Goal: Task Accomplishment & Management: Manage account settings

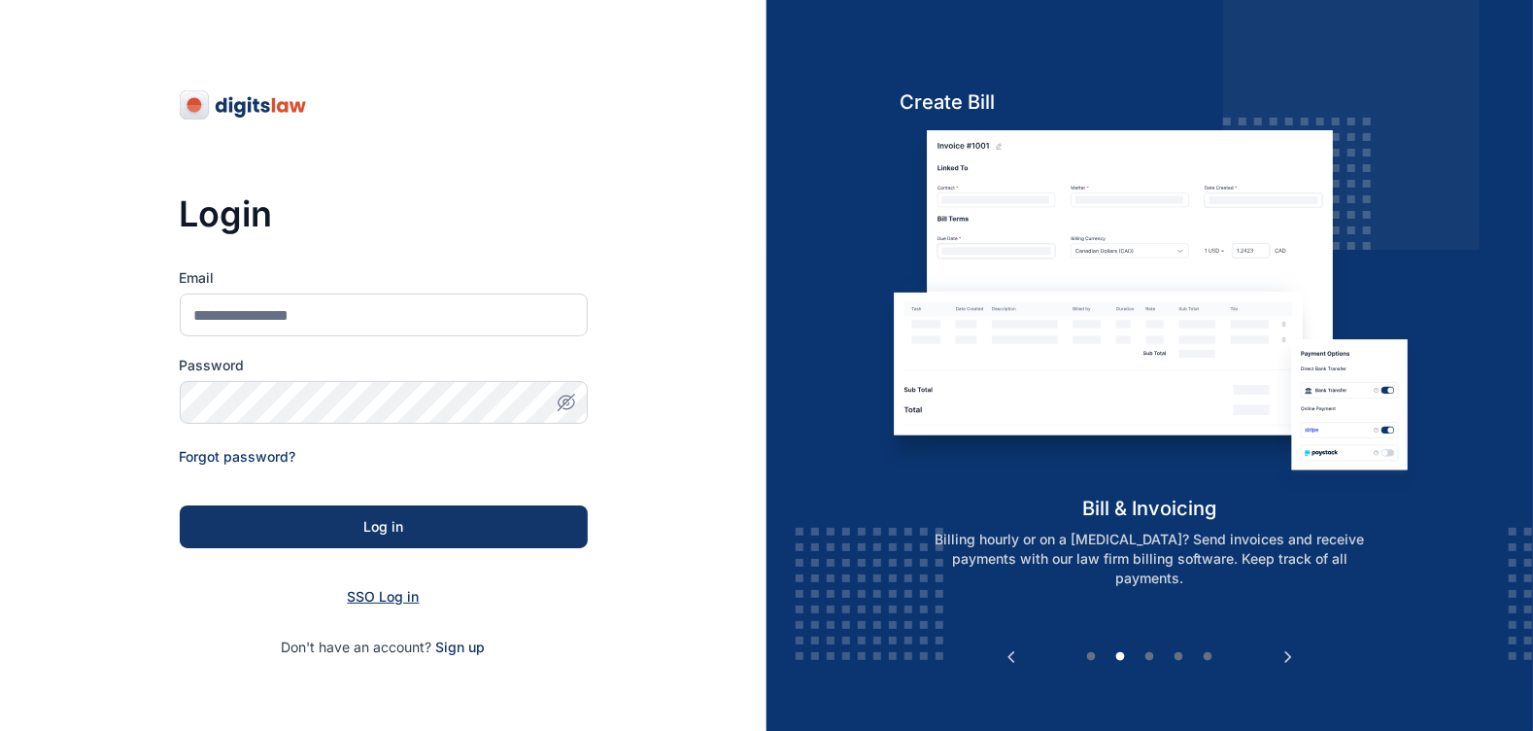
click at [369, 597] on span "SSO Log in" at bounding box center [384, 596] width 72 height 17
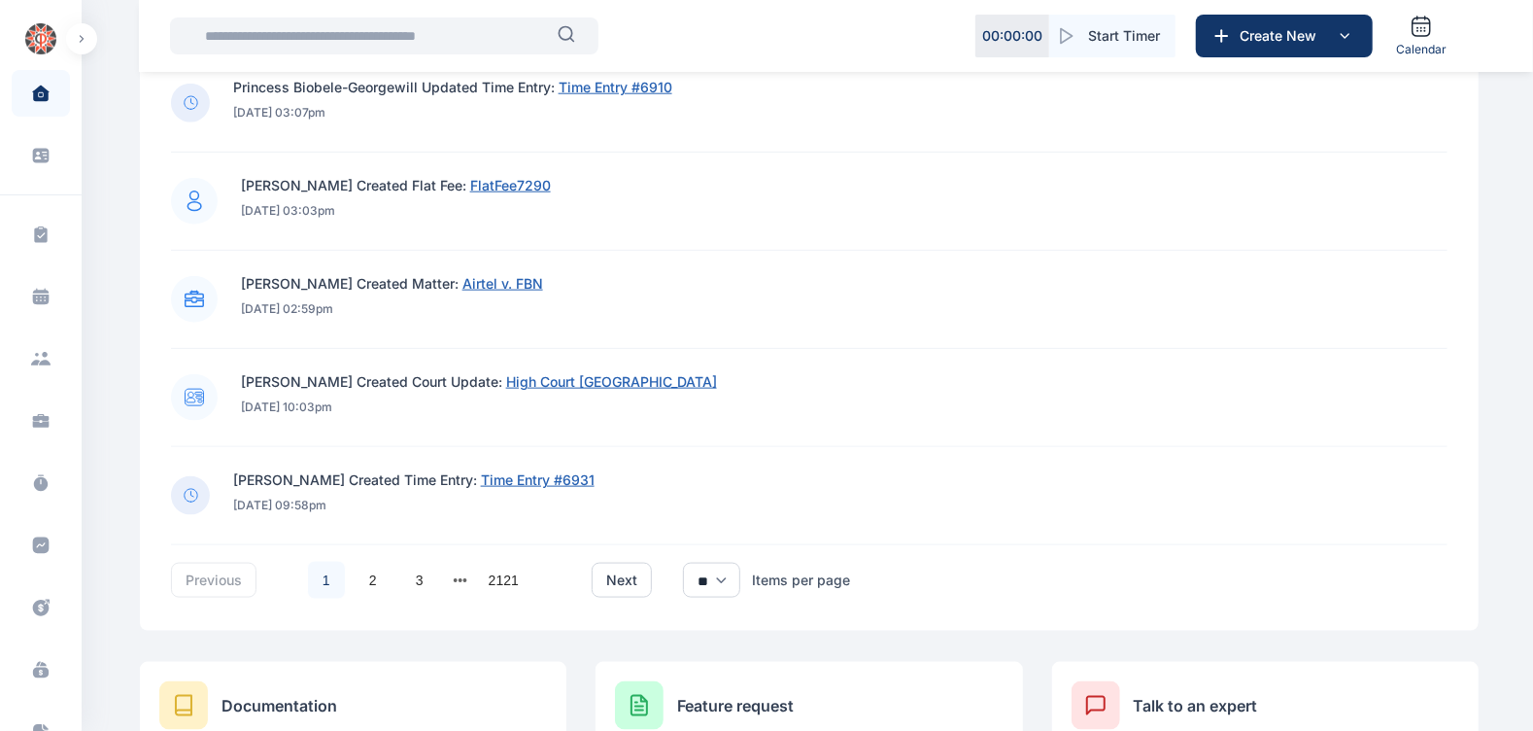
scroll to position [1333, 0]
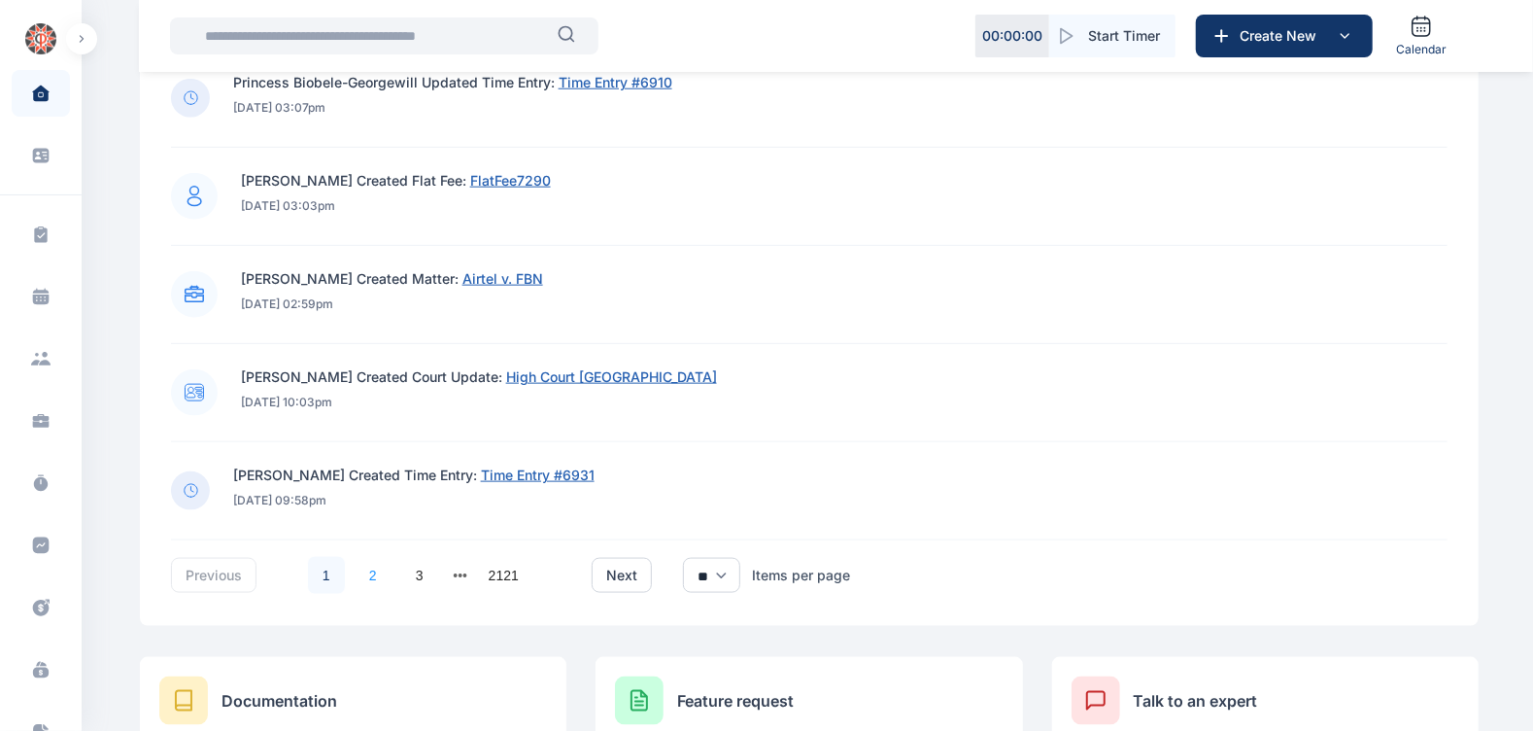
click at [359, 584] on link "2" at bounding box center [373, 575] width 37 height 37
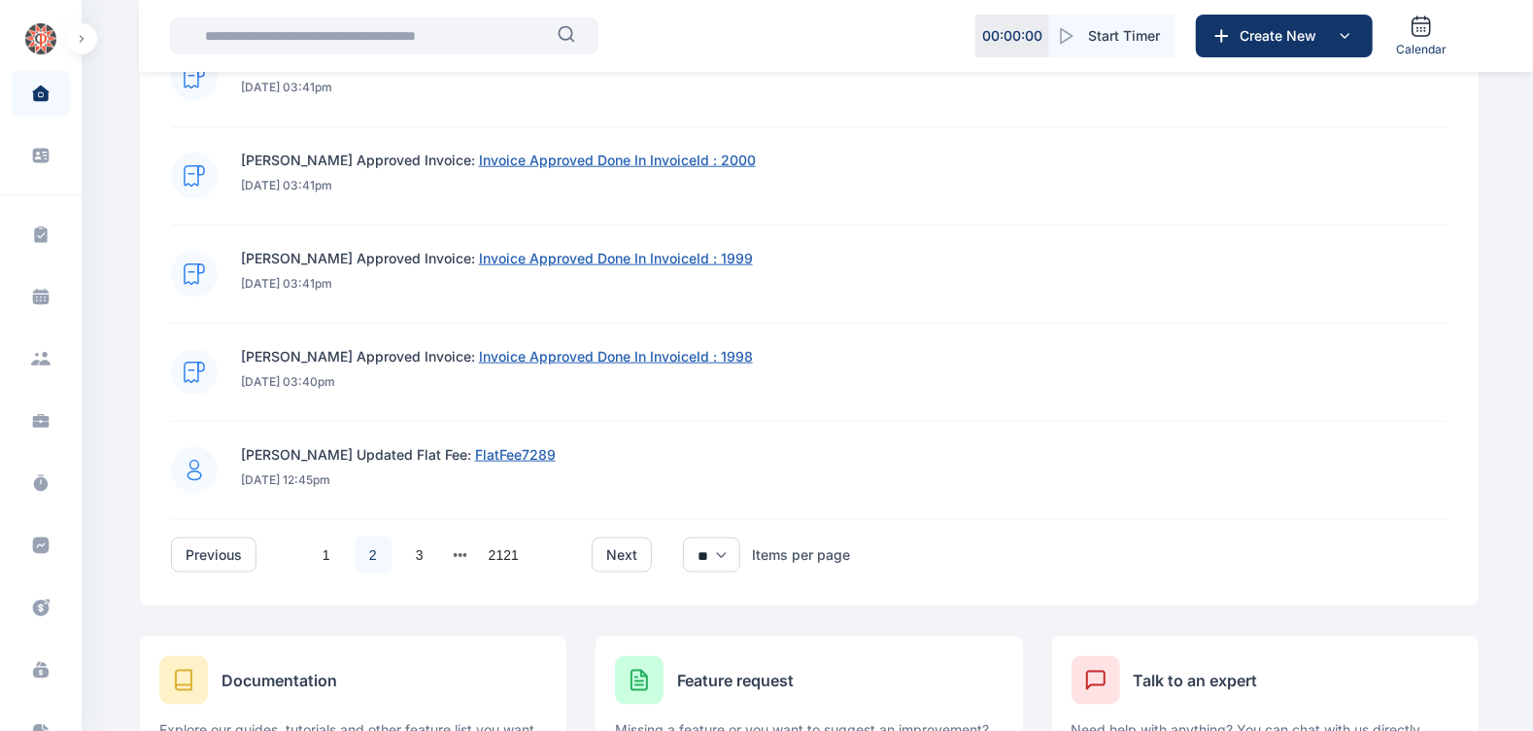
scroll to position [1359, 0]
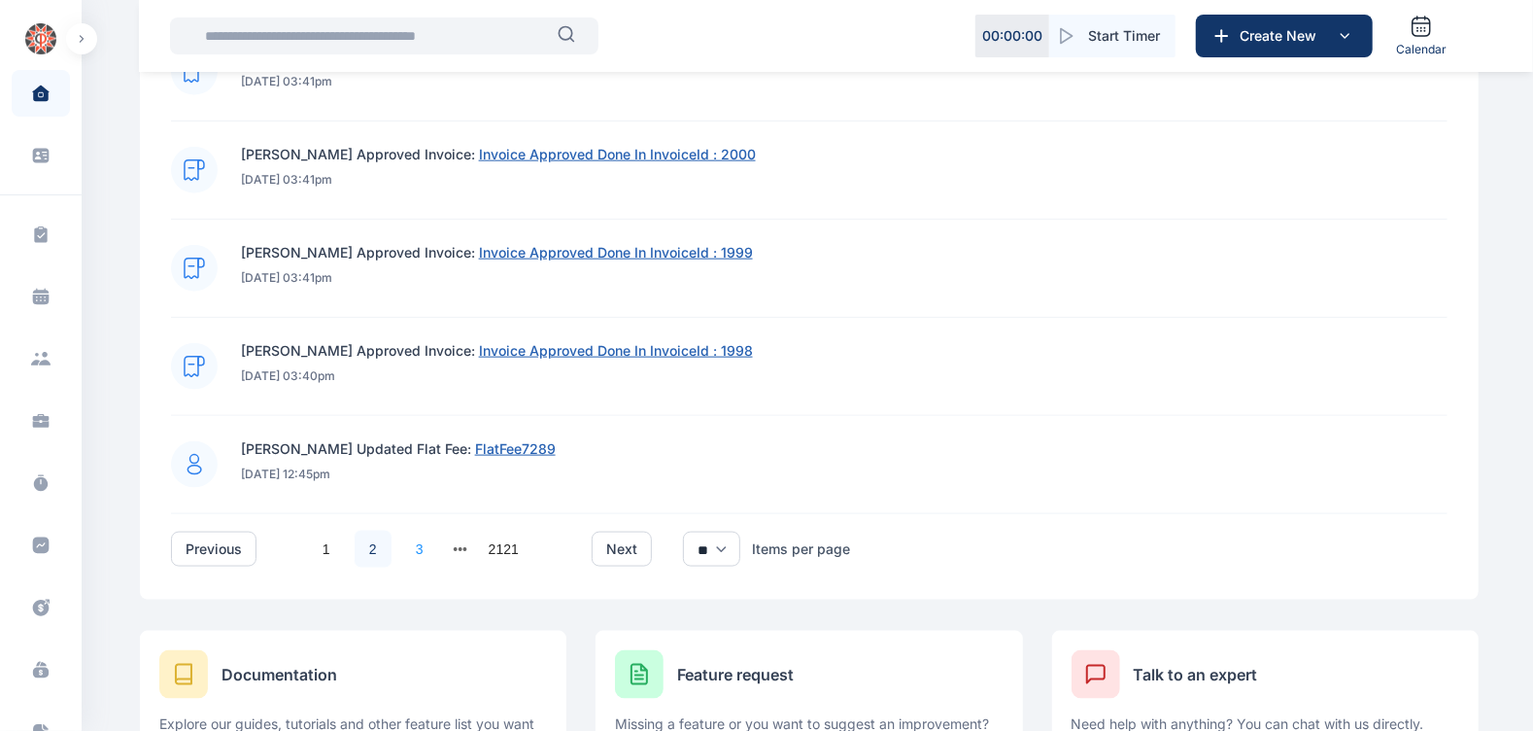
click at [413, 539] on link "3" at bounding box center [419, 548] width 37 height 37
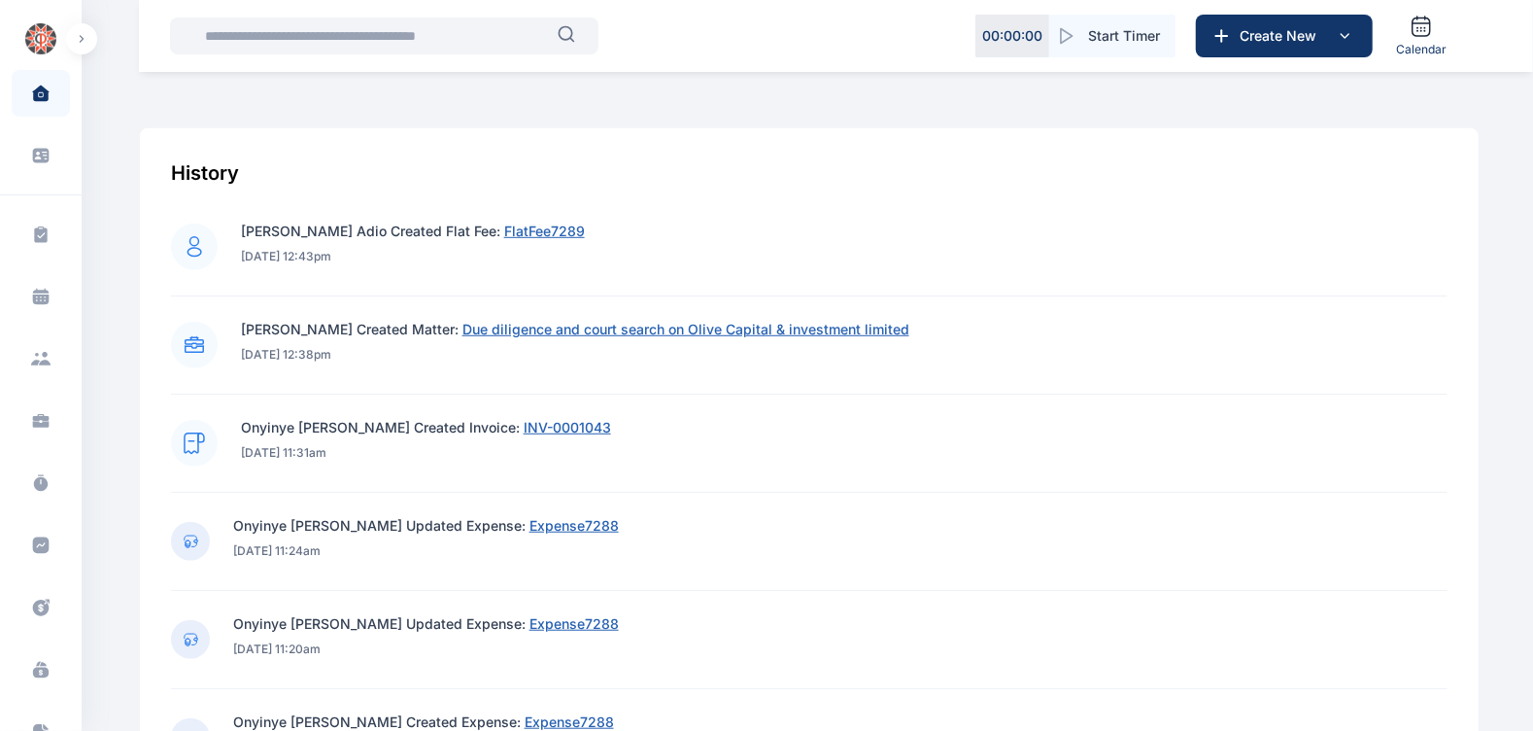
scroll to position [695, 0]
click at [554, 520] on span "Expense7288" at bounding box center [573, 524] width 89 height 17
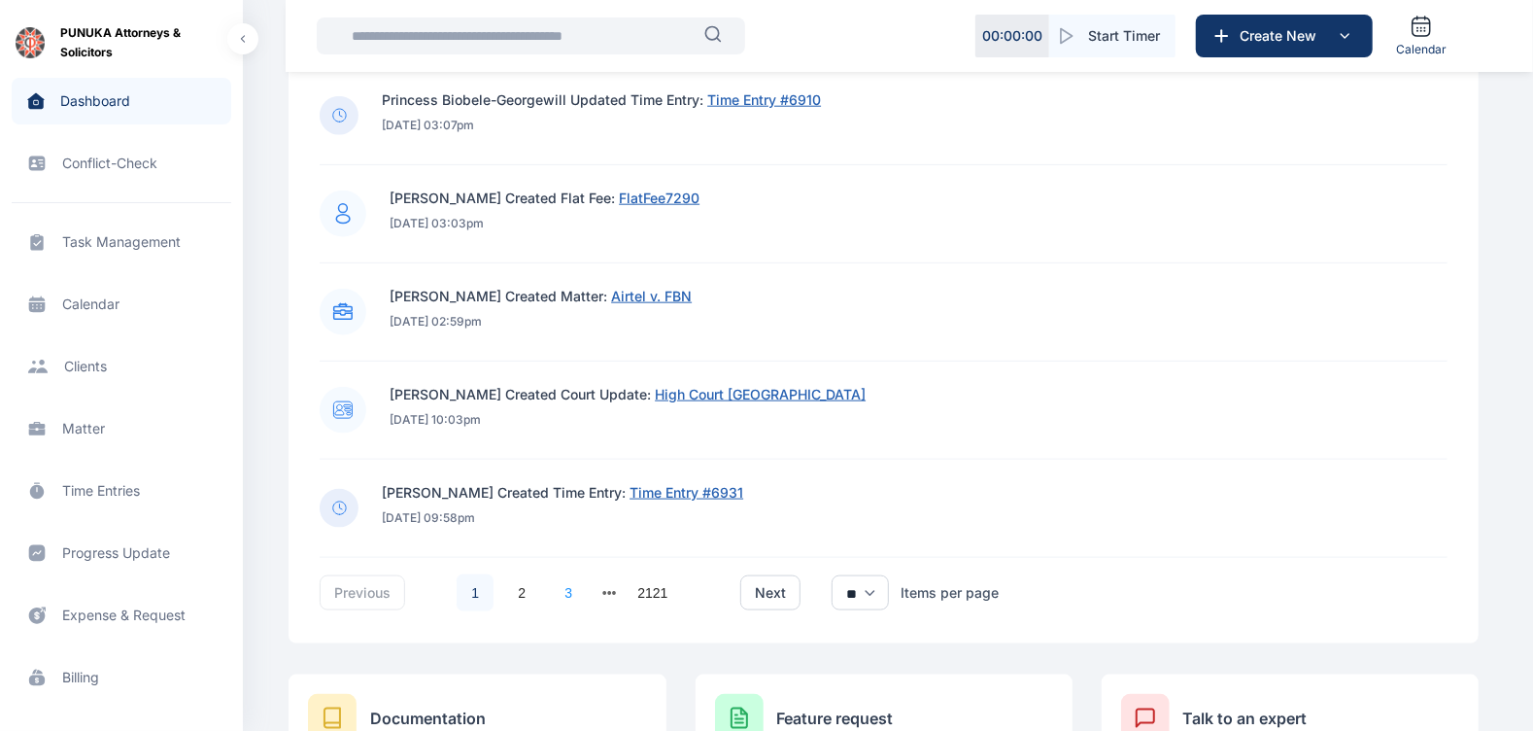
scroll to position [1321, 0]
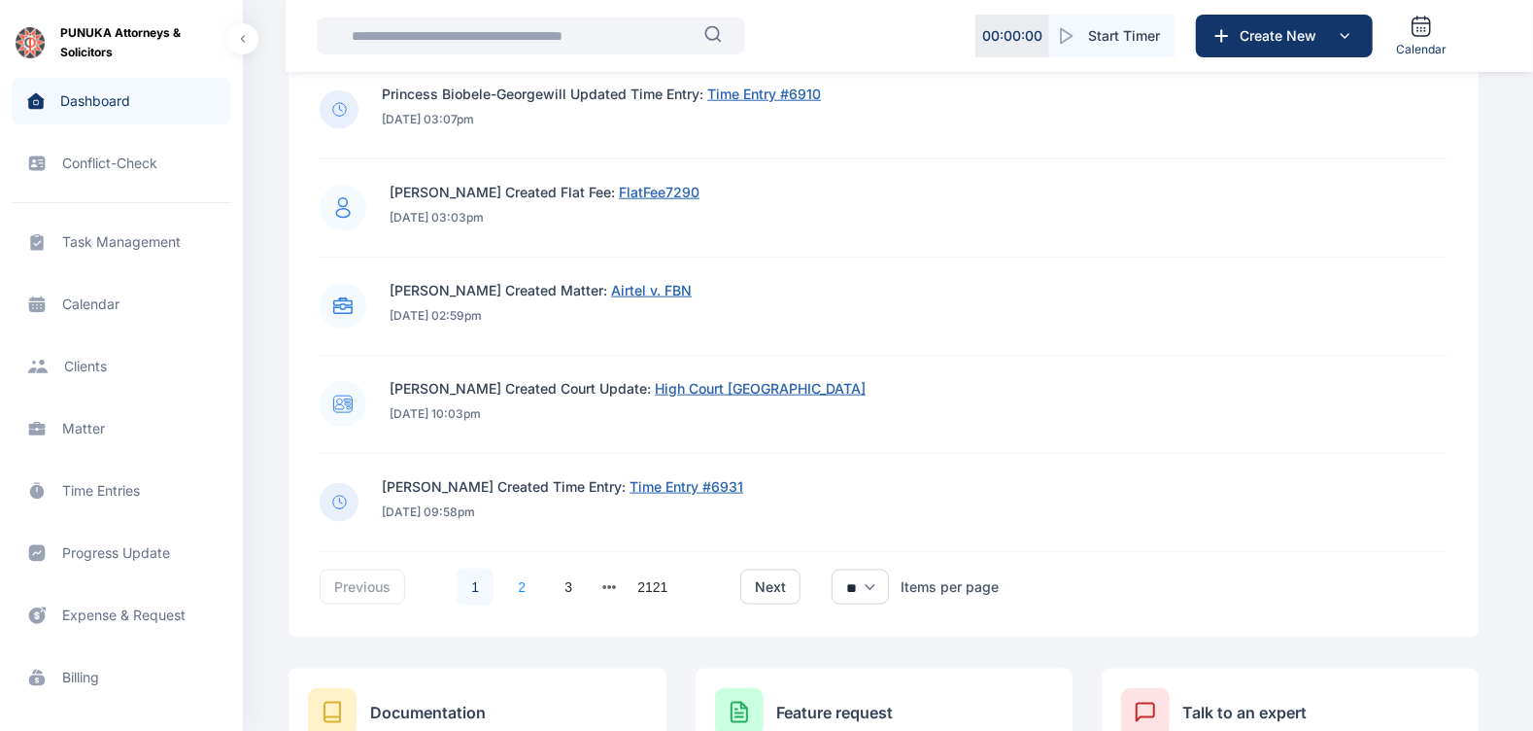
click at [521, 589] on link "2" at bounding box center [521, 586] width 37 height 37
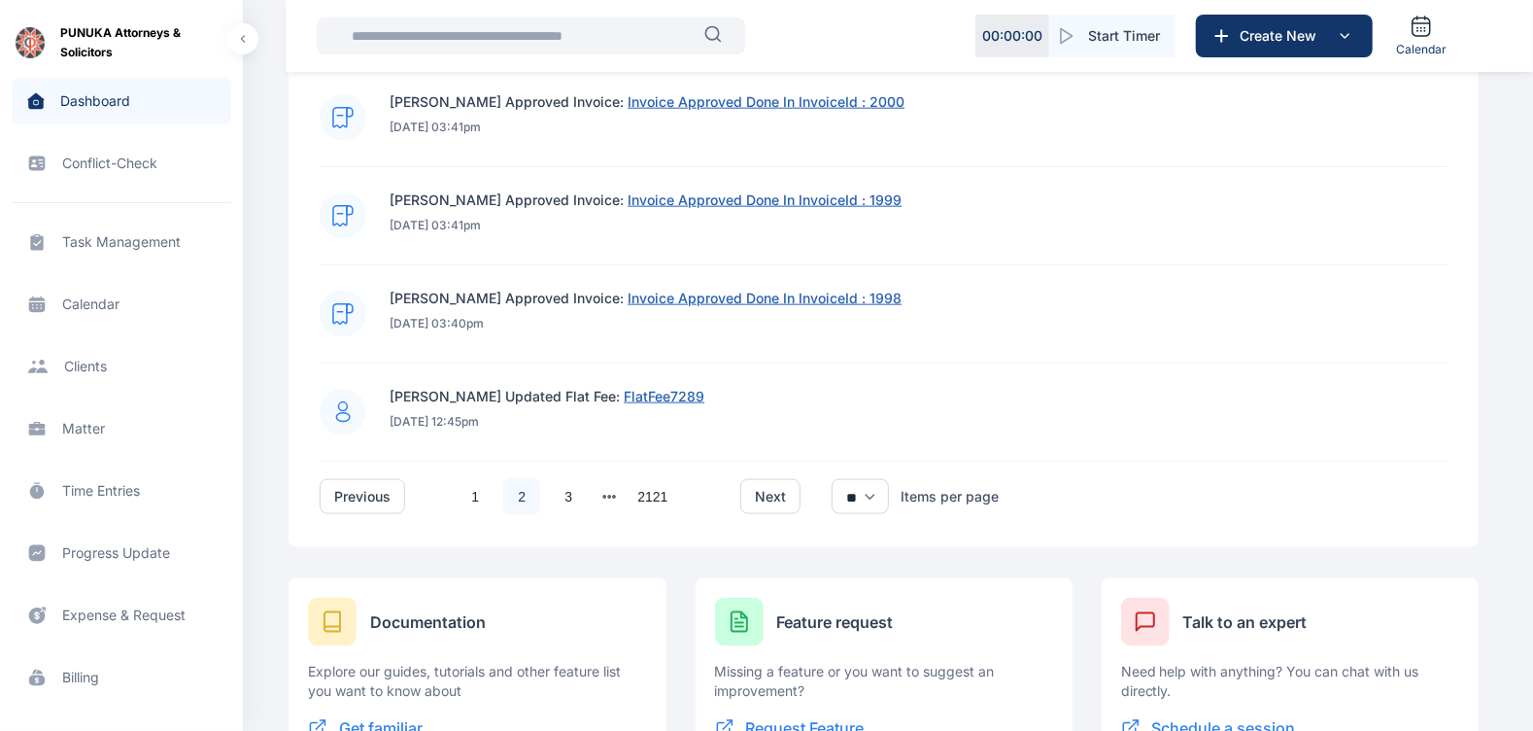
scroll to position [1422, 0]
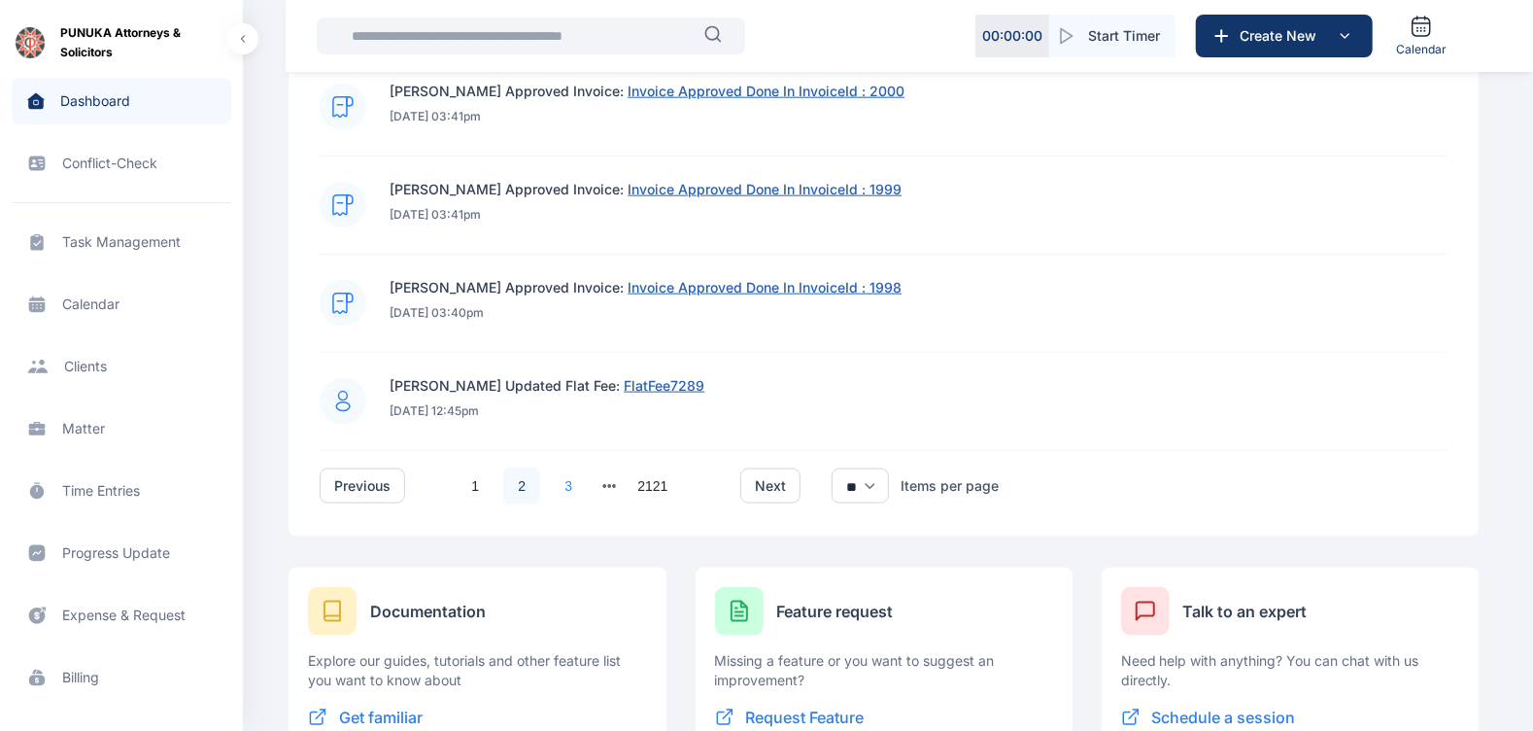
click at [568, 498] on link "3" at bounding box center [568, 485] width 37 height 37
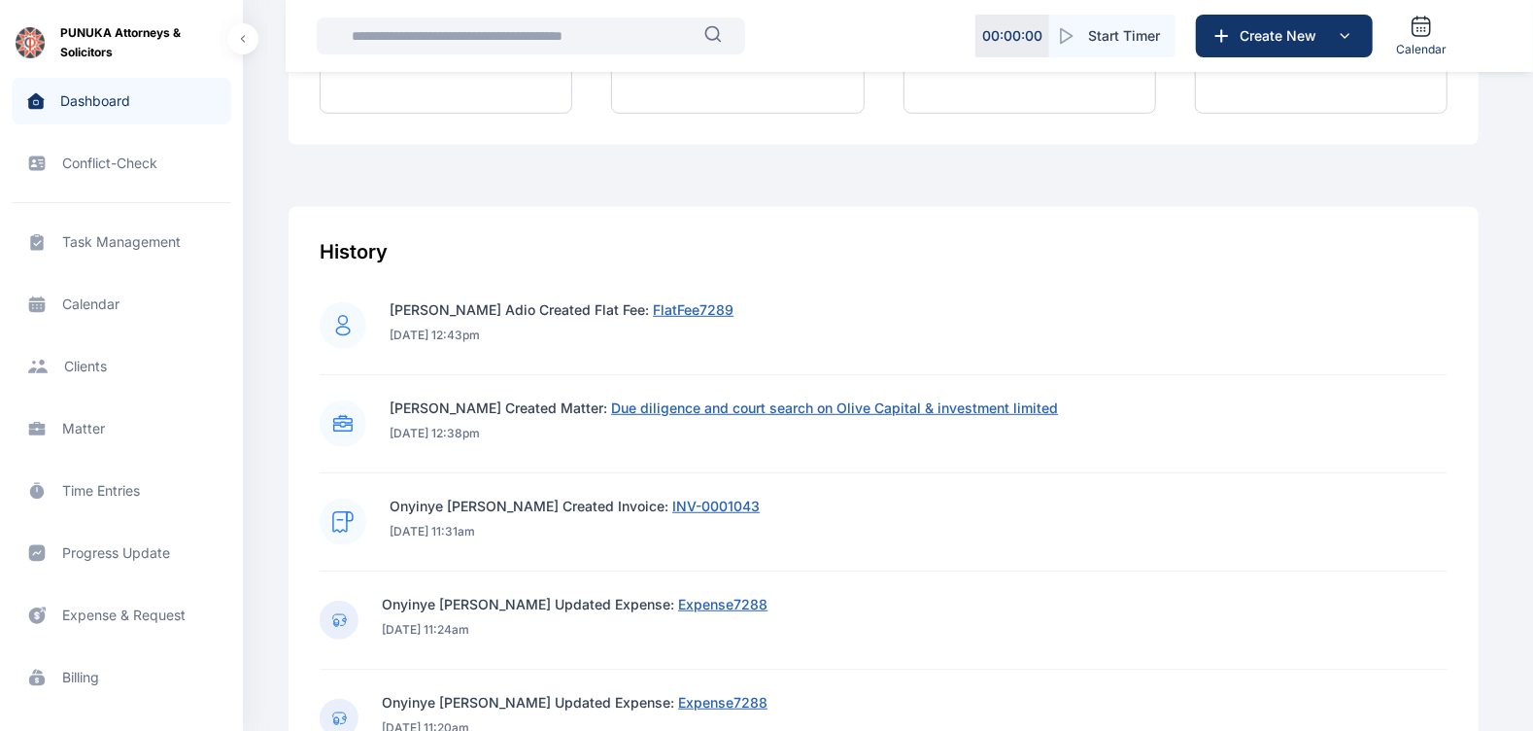
scroll to position [628, 0]
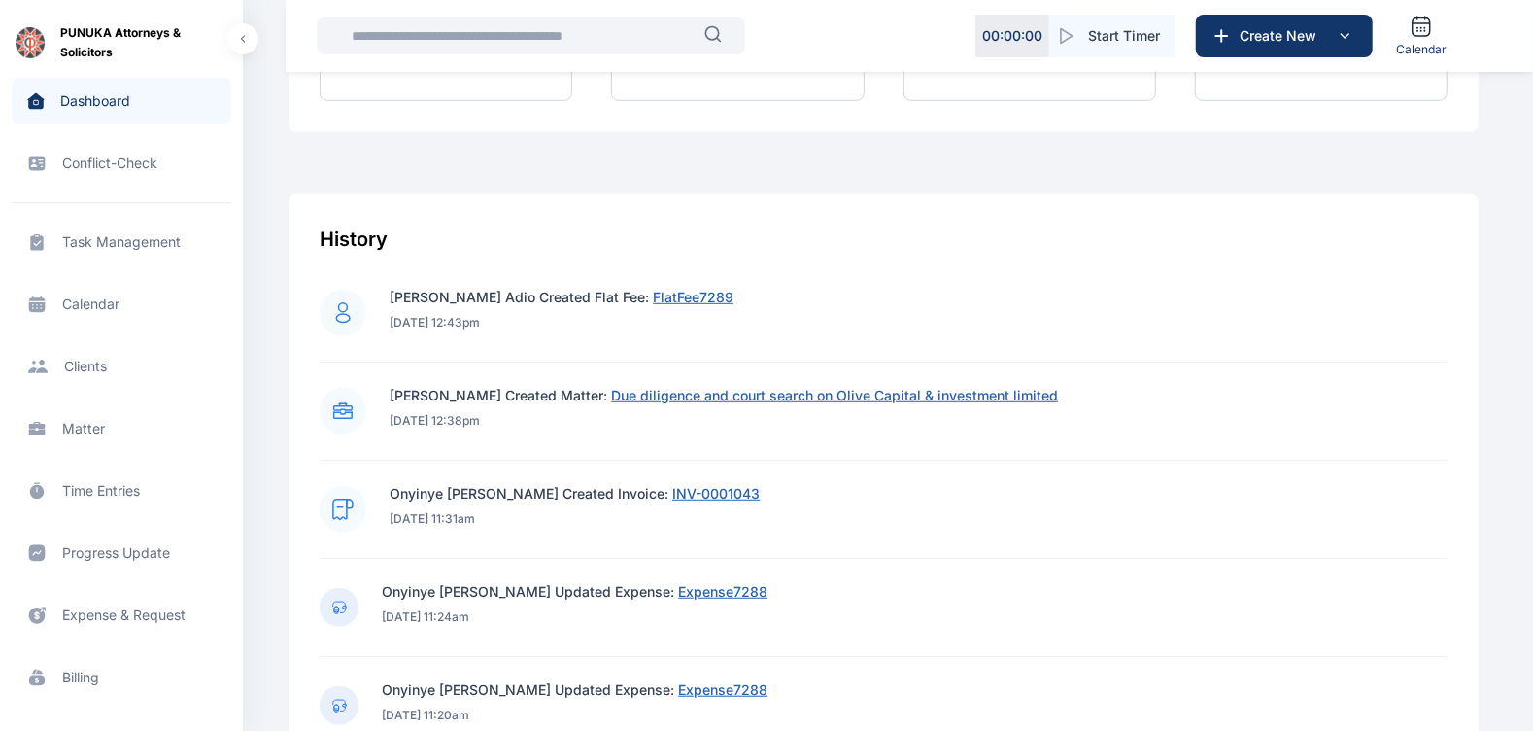
click at [702, 492] on span "INV-0001043" at bounding box center [715, 493] width 87 height 17
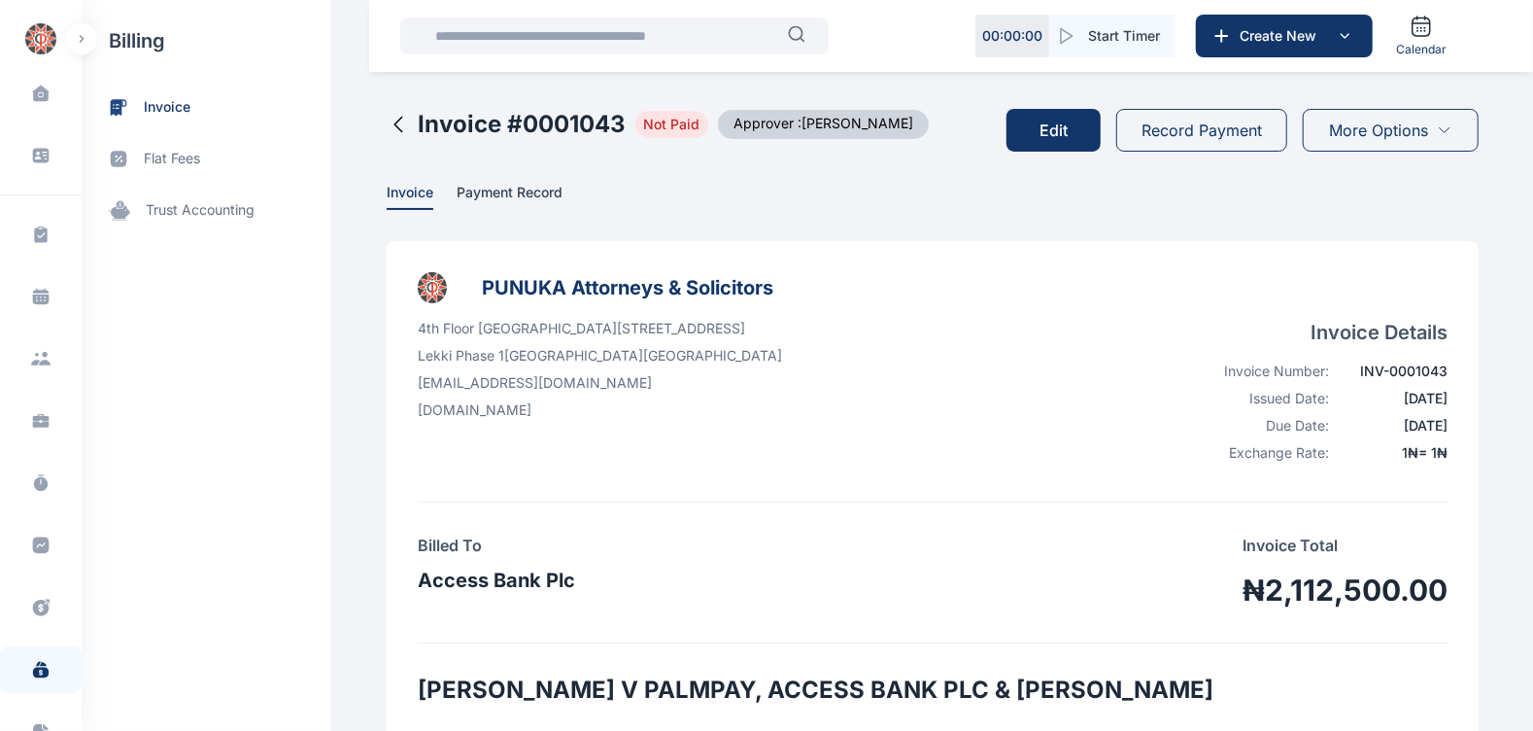
click at [1378, 119] on span "More Options" at bounding box center [1379, 130] width 99 height 23
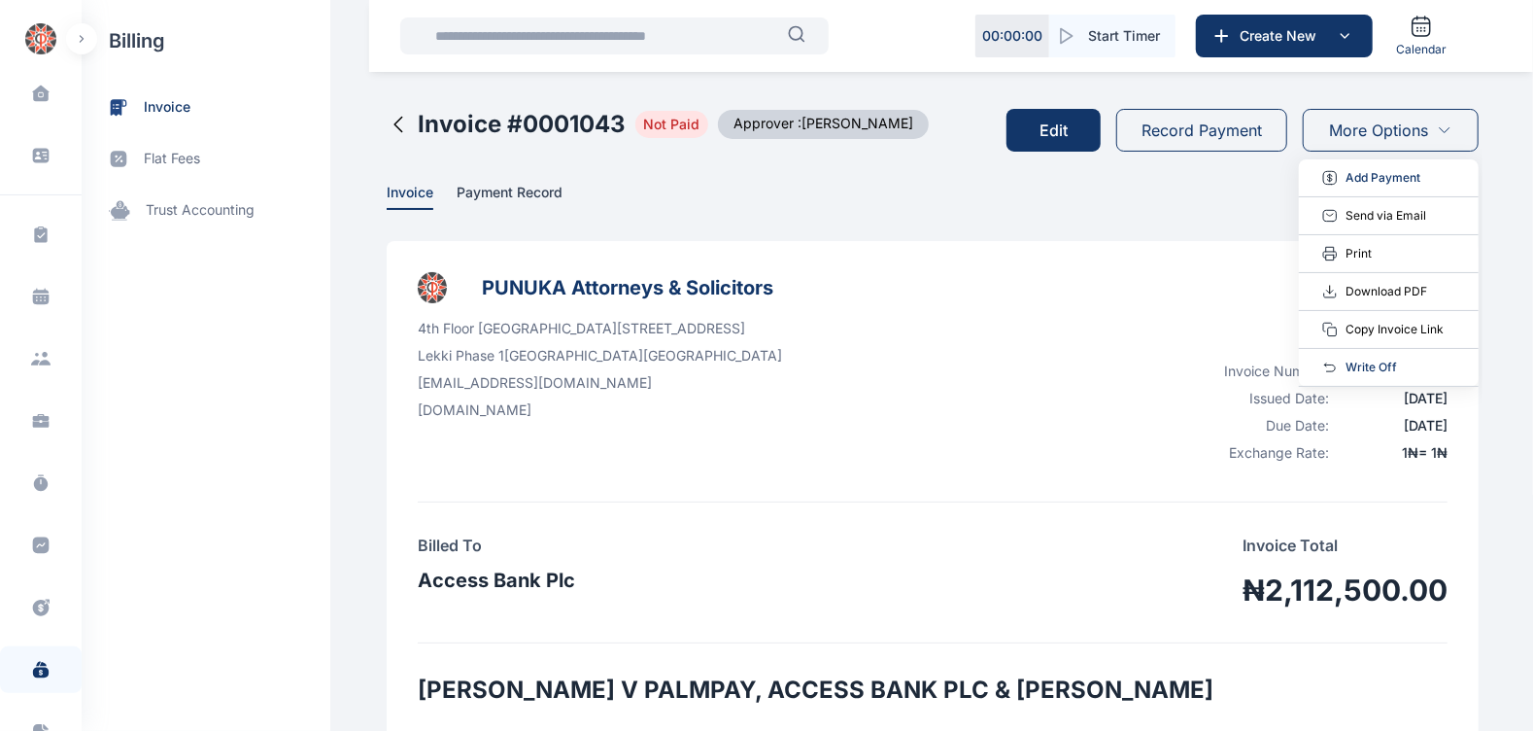
click at [1040, 132] on button "Edit" at bounding box center [1053, 130] width 94 height 43
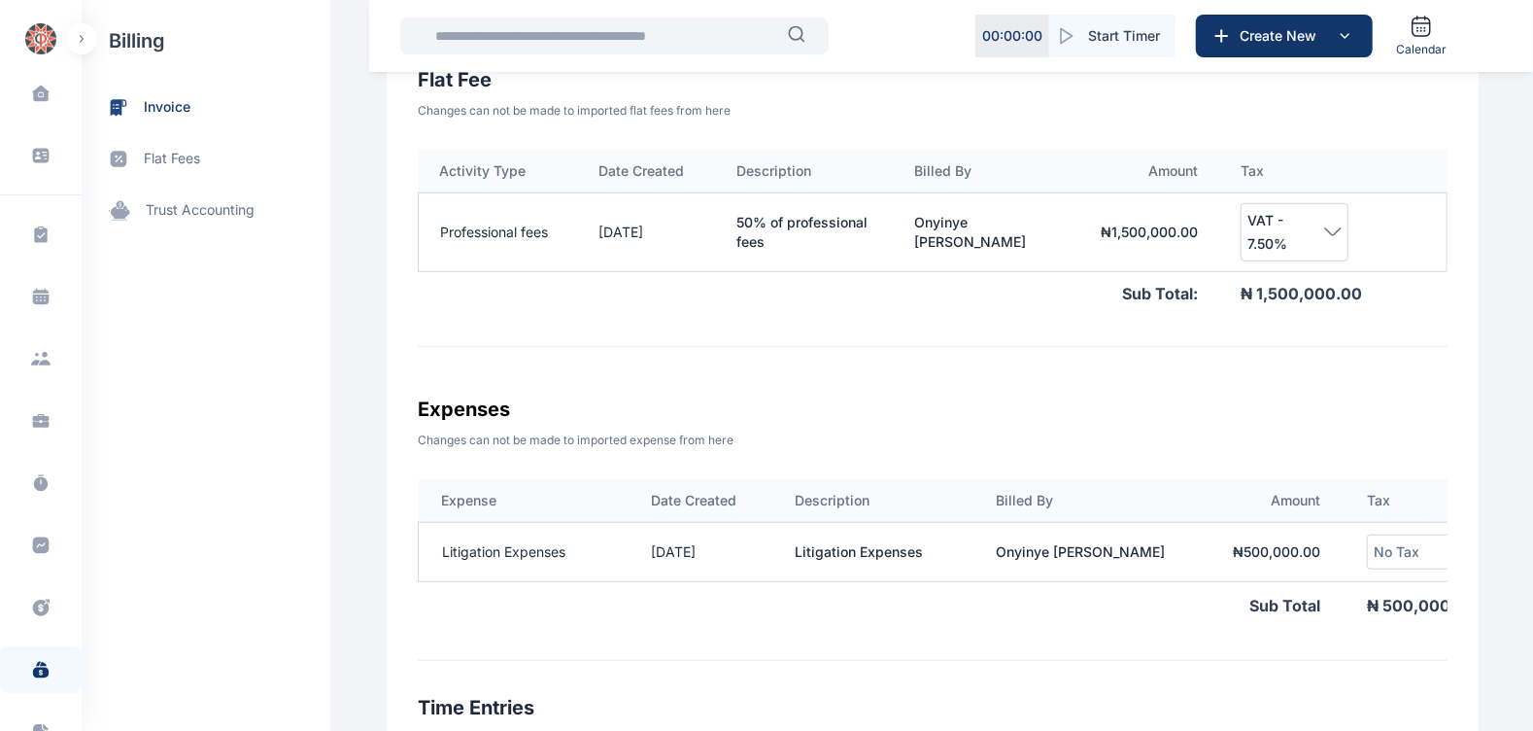
scroll to position [0, 124]
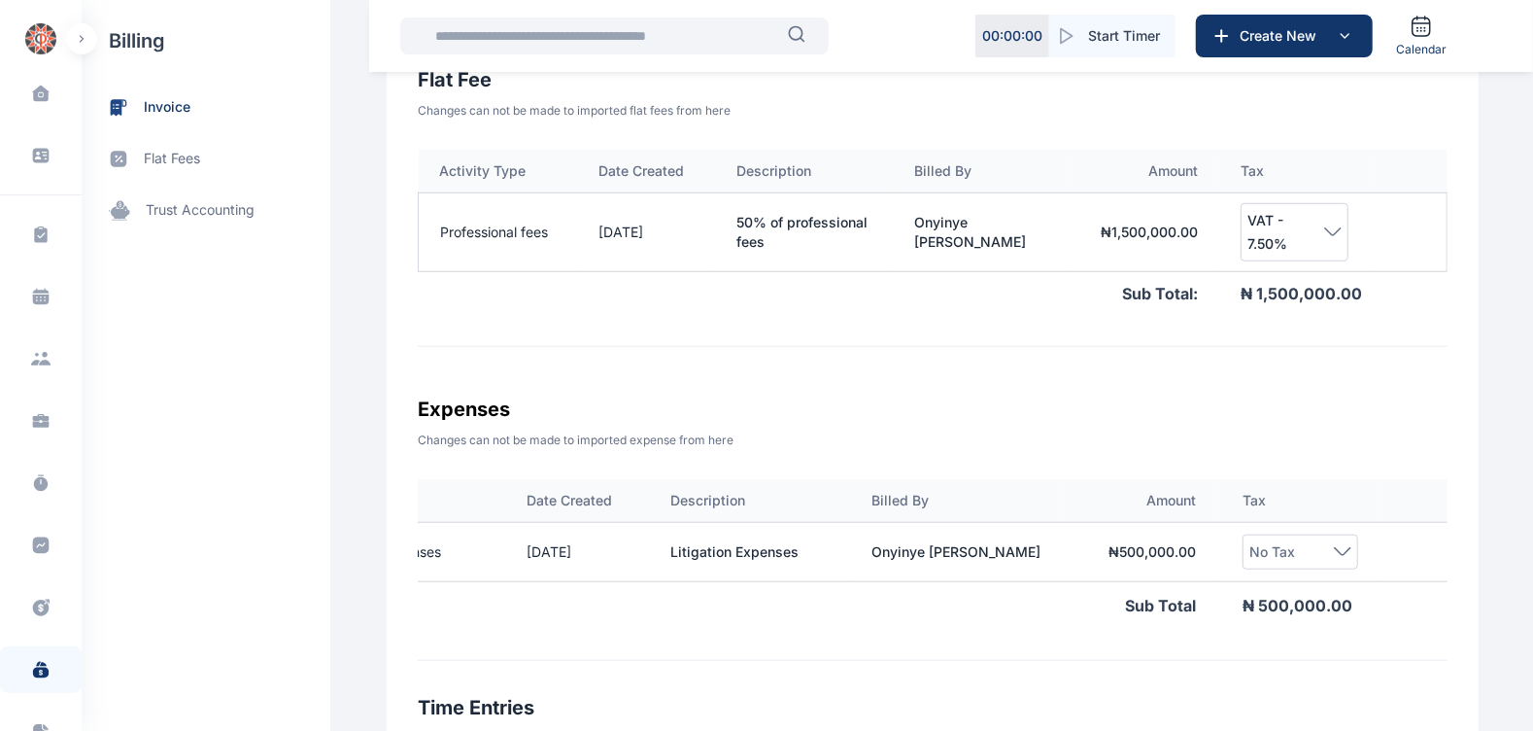
click at [1141, 555] on td "₦ 500,000.00" at bounding box center [1142, 551] width 155 height 59
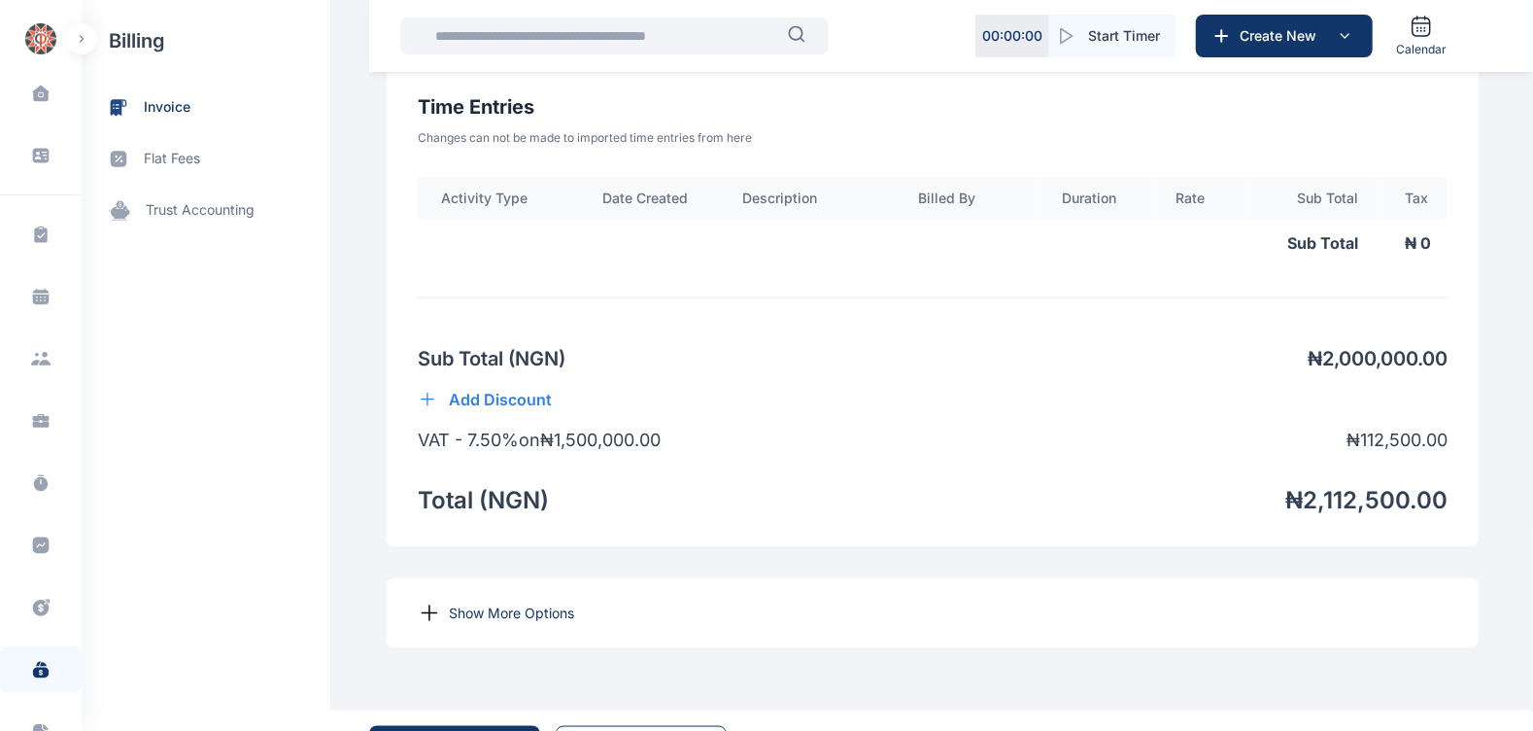
scroll to position [1518, 0]
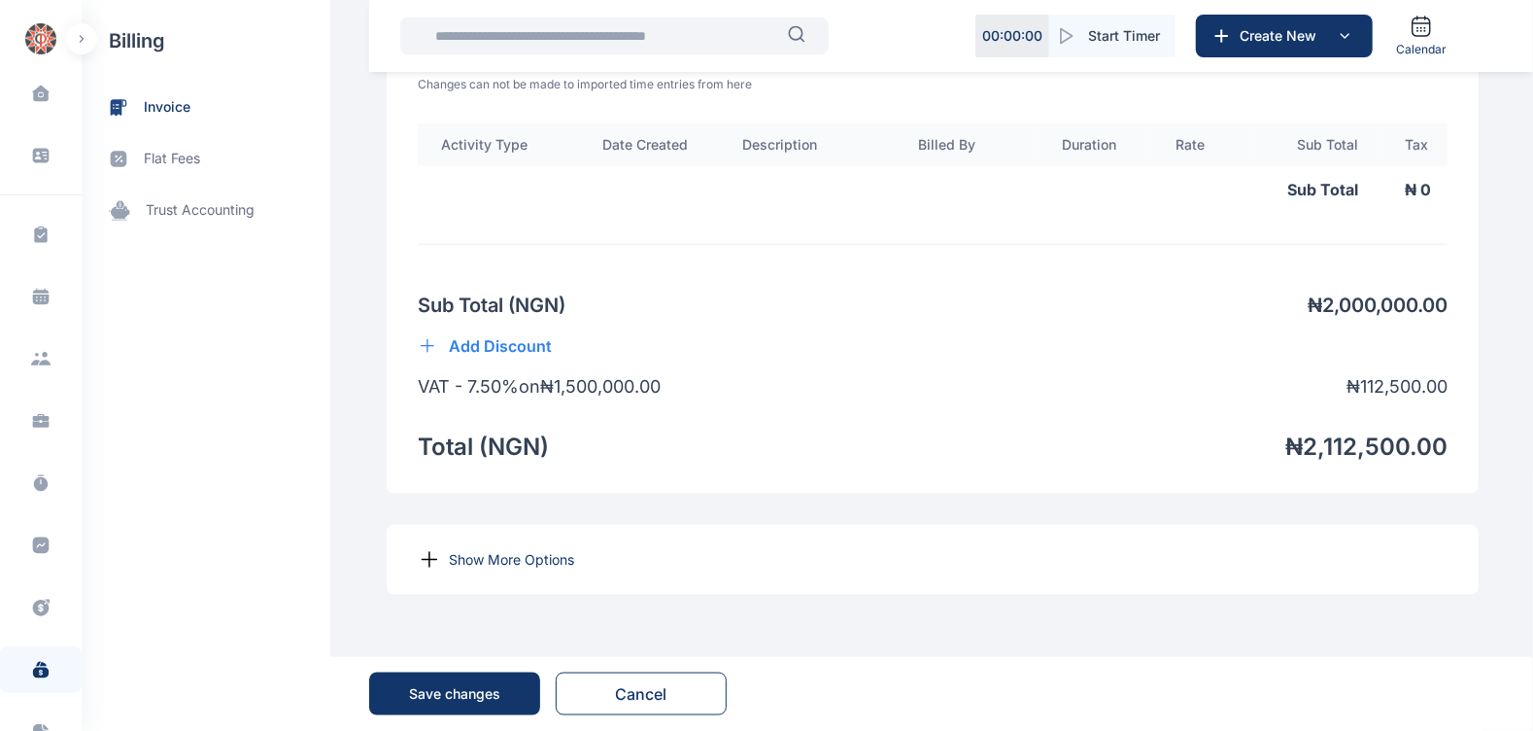
click at [477, 566] on p "Show More Options" at bounding box center [511, 559] width 125 height 19
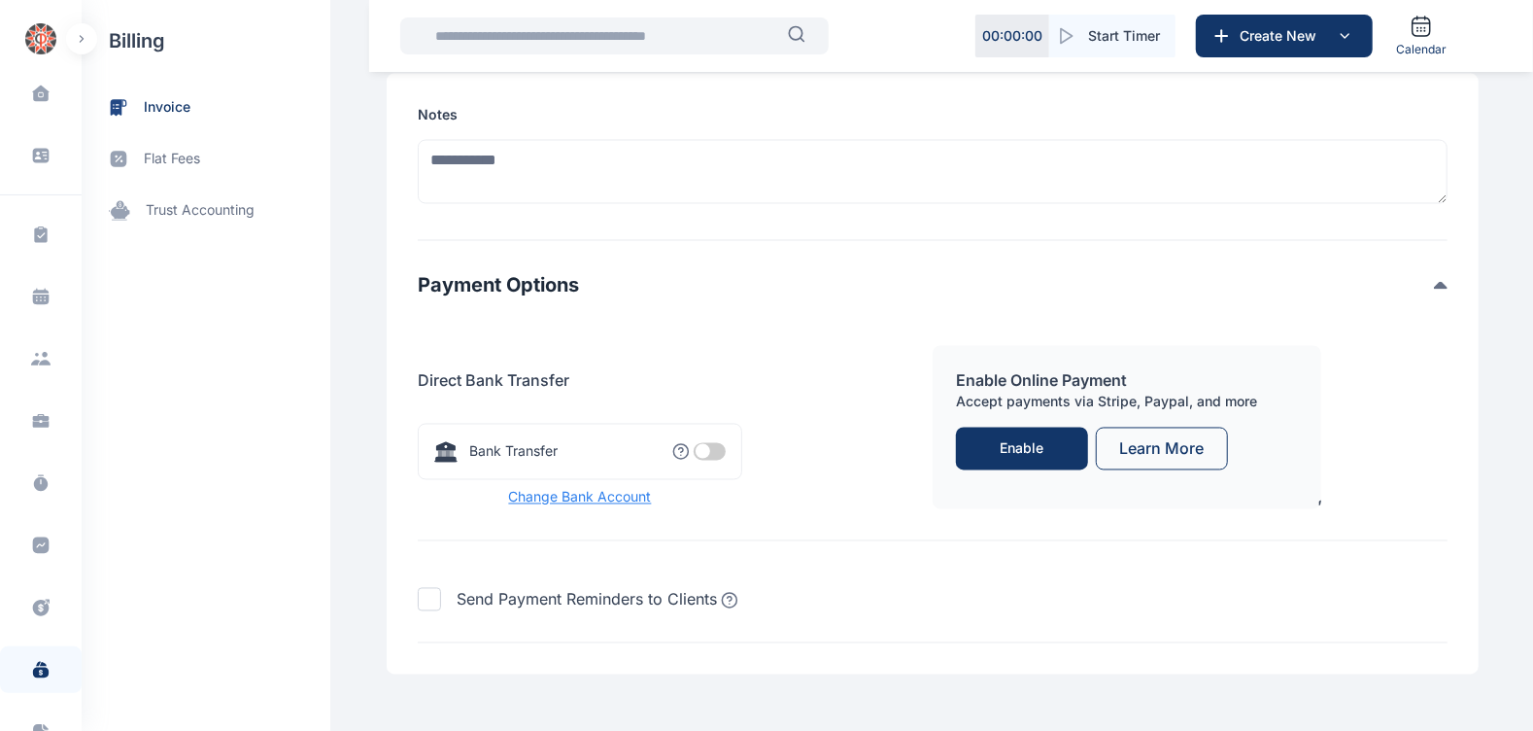
scroll to position [2058, 0]
click at [698, 458] on span at bounding box center [710, 448] width 32 height 17
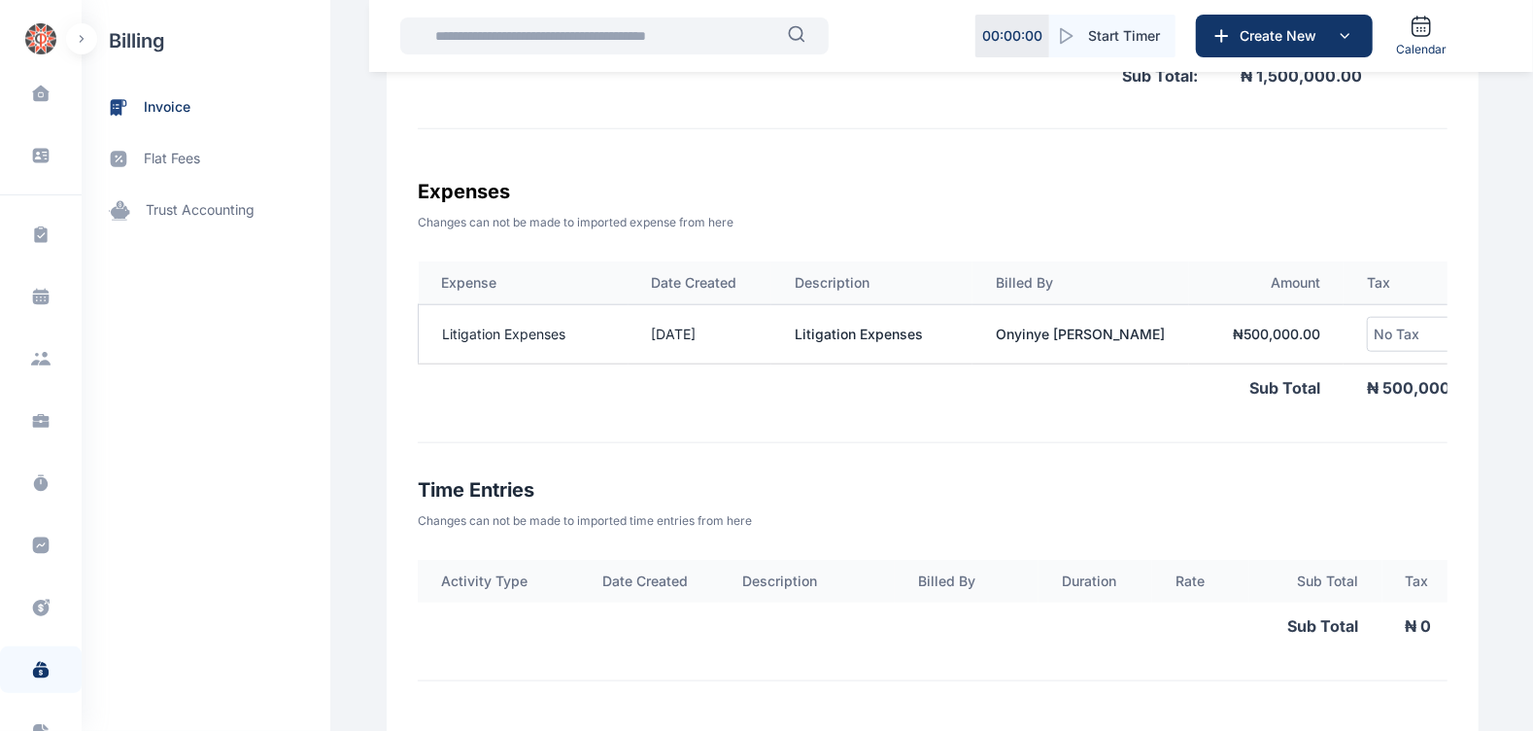
scroll to position [0, 124]
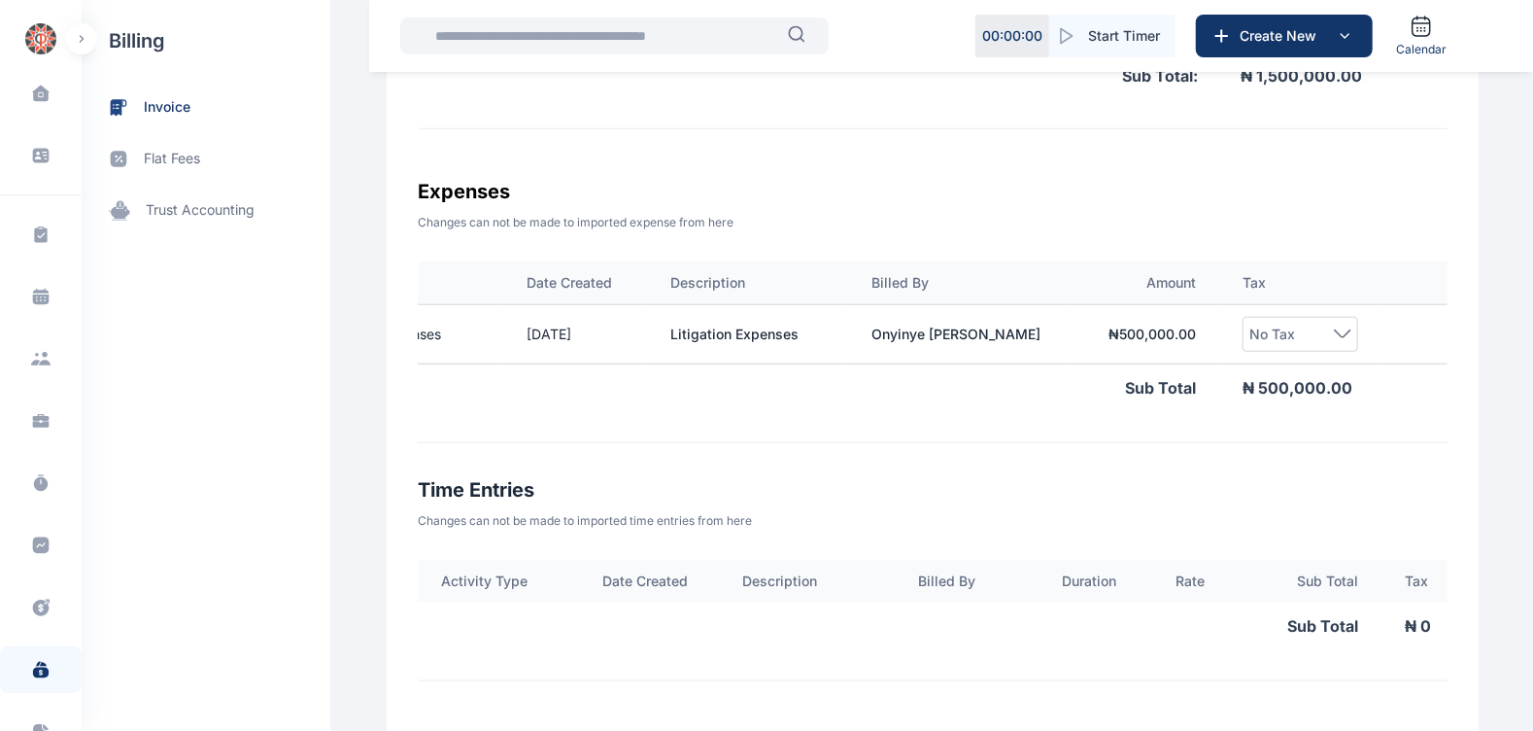
click at [1397, 303] on table "Expense Date Created Description Billed By Amount Tax Litigation Expenses [DATE…" at bounding box center [876, 336] width 1166 height 150
drag, startPoint x: 1397, startPoint y: 303, endPoint x: 1363, endPoint y: 319, distance: 37.4
click at [1363, 319] on td "No Tax" at bounding box center [1299, 333] width 161 height 59
drag, startPoint x: 1363, startPoint y: 319, endPoint x: 1165, endPoint y: 370, distance: 204.8
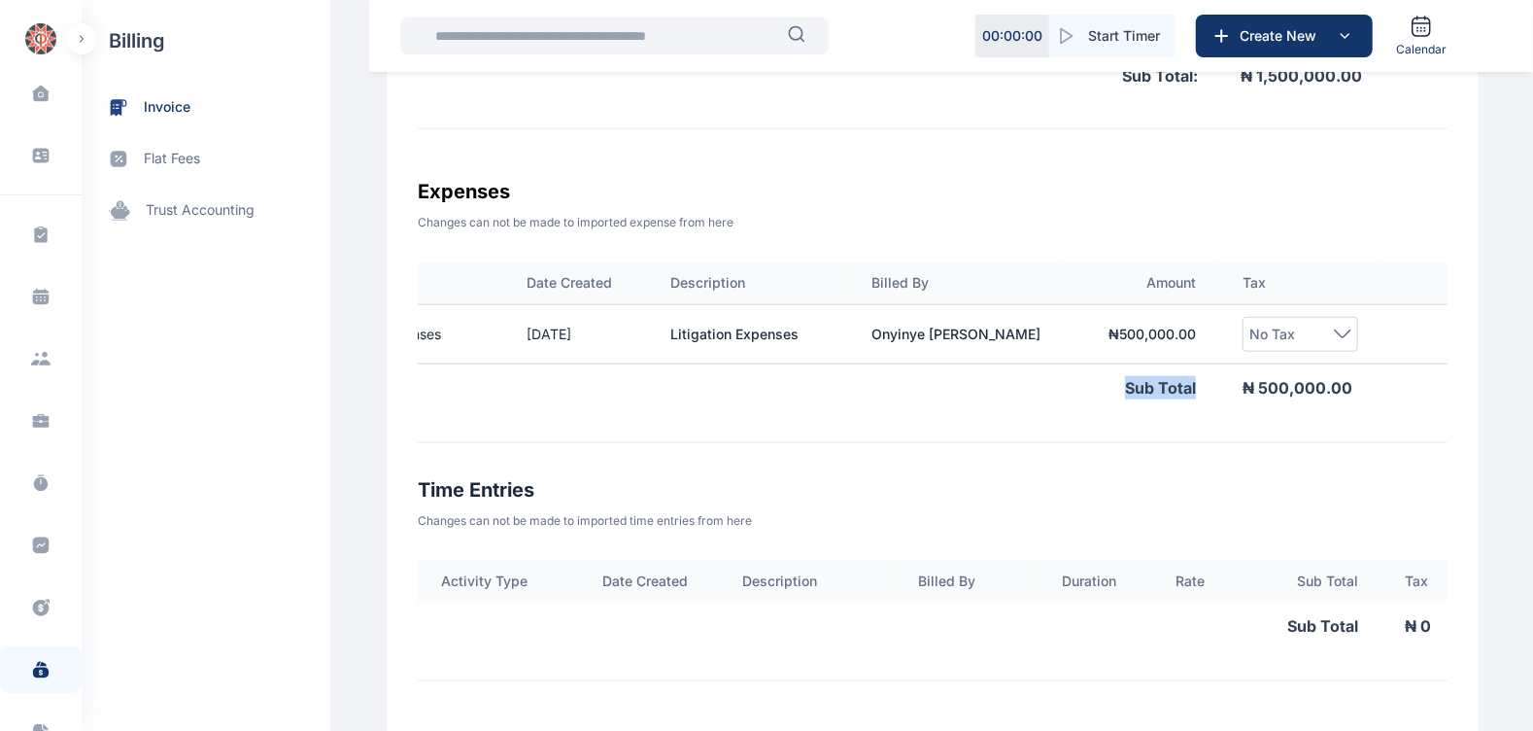
click at [1165, 370] on table "Expense Date Created Description Billed By Amount Tax Litigation Expenses [DATE…" at bounding box center [876, 336] width 1166 height 150
drag, startPoint x: 1165, startPoint y: 370, endPoint x: 1134, endPoint y: 337, distance: 45.4
click at [1134, 337] on td "₦ 500,000.00" at bounding box center [1142, 333] width 155 height 59
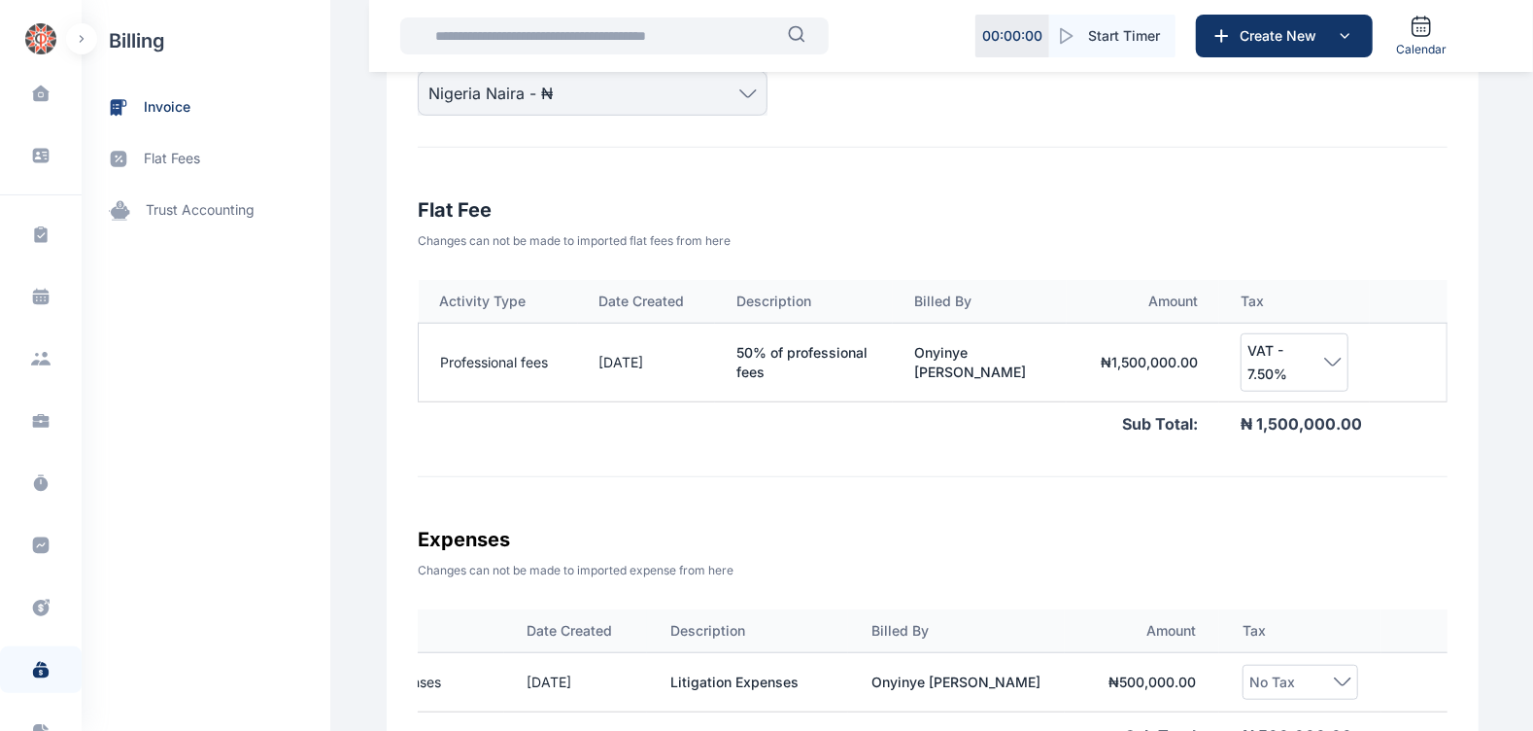
scroll to position [709, 0]
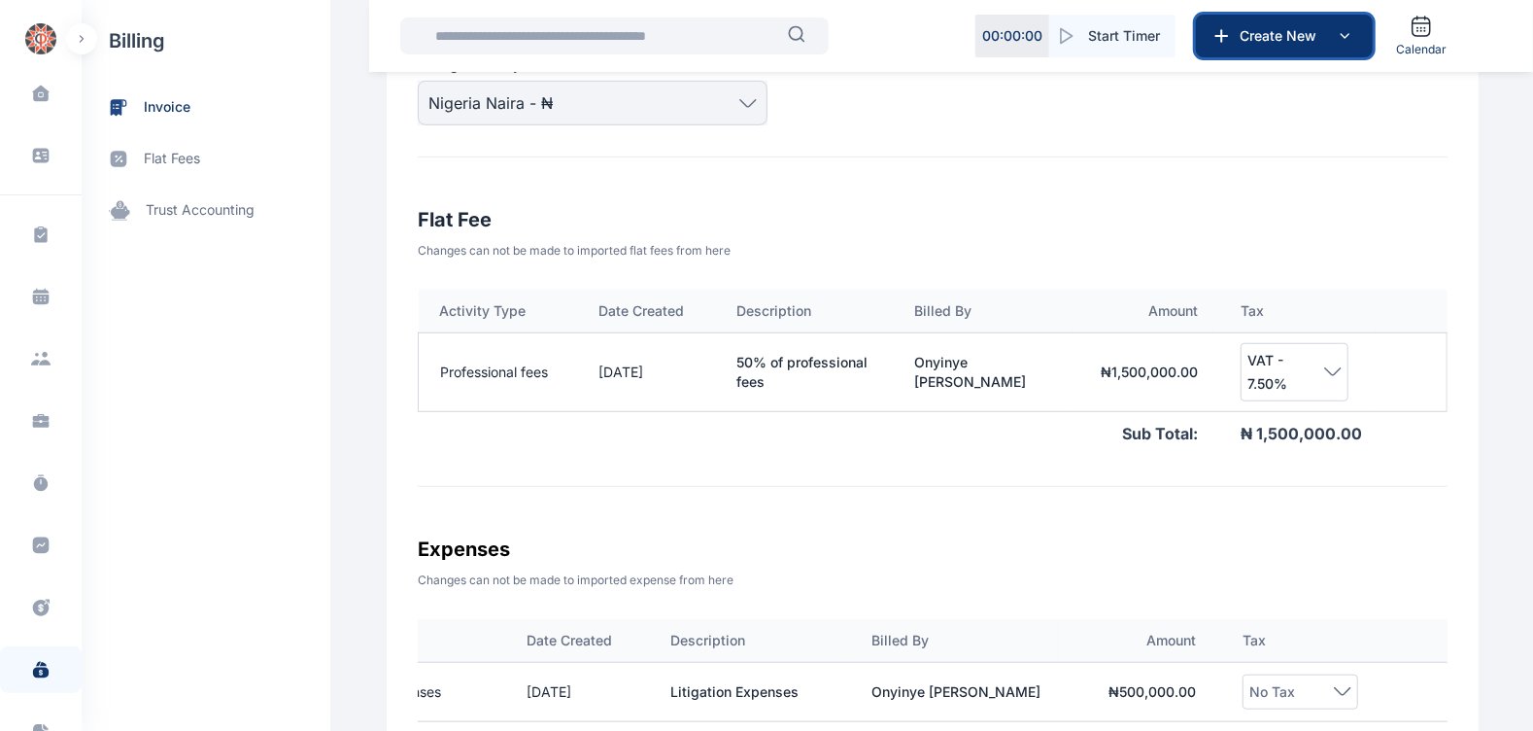
click at [1254, 37] on span "Create New" at bounding box center [1282, 35] width 101 height 19
click at [1233, 36] on span "Create New" at bounding box center [1282, 35] width 101 height 19
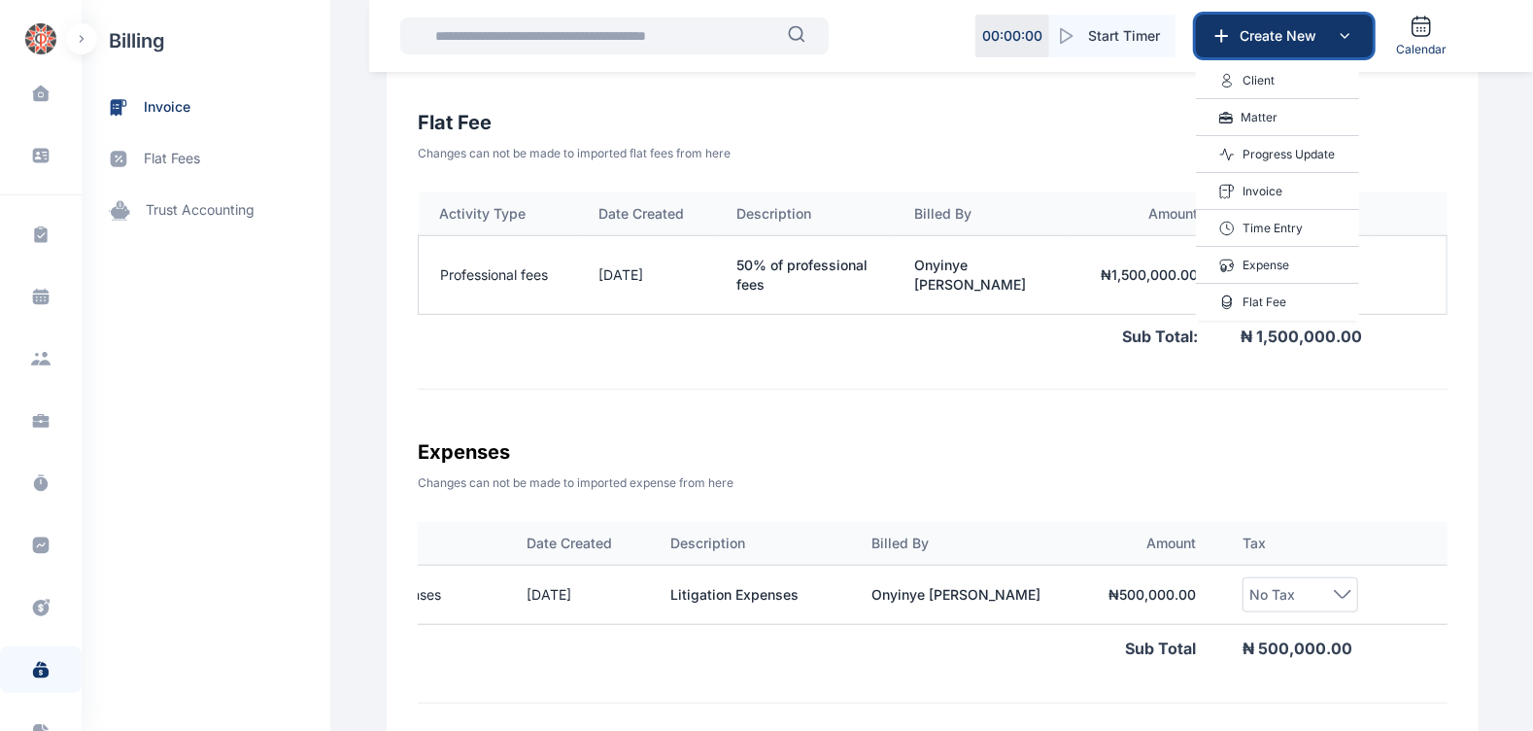
scroll to position [805, 0]
click at [1276, 186] on p "Invoice" at bounding box center [1263, 191] width 40 height 19
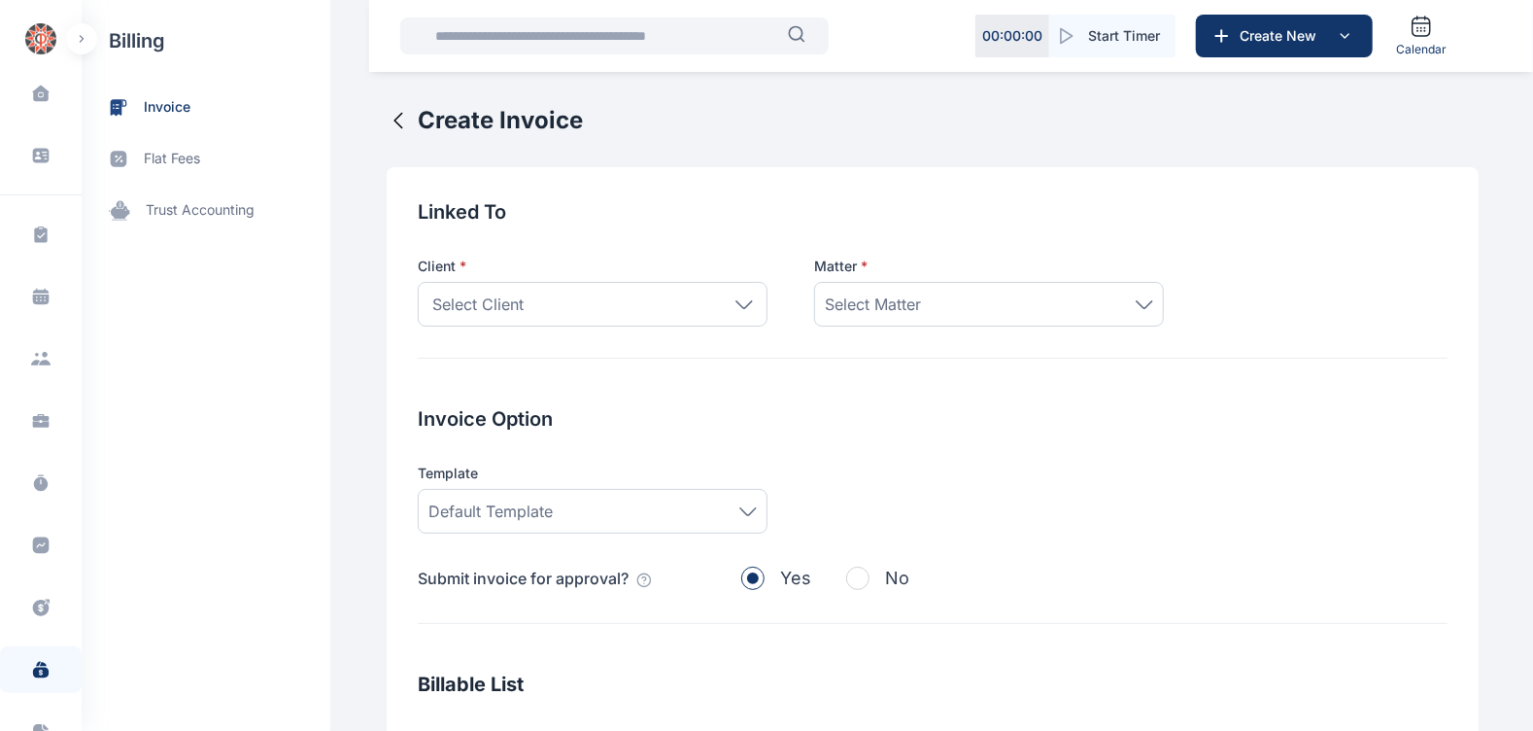
click at [737, 304] on icon at bounding box center [744, 303] width 16 height 7
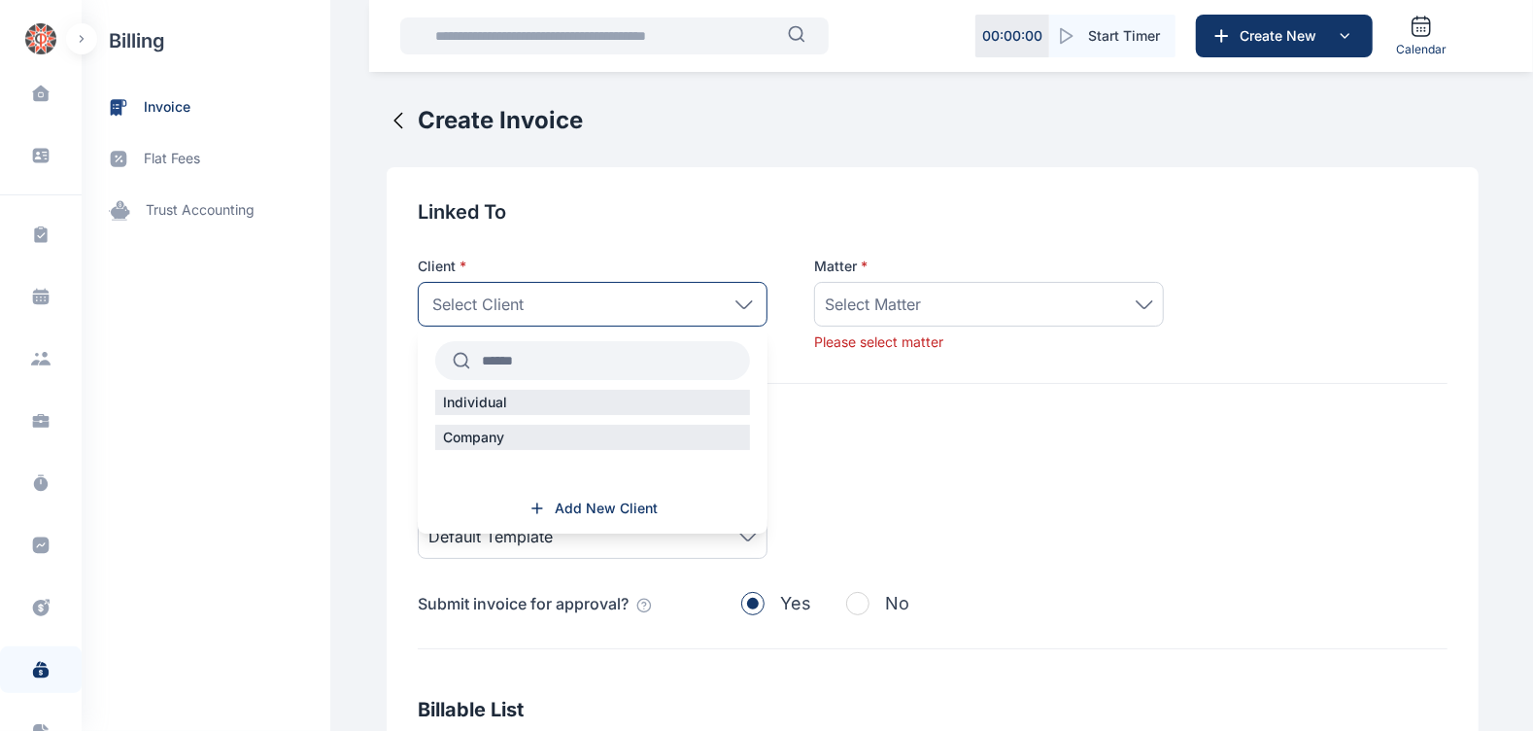
click at [603, 374] on input "text" at bounding box center [610, 360] width 280 height 35
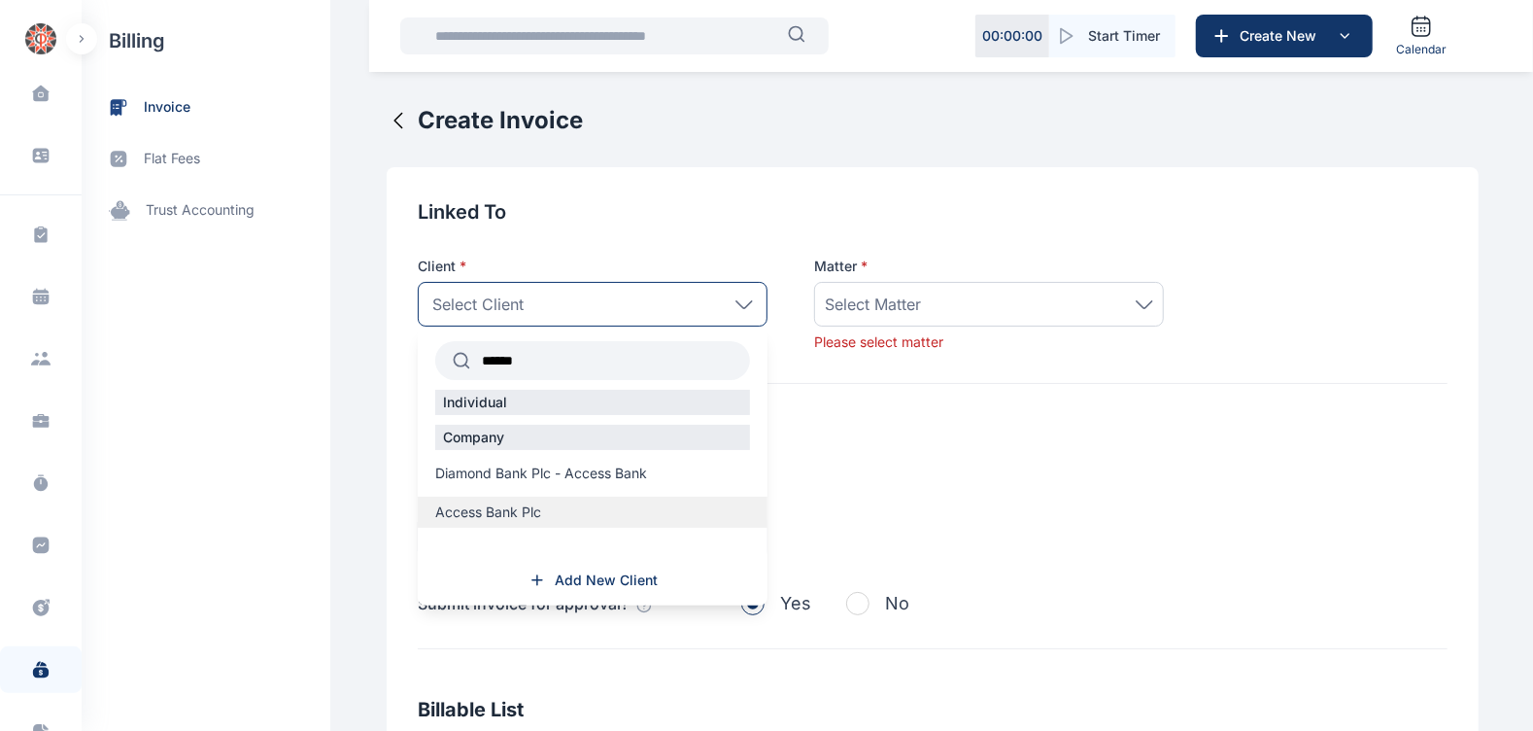
type input "******"
click at [521, 510] on span "Access Bank Plc" at bounding box center [488, 511] width 106 height 19
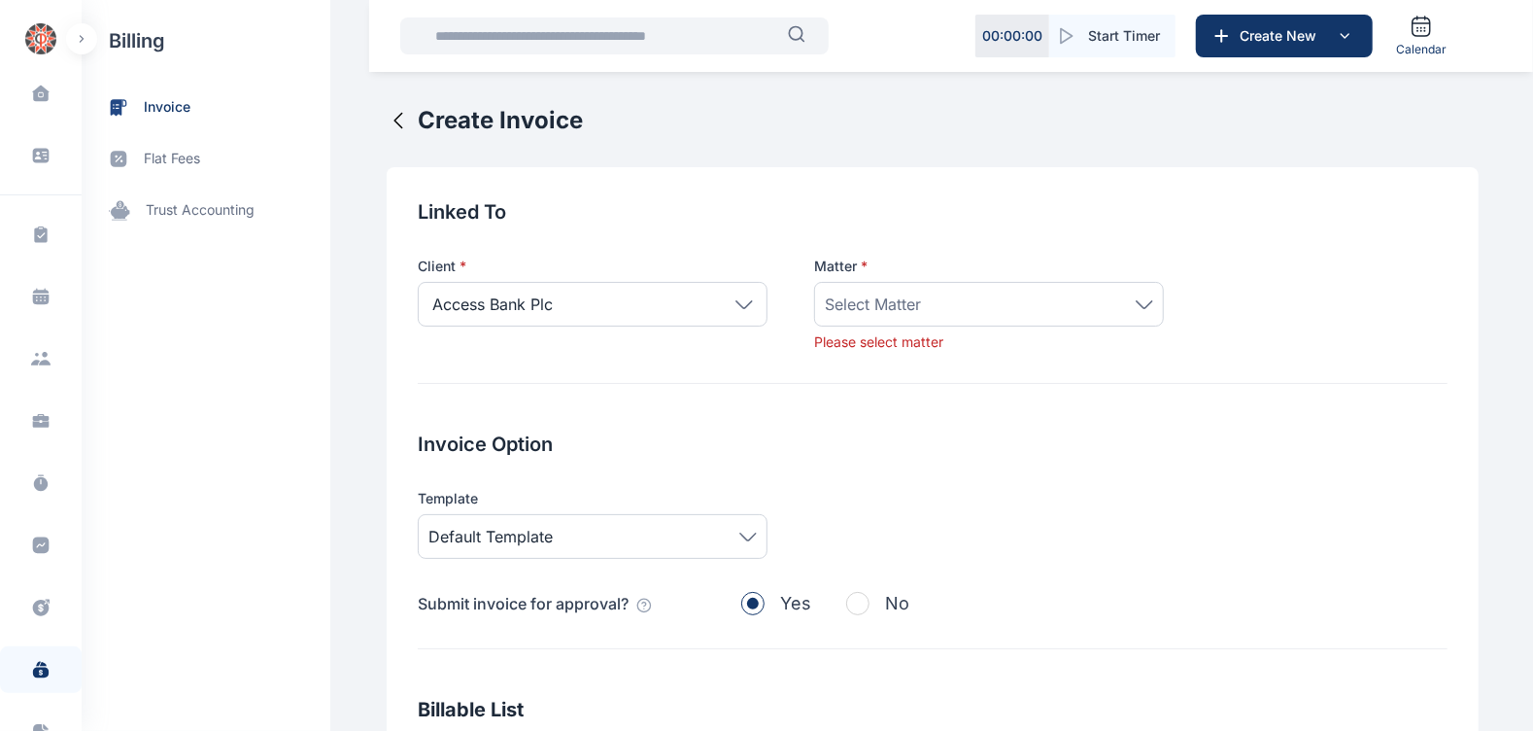
click at [1088, 298] on div "Select Matter" at bounding box center [989, 303] width 328 height 23
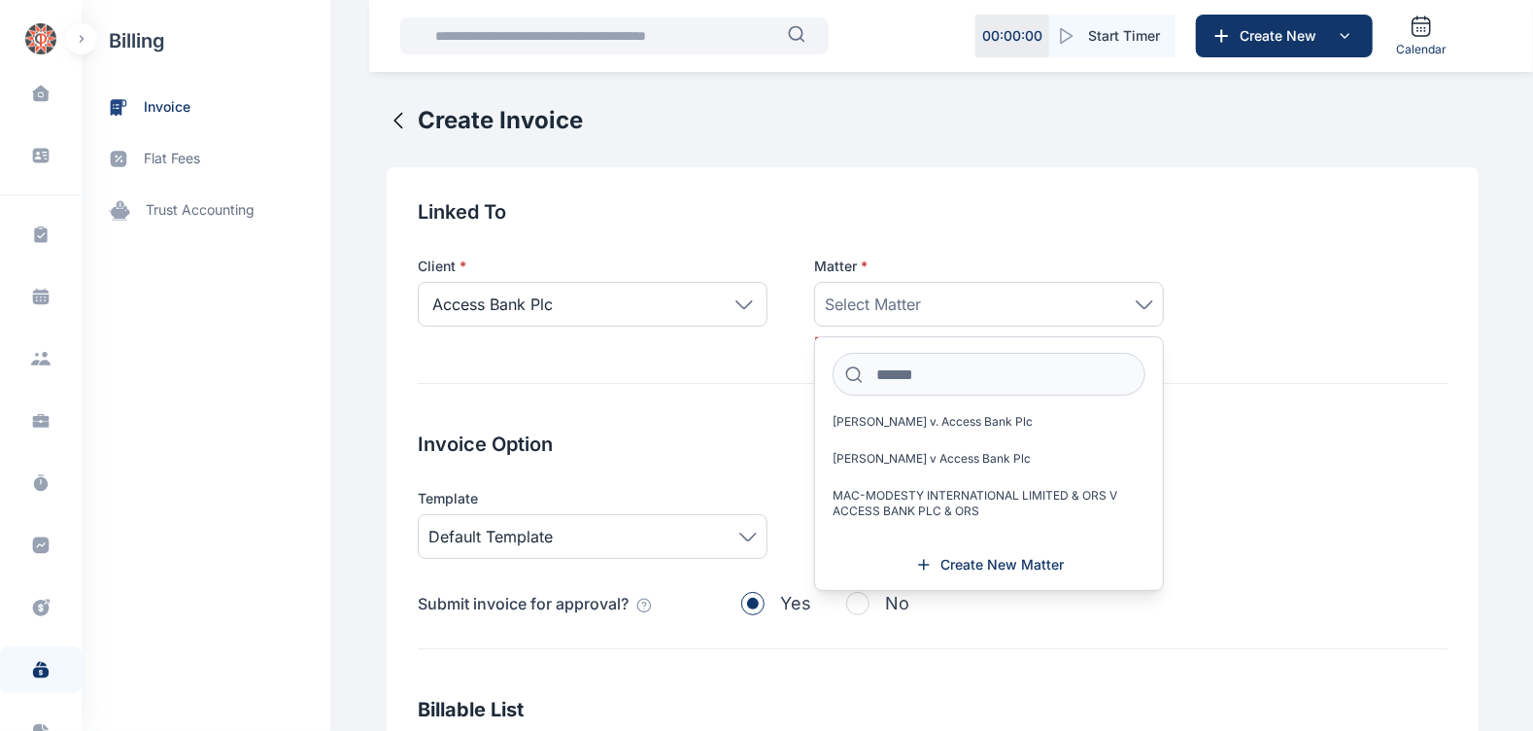
scroll to position [939, 0]
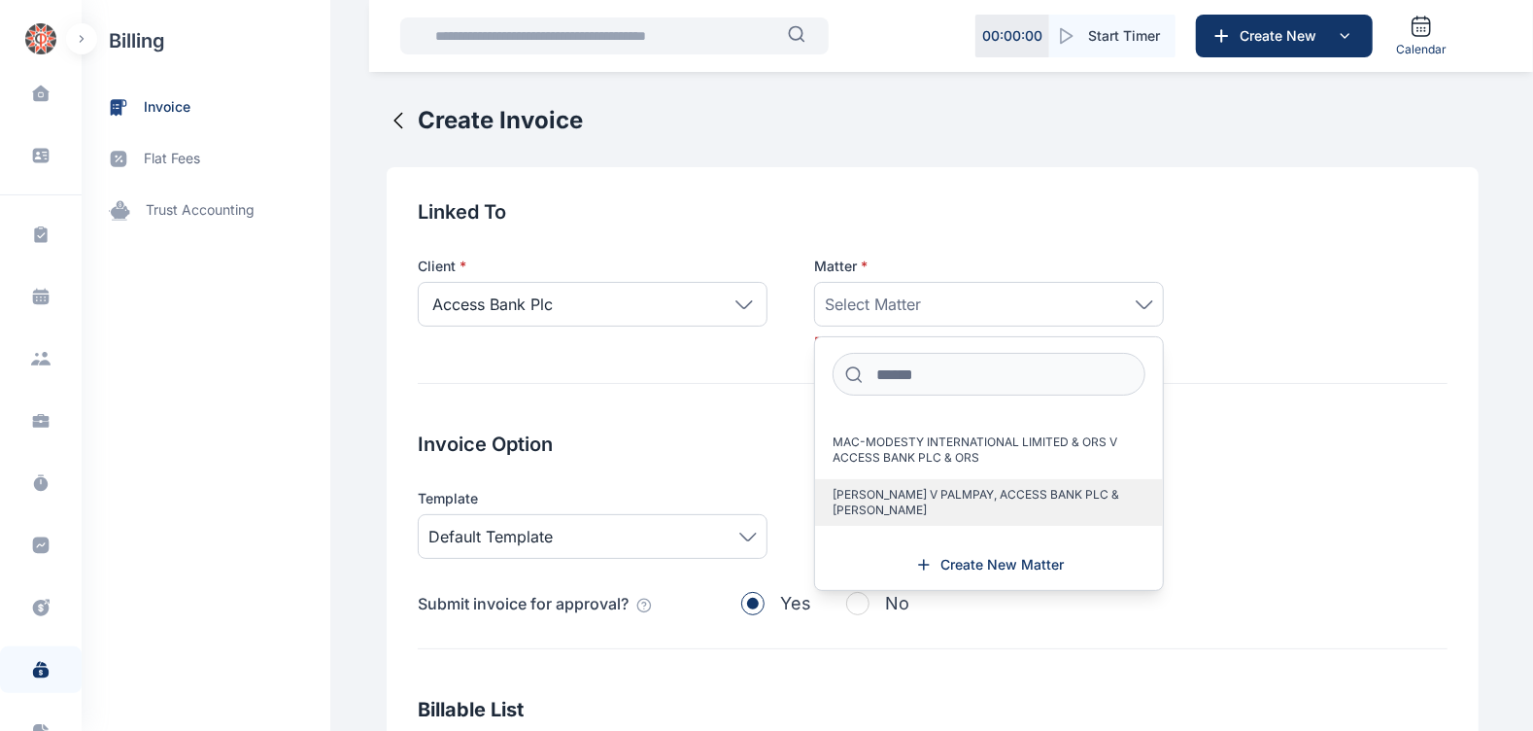
click at [944, 499] on span "[PERSON_NAME] V PALMPAY, ACCESS BANK PLC & [PERSON_NAME]" at bounding box center [981, 502] width 297 height 31
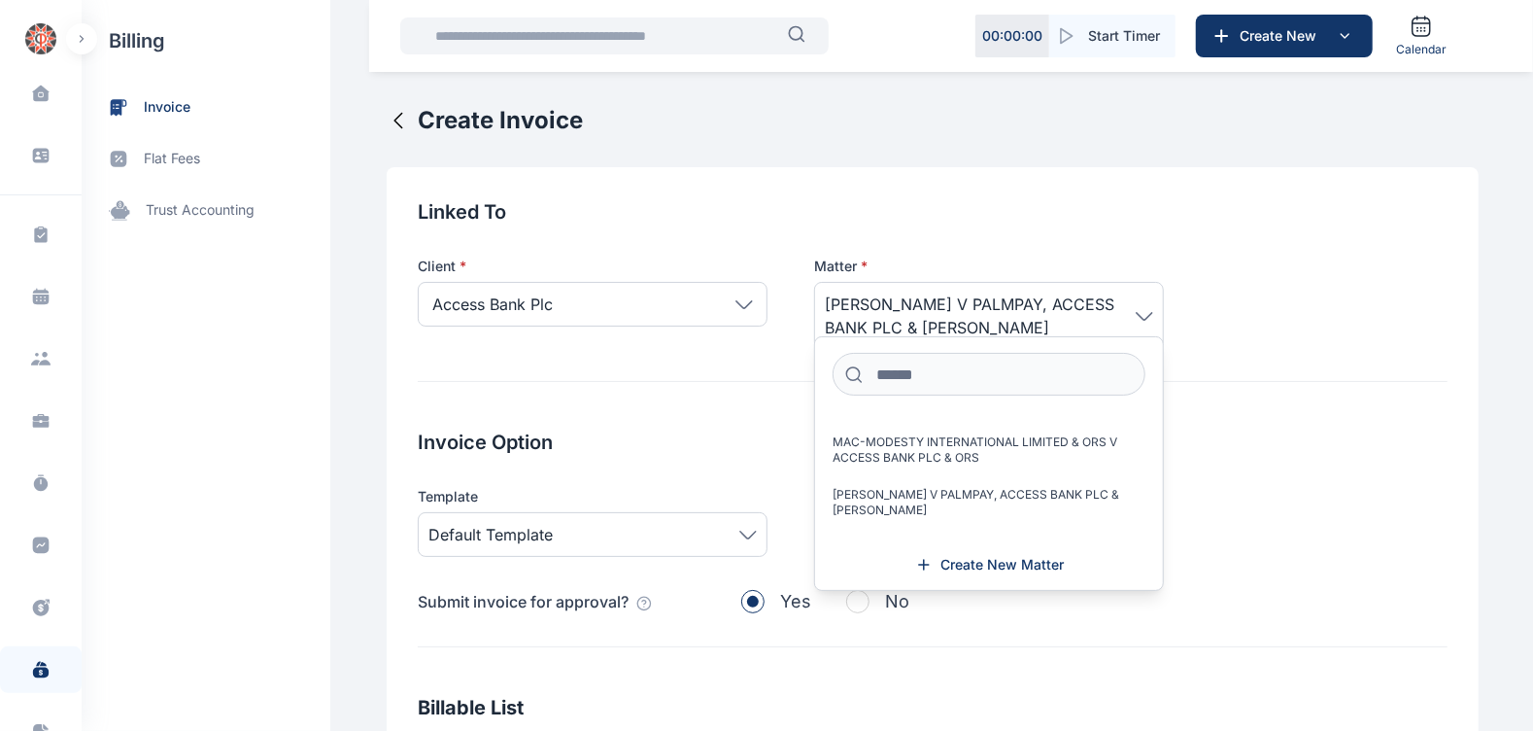
click at [680, 409] on div "Linked To Client * Access Bank Plc ****** Individual Company Diamond Bank Plc -…" at bounding box center [933, 710] width 1092 height 1087
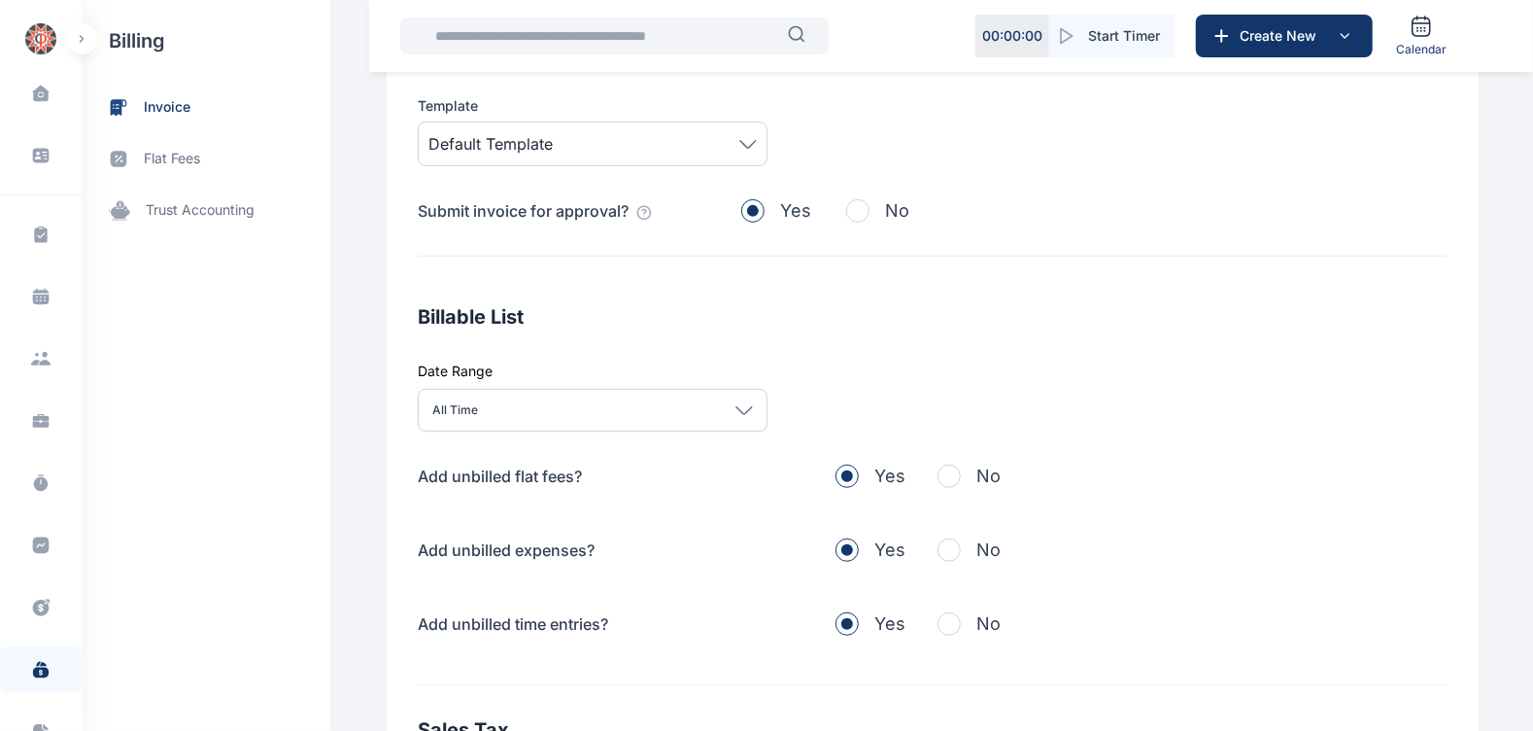
scroll to position [409, 0]
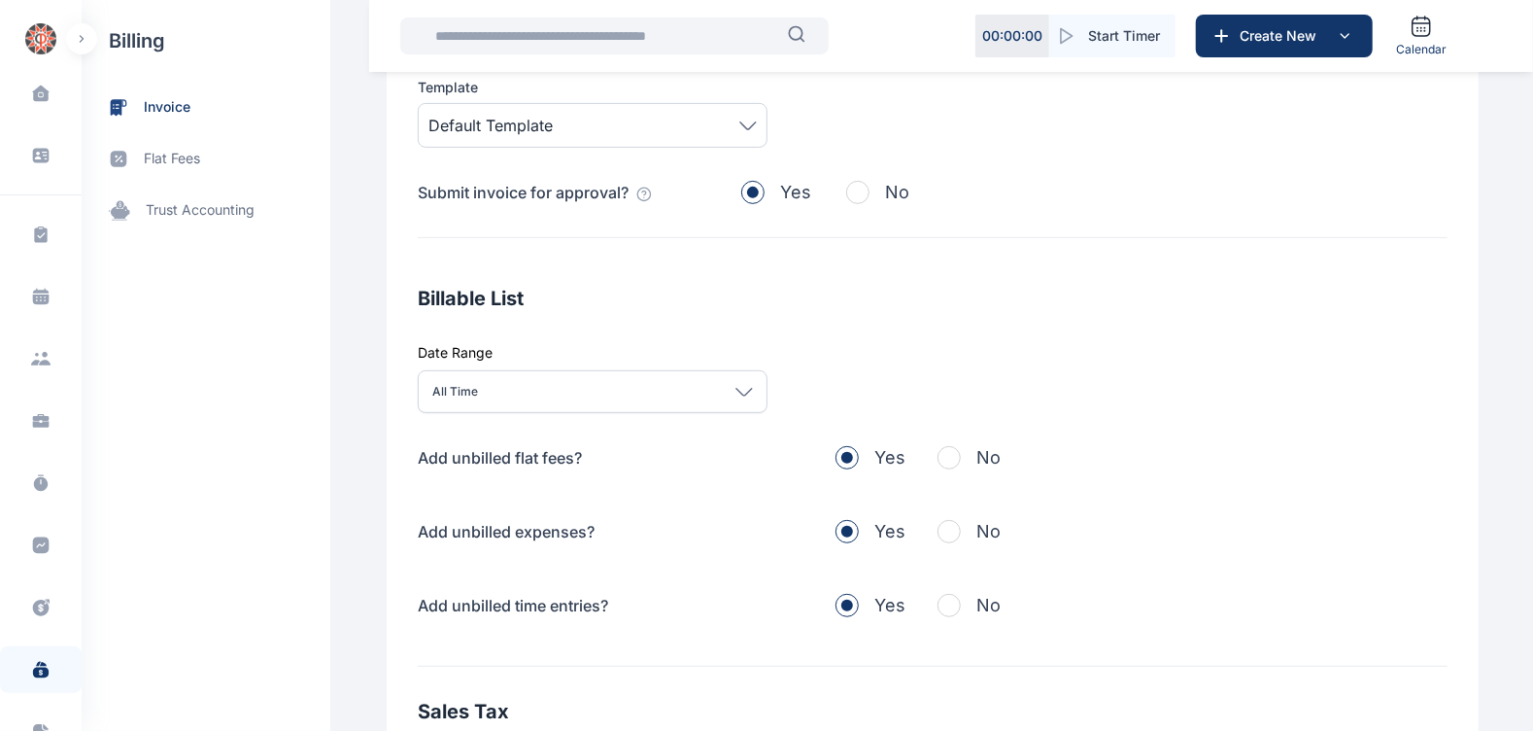
click at [952, 471] on button "No" at bounding box center [968, 457] width 63 height 27
click at [937, 541] on span "button" at bounding box center [948, 531] width 23 height 23
click at [939, 617] on span "button" at bounding box center [948, 605] width 23 height 23
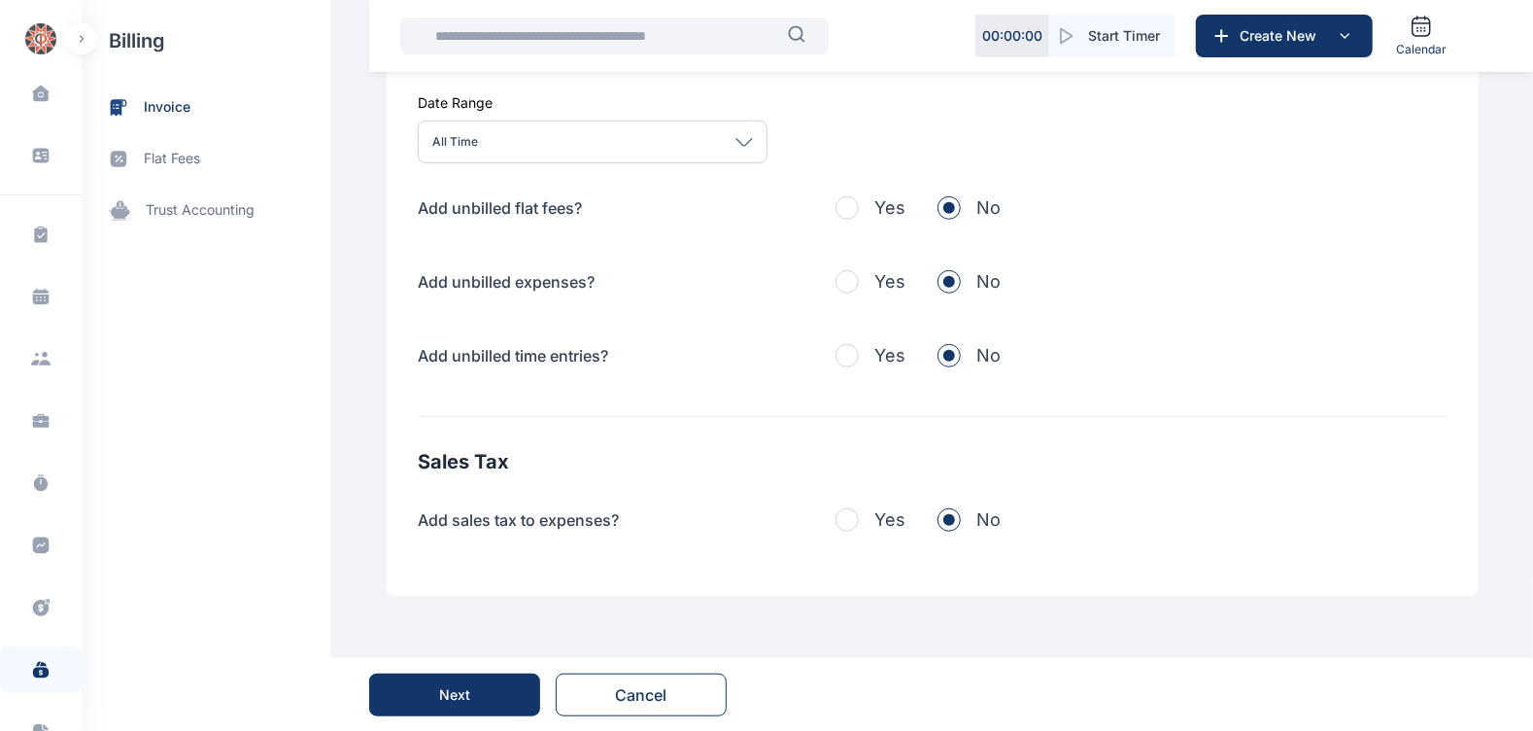
scroll to position [680, 0]
click at [480, 695] on button "Next" at bounding box center [454, 693] width 171 height 43
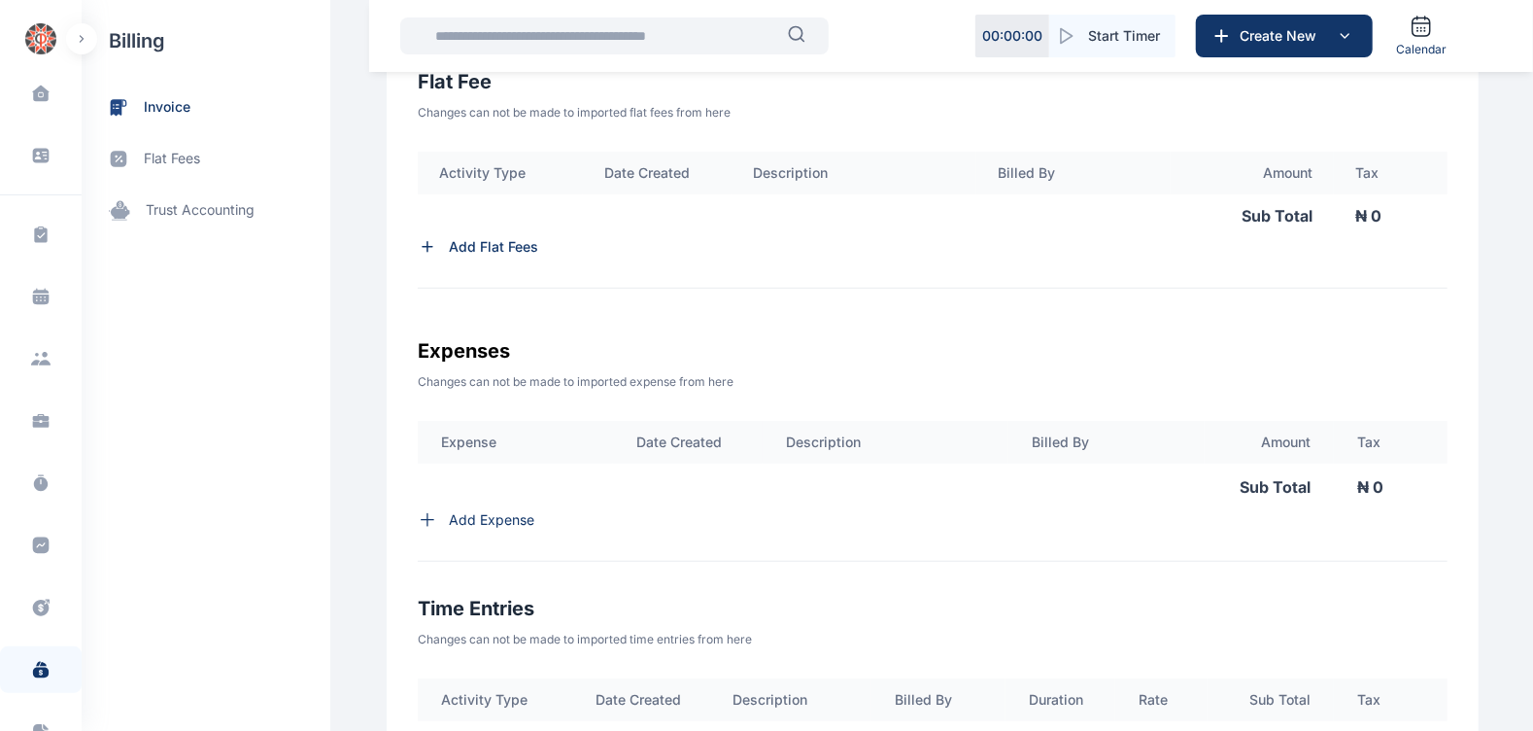
click at [499, 256] on p "Add Flat Fees" at bounding box center [493, 246] width 89 height 19
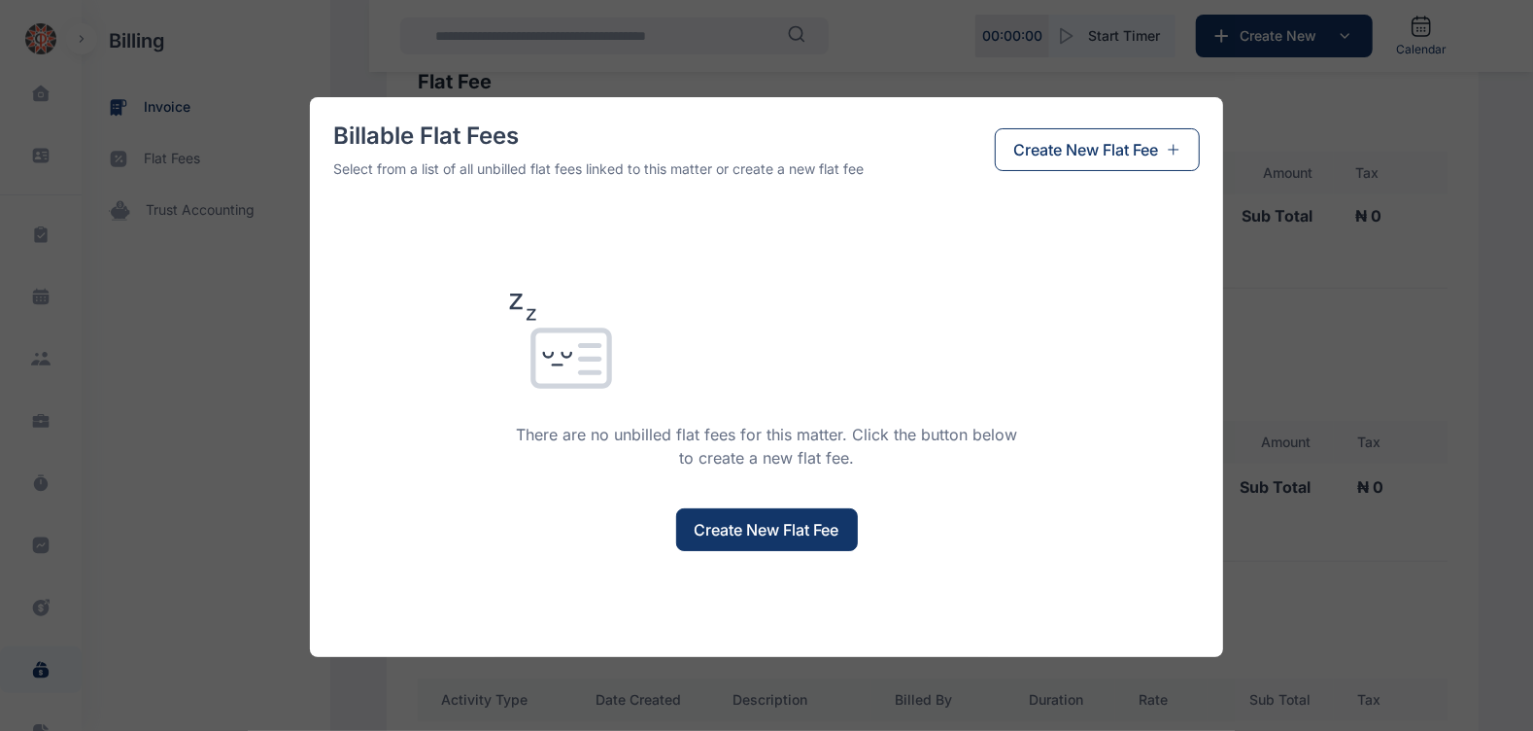
click at [720, 534] on span "Create New Flat Fee" at bounding box center [767, 529] width 145 height 23
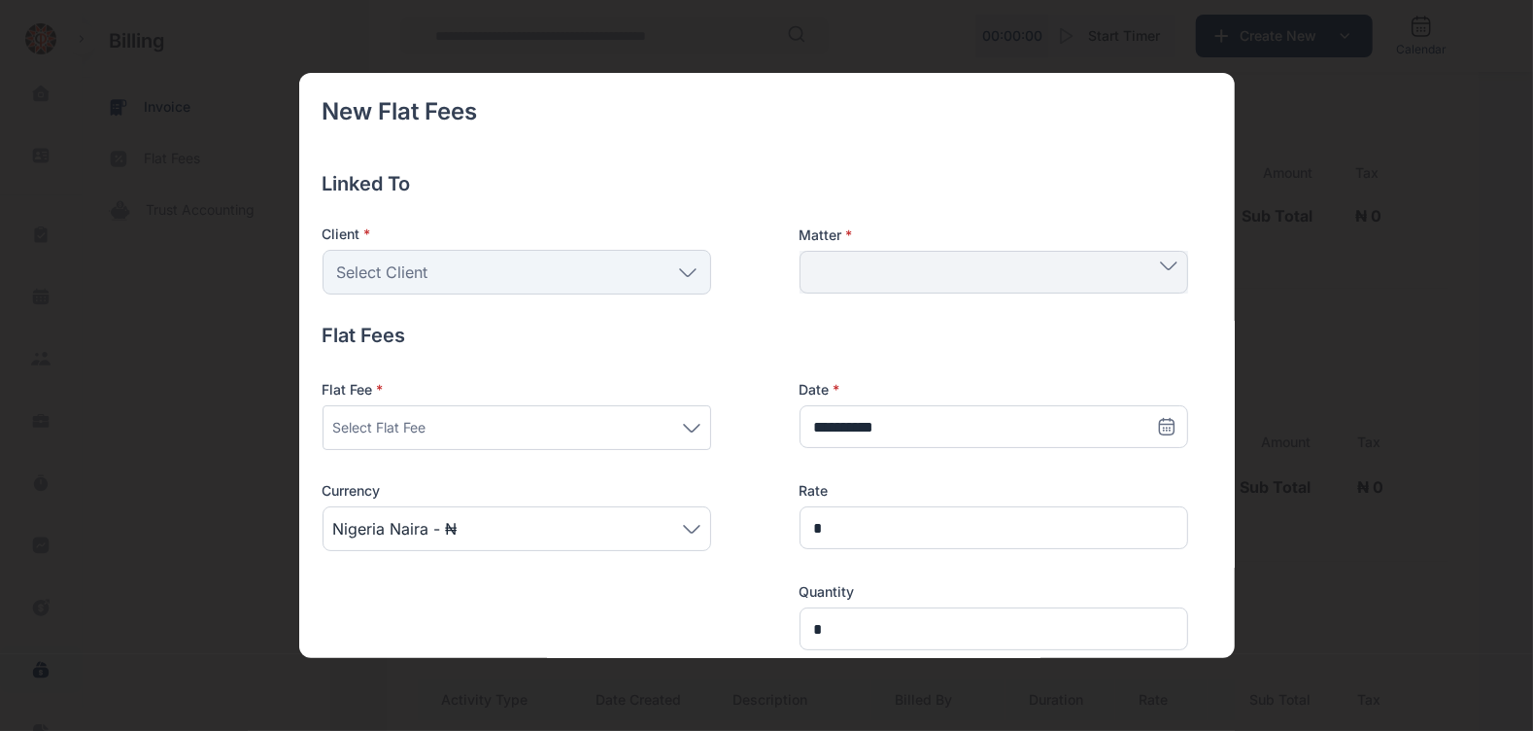
click at [617, 254] on div "Select Client" at bounding box center [517, 272] width 389 height 45
click at [612, 275] on div "Select Client" at bounding box center [517, 272] width 389 height 45
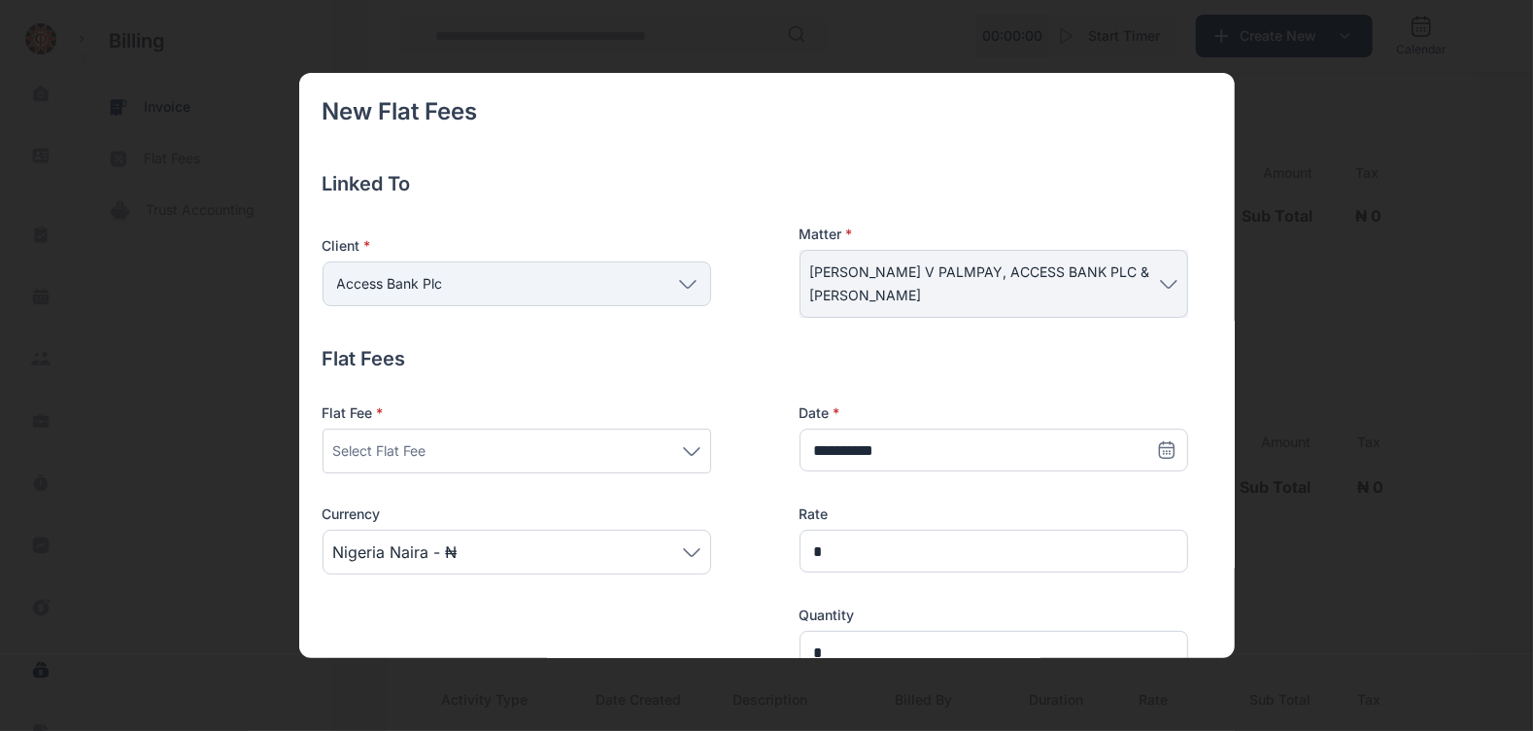
click at [564, 462] on div "Select Flat Fee" at bounding box center [517, 450] width 389 height 45
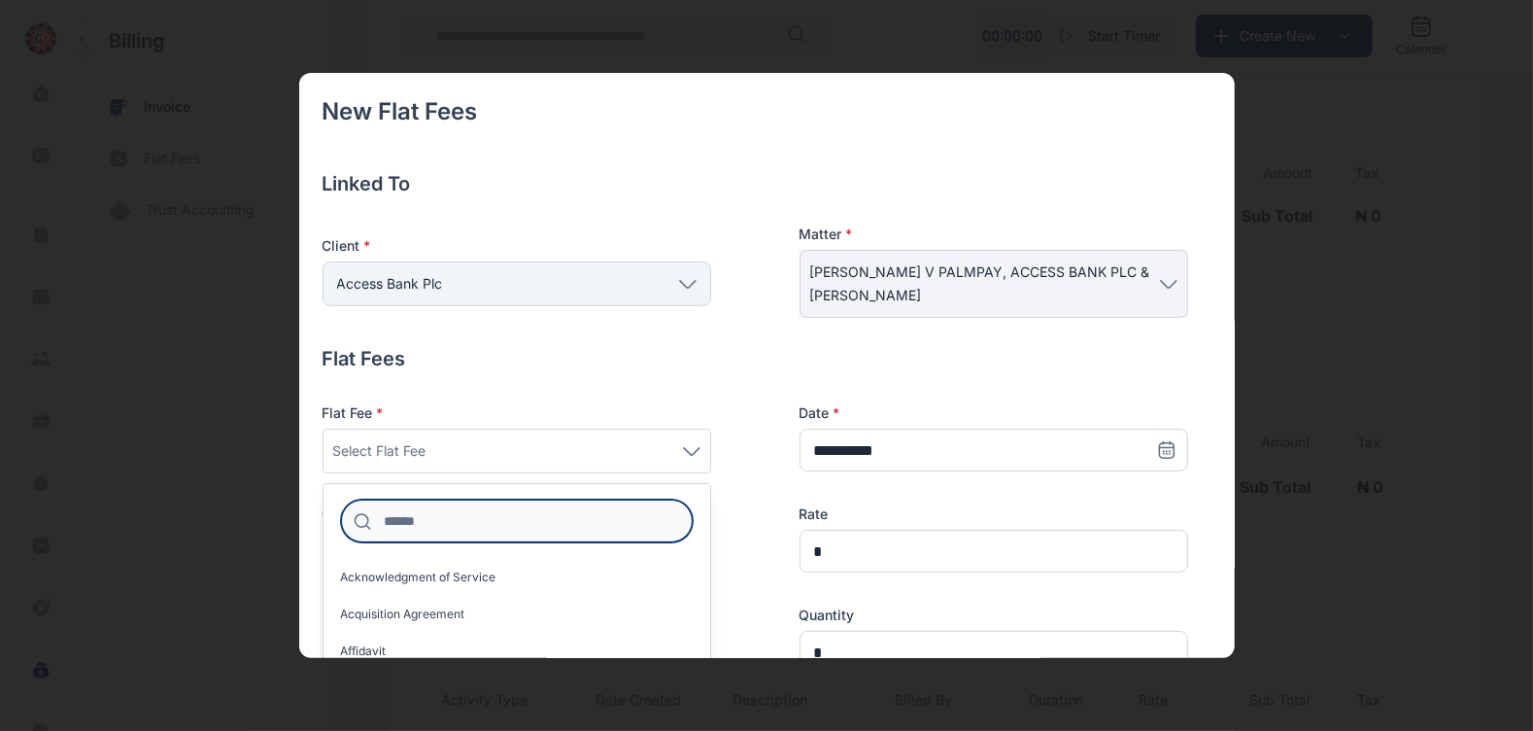
click at [564, 518] on input at bounding box center [517, 520] width 352 height 43
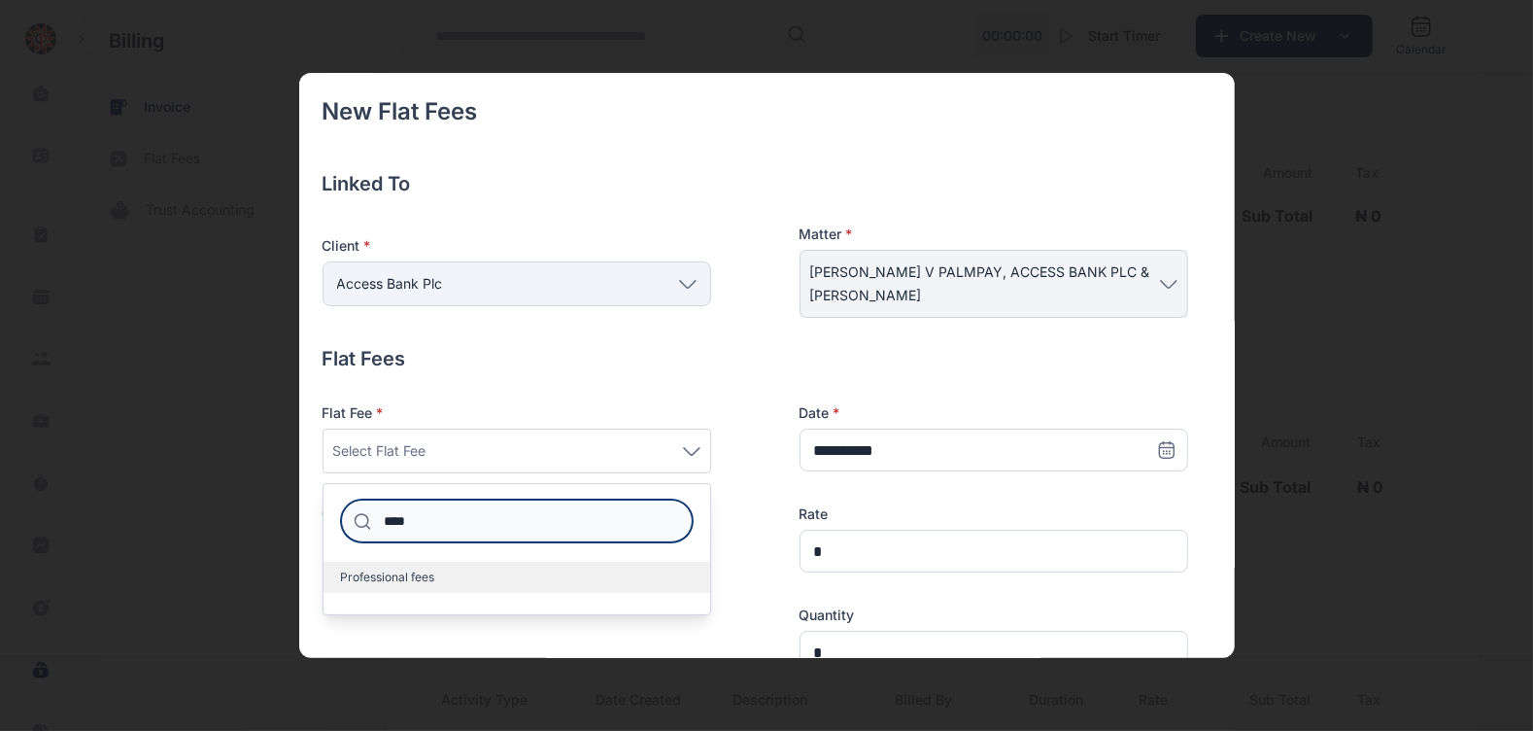
type input "****"
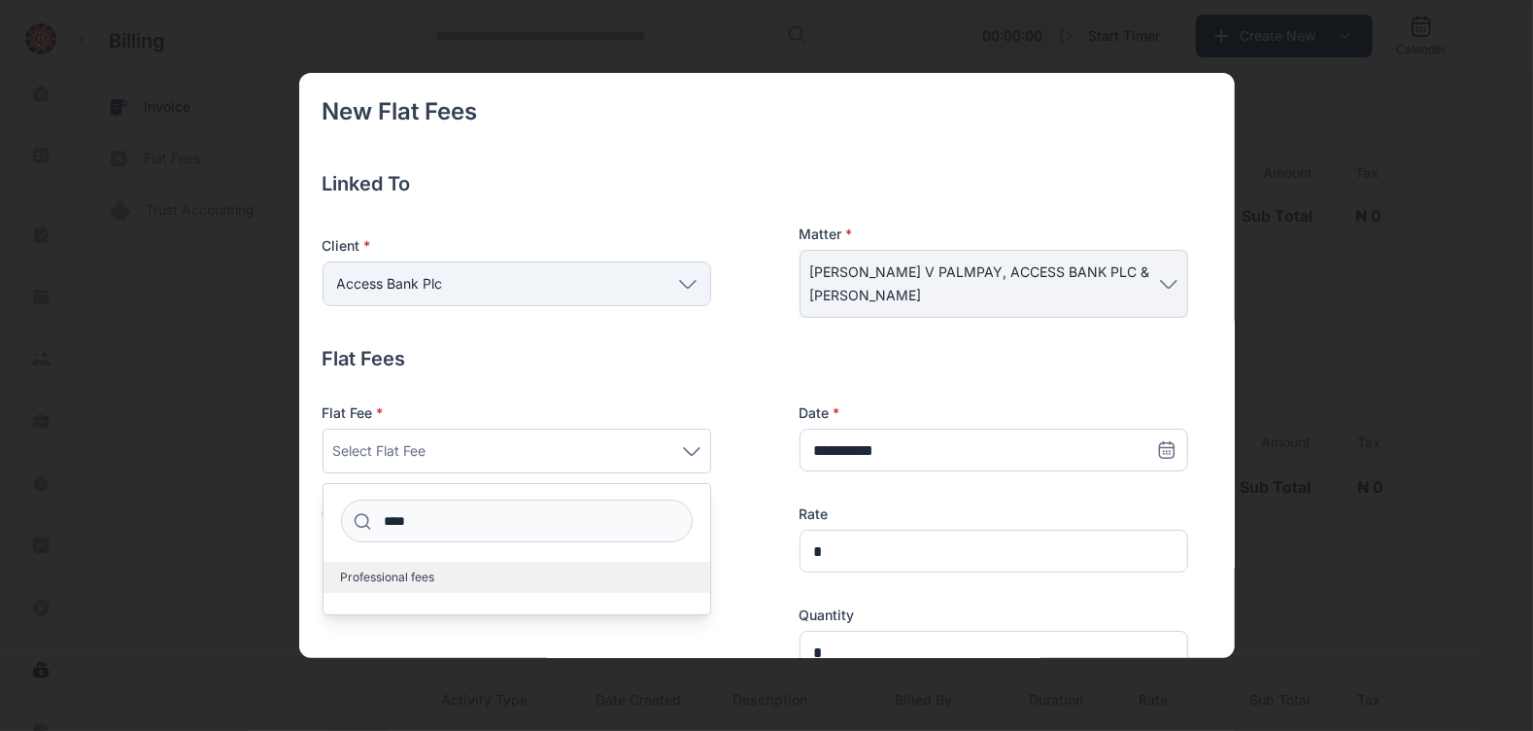
click at [494, 569] on label "Professional fees" at bounding box center [516, 577] width 387 height 31
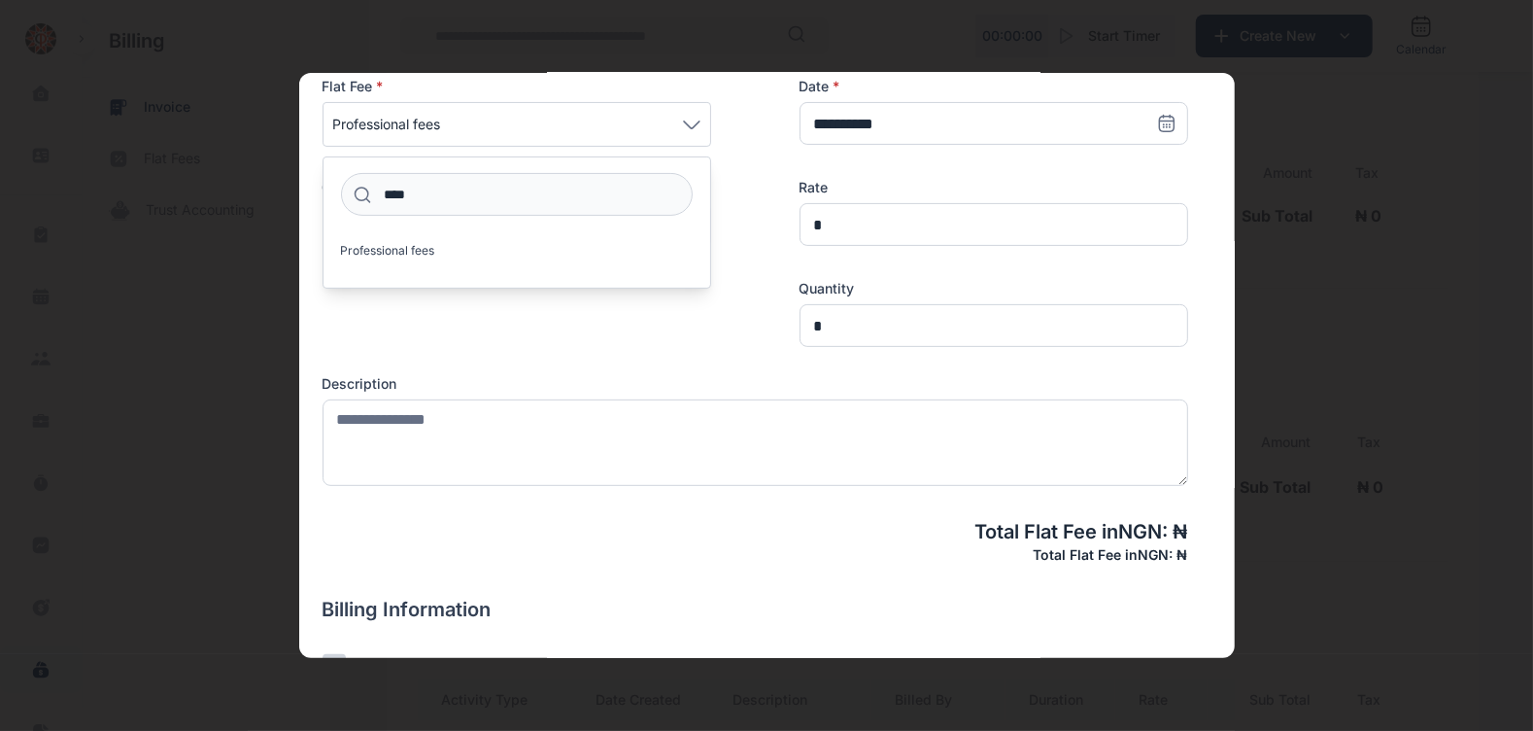
scroll to position [327, 0]
click at [589, 358] on div "**********" at bounding box center [756, 253] width 866 height 472
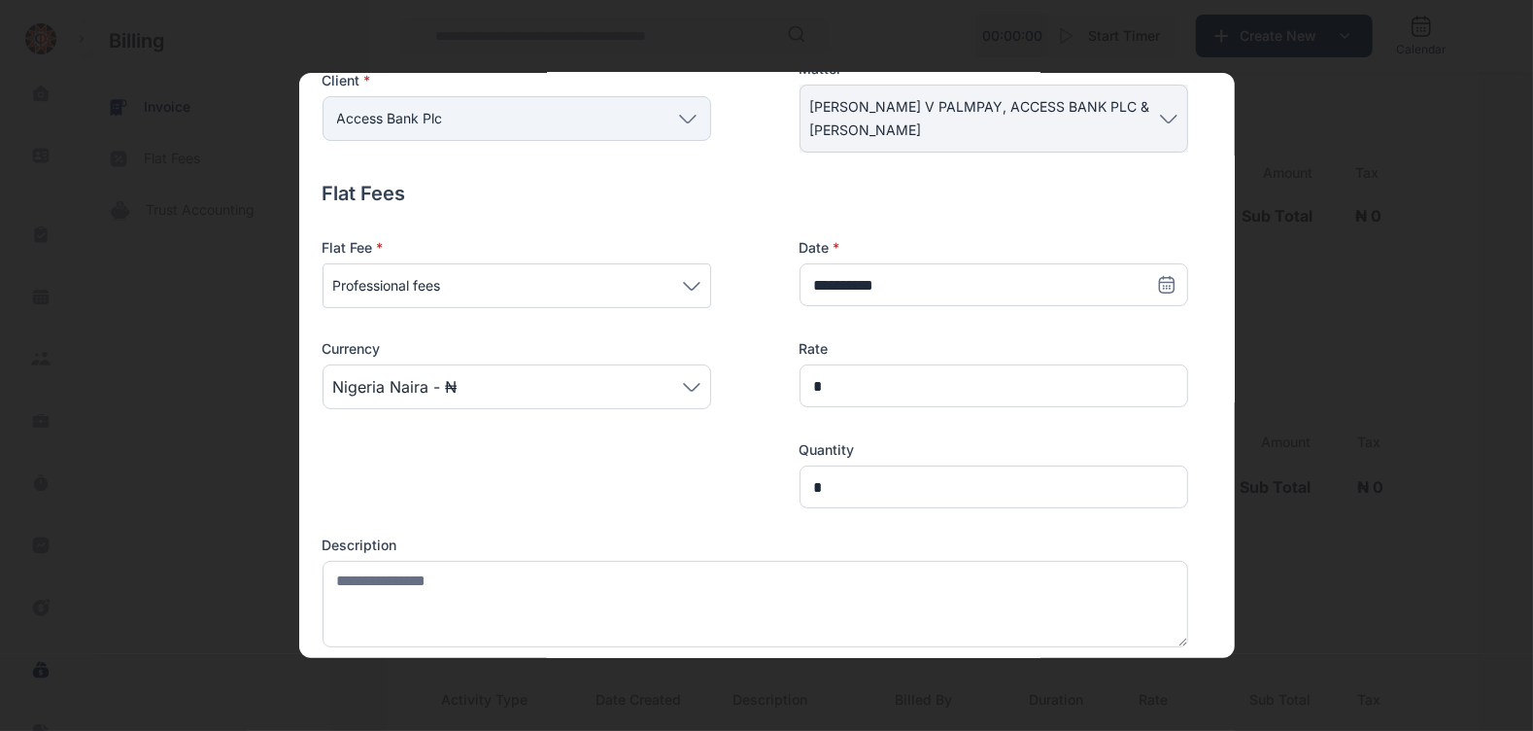
scroll to position [164, 0]
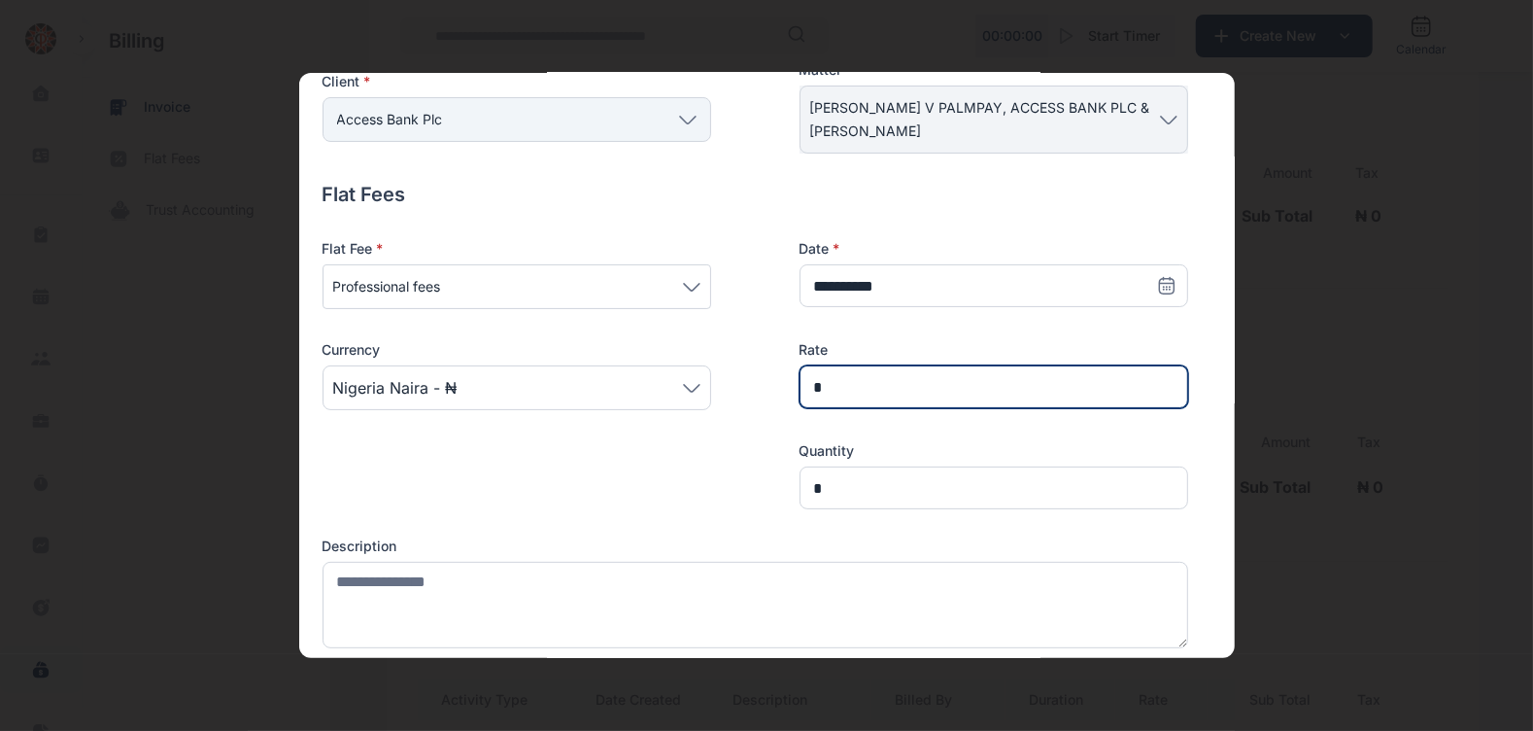
click at [840, 367] on input "*" at bounding box center [994, 386] width 389 height 43
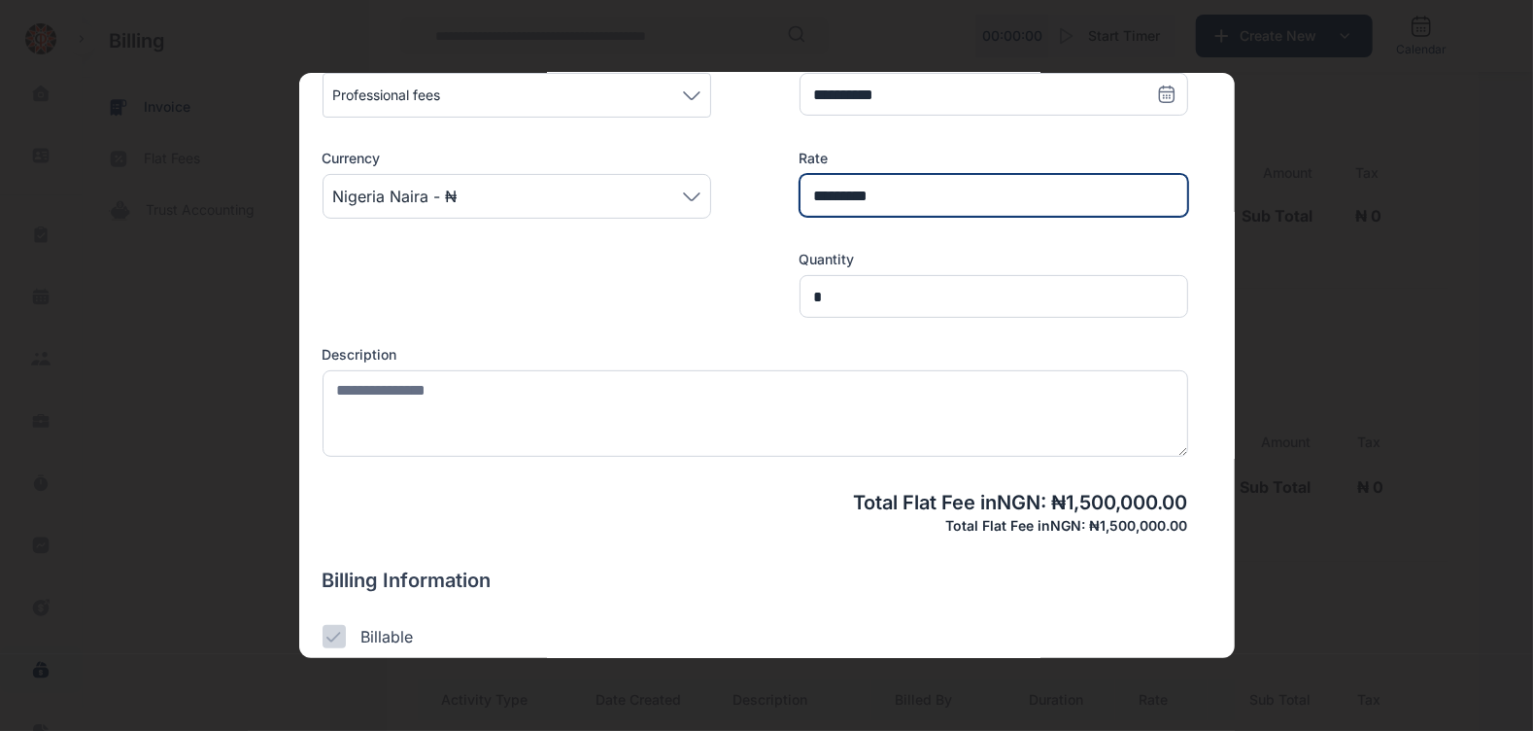
scroll to position [361, 0]
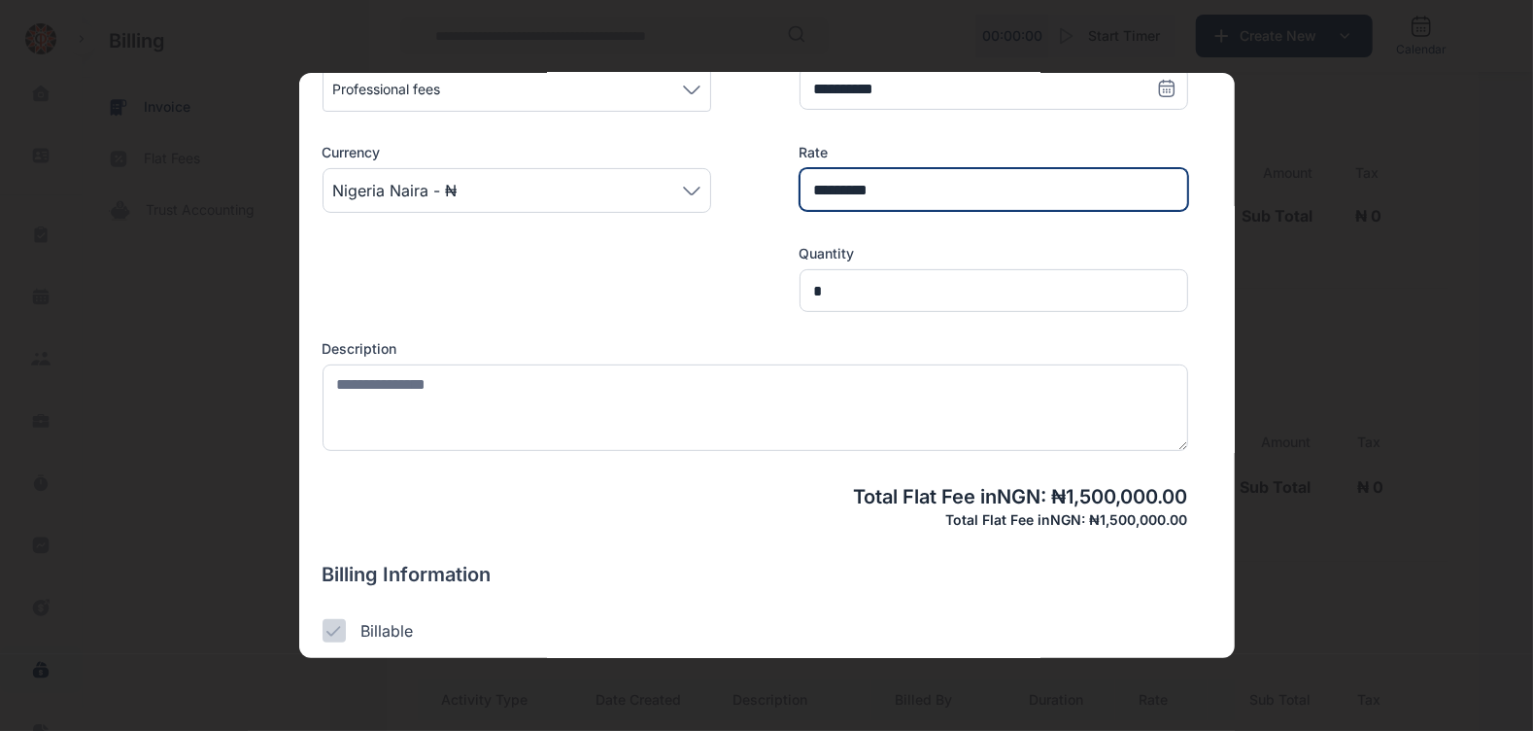
type input "*********"
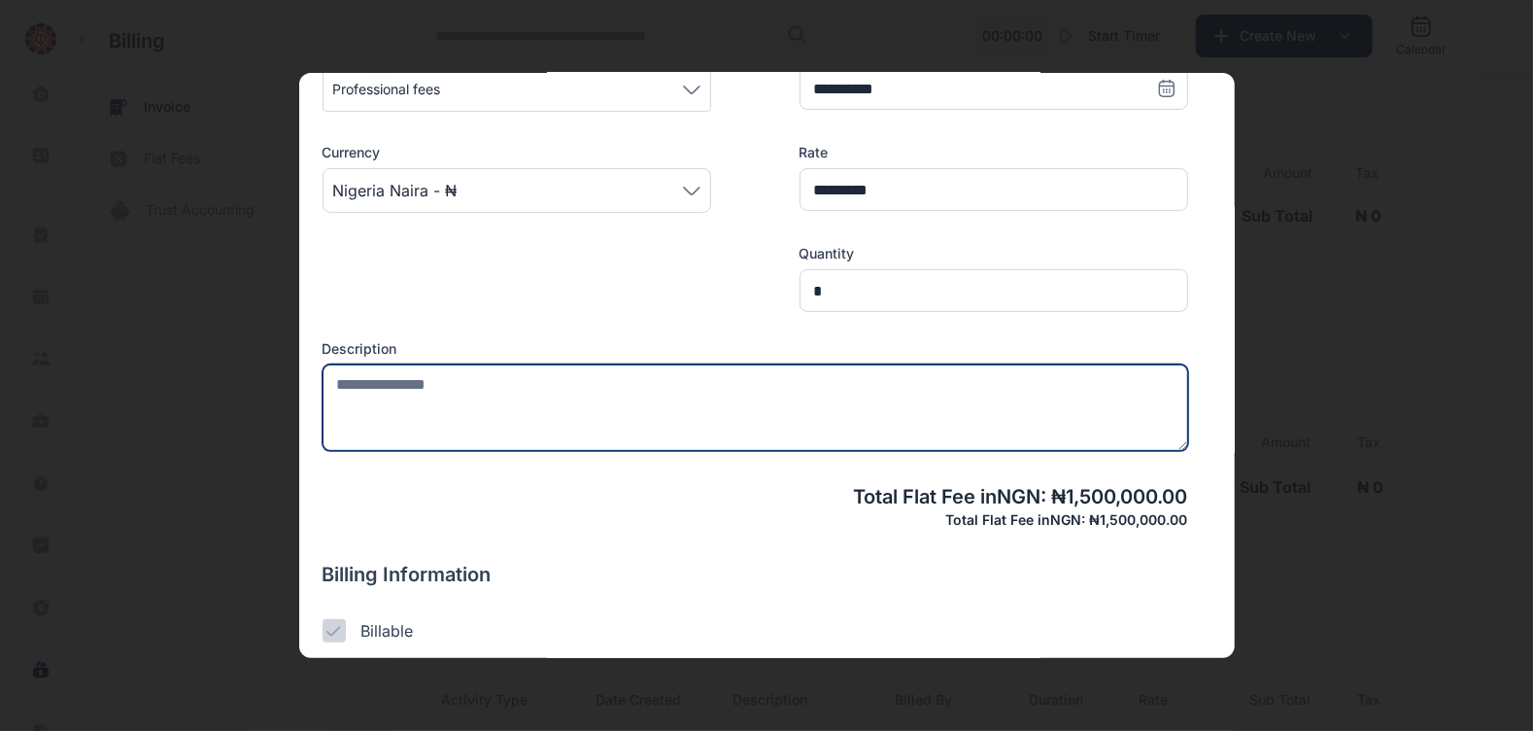
click at [486, 384] on textarea at bounding box center [756, 407] width 866 height 86
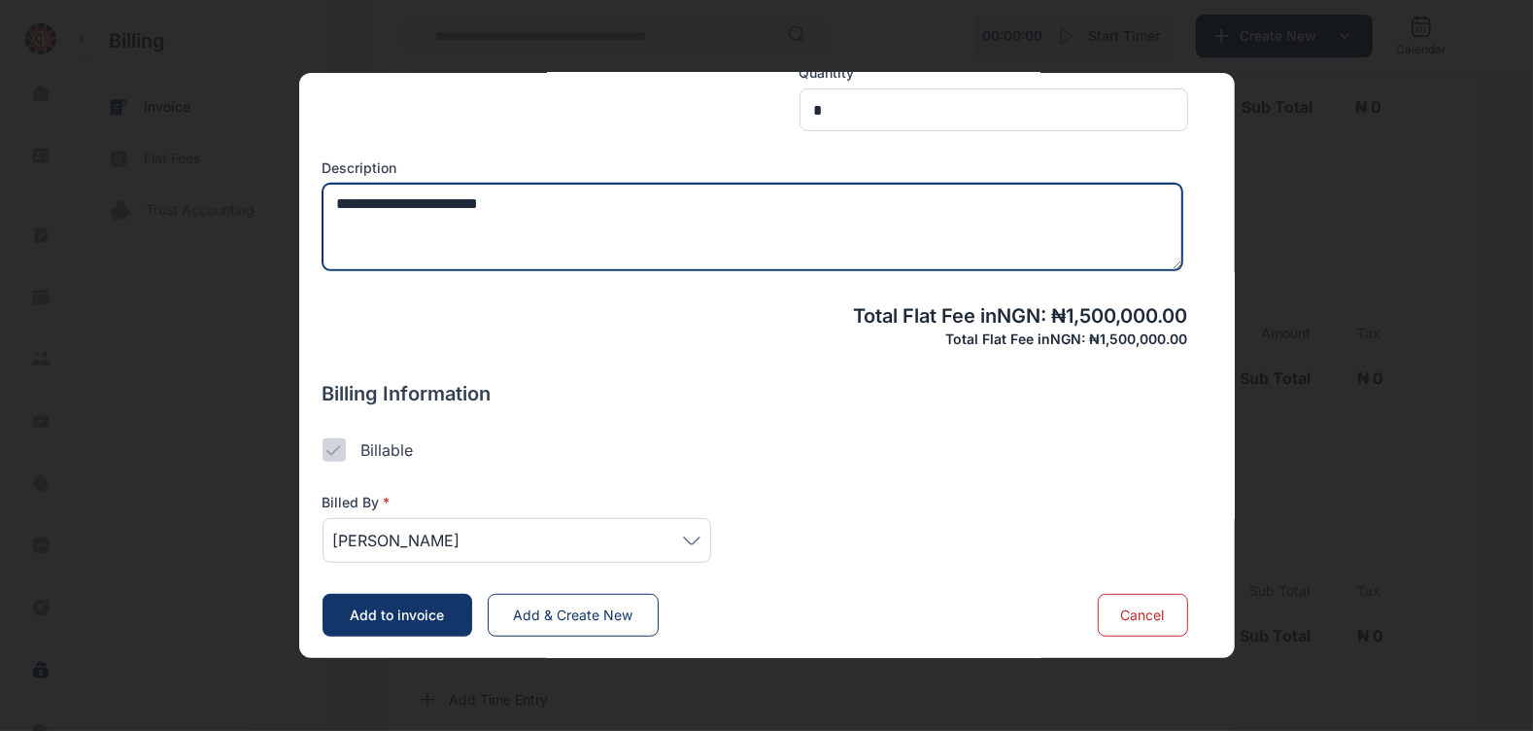
scroll to position [796, 0]
type textarea "**********"
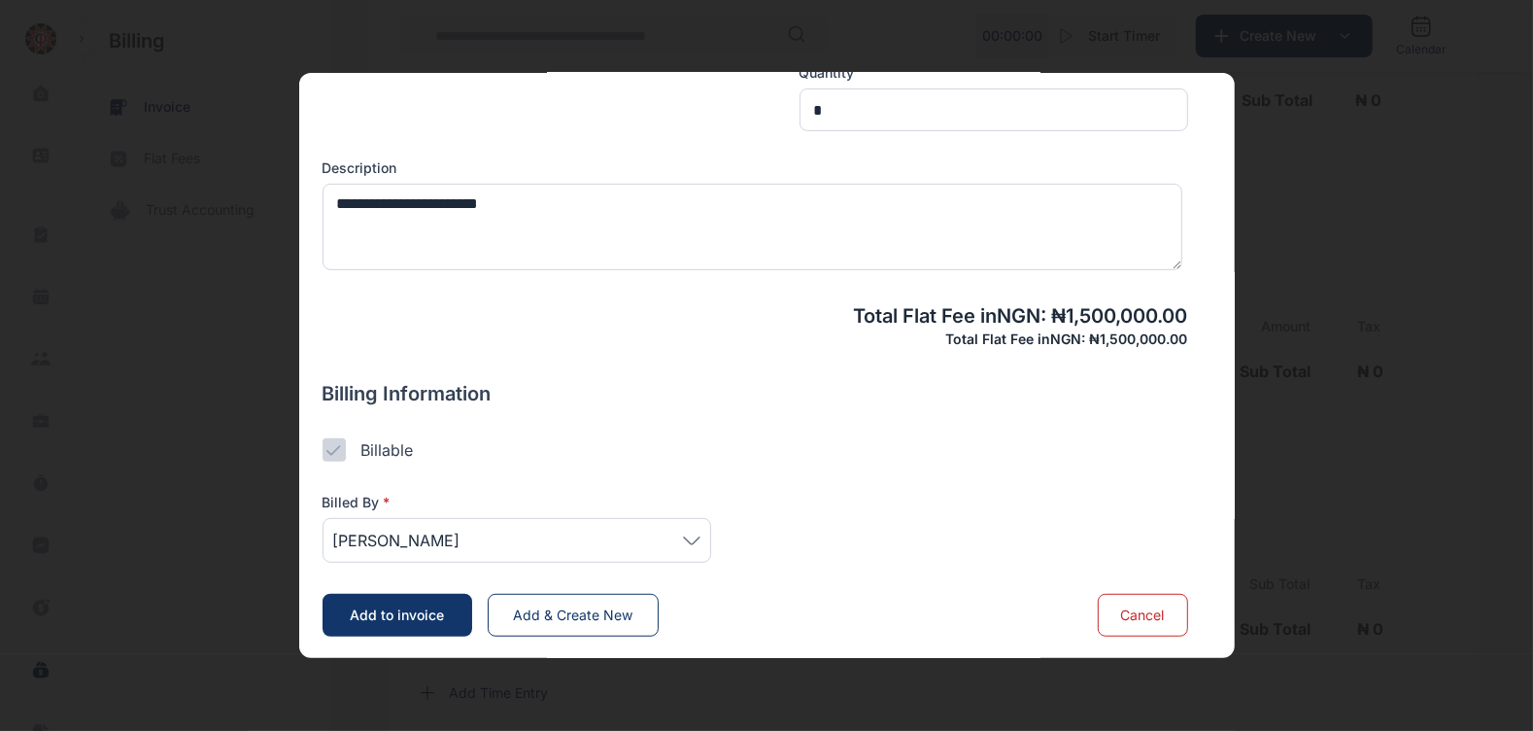
click at [525, 531] on span "[PERSON_NAME]" at bounding box center [516, 539] width 367 height 23
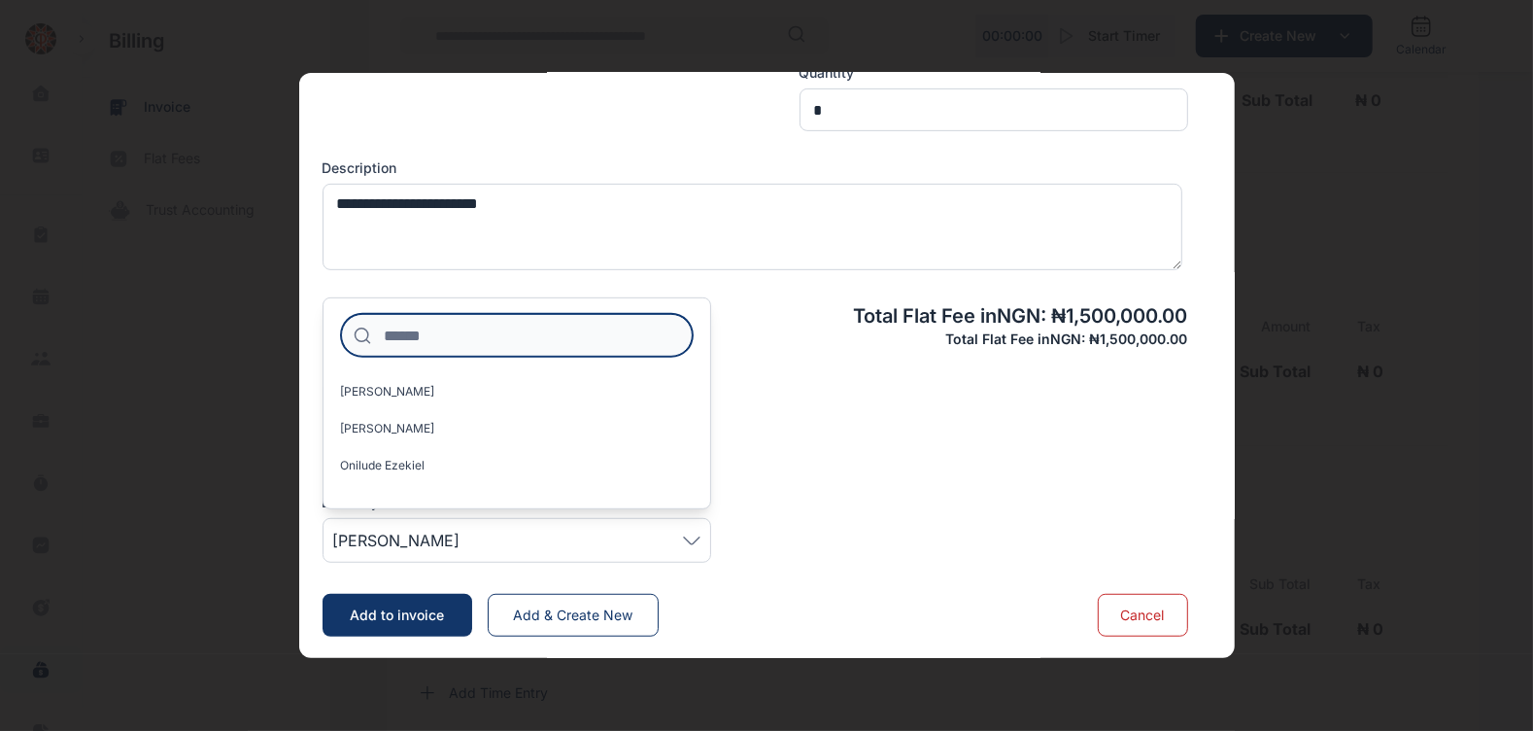
click at [482, 335] on input at bounding box center [517, 335] width 352 height 43
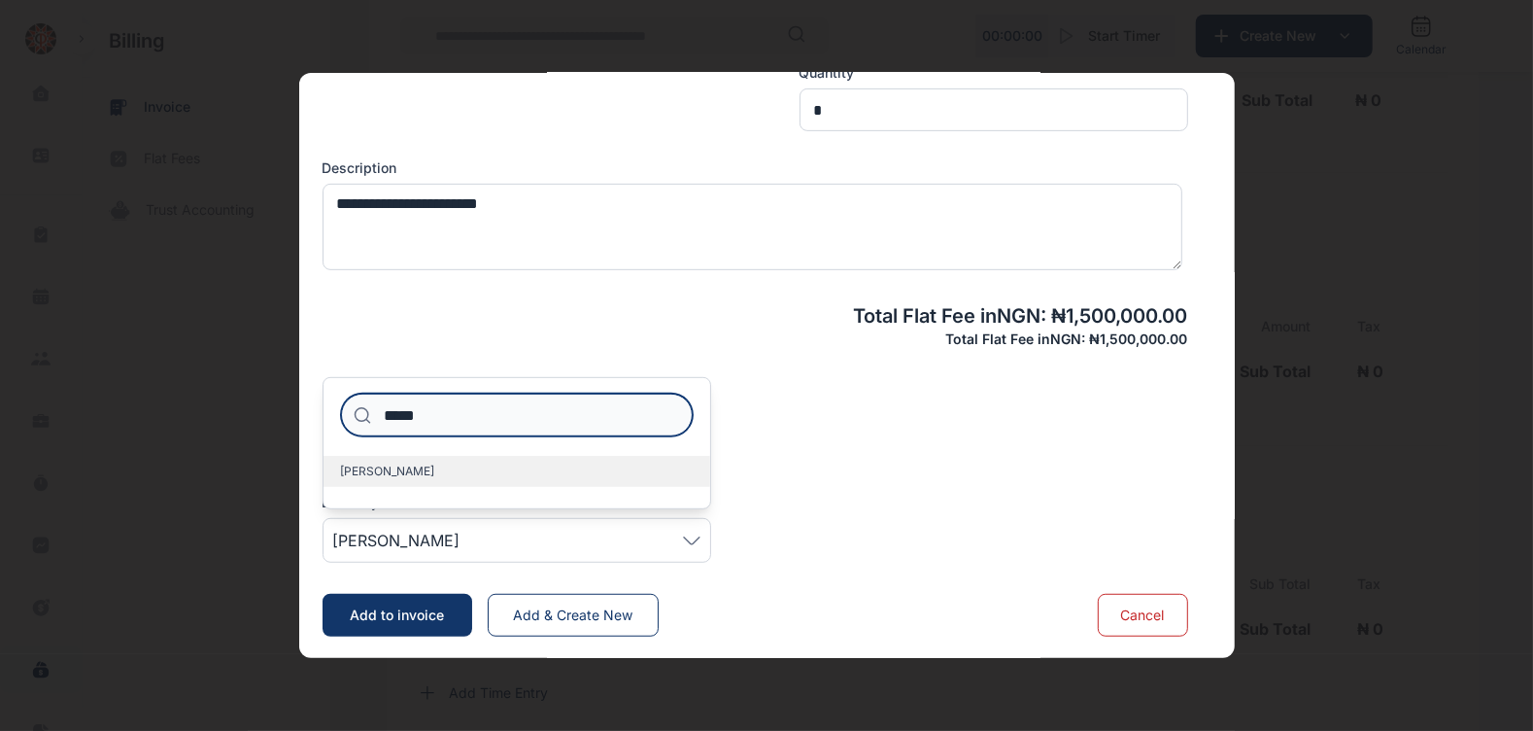
type input "*****"
click at [466, 481] on label "[PERSON_NAME]" at bounding box center [516, 471] width 387 height 31
click at [435, 476] on span "[PERSON_NAME]" at bounding box center [388, 471] width 94 height 16
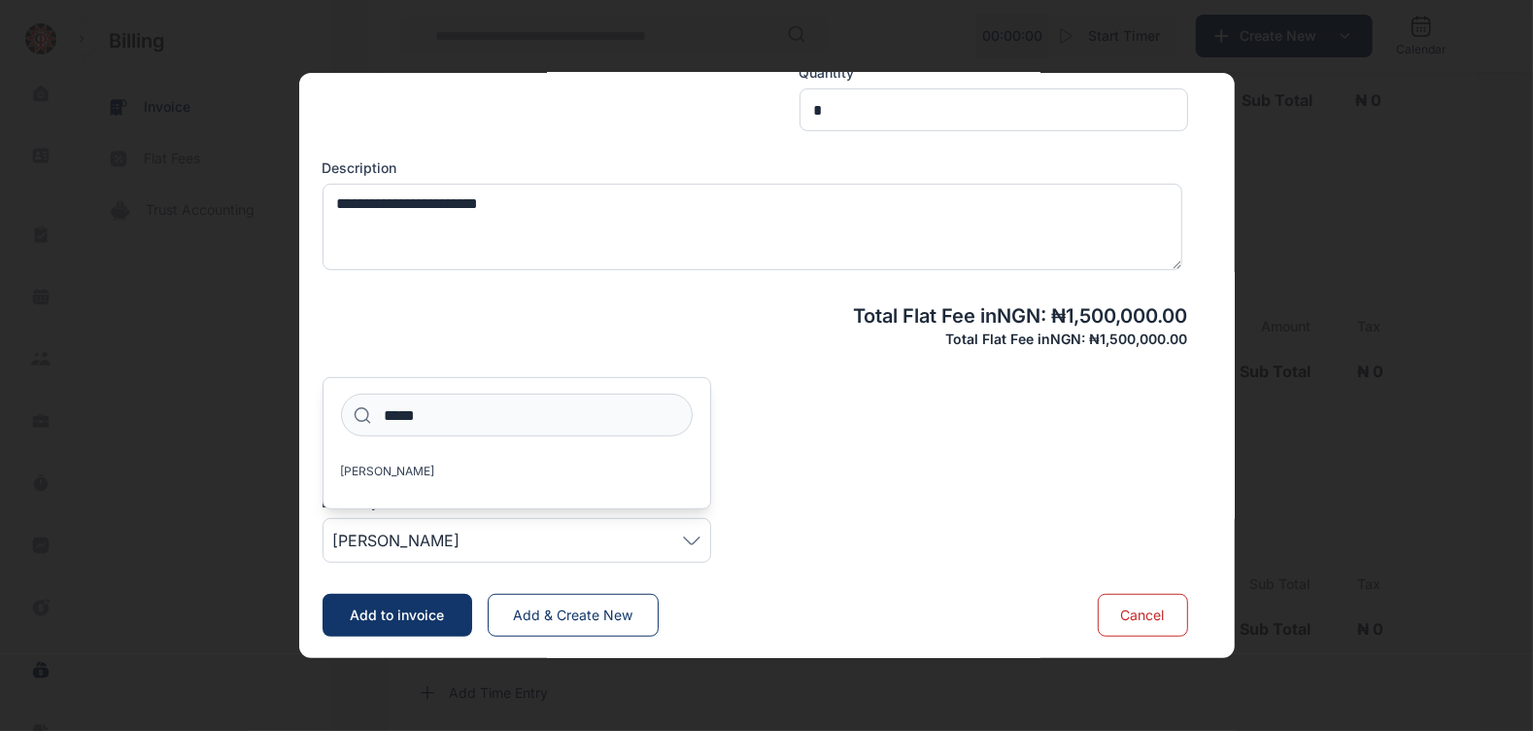
click at [825, 393] on h4 "Billing Information" at bounding box center [756, 393] width 866 height 27
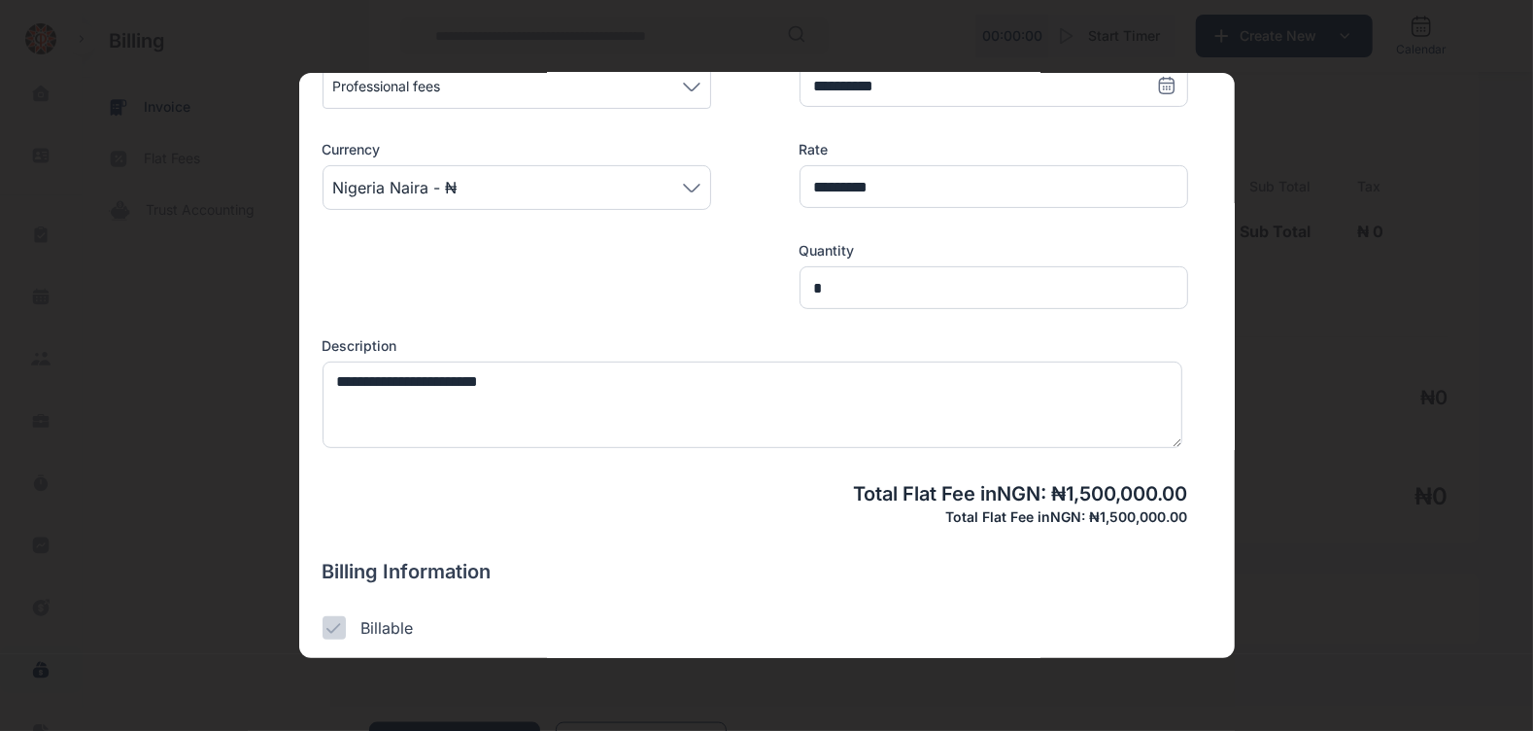
scroll to position [542, 0]
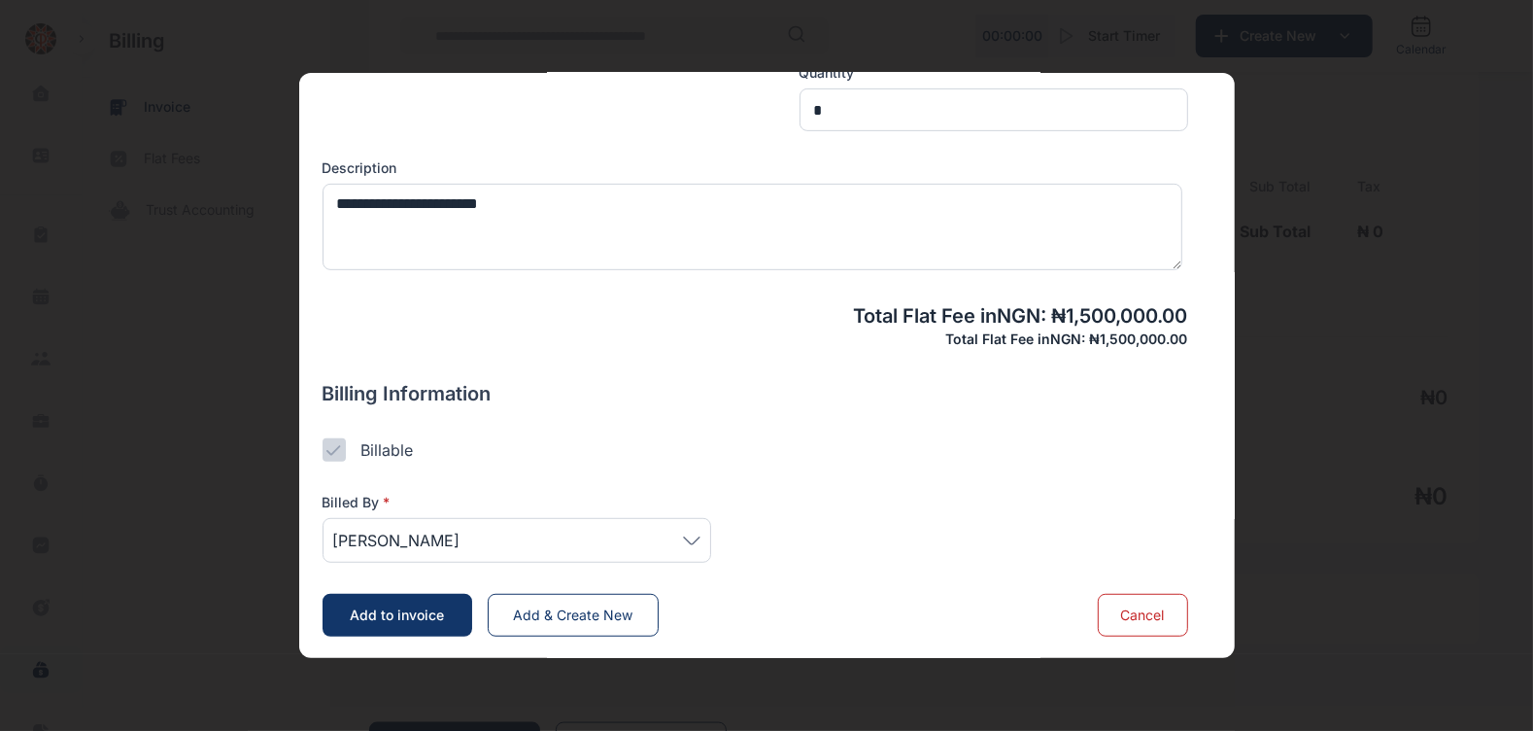
click at [401, 615] on span "Add to invoice" at bounding box center [397, 614] width 94 height 17
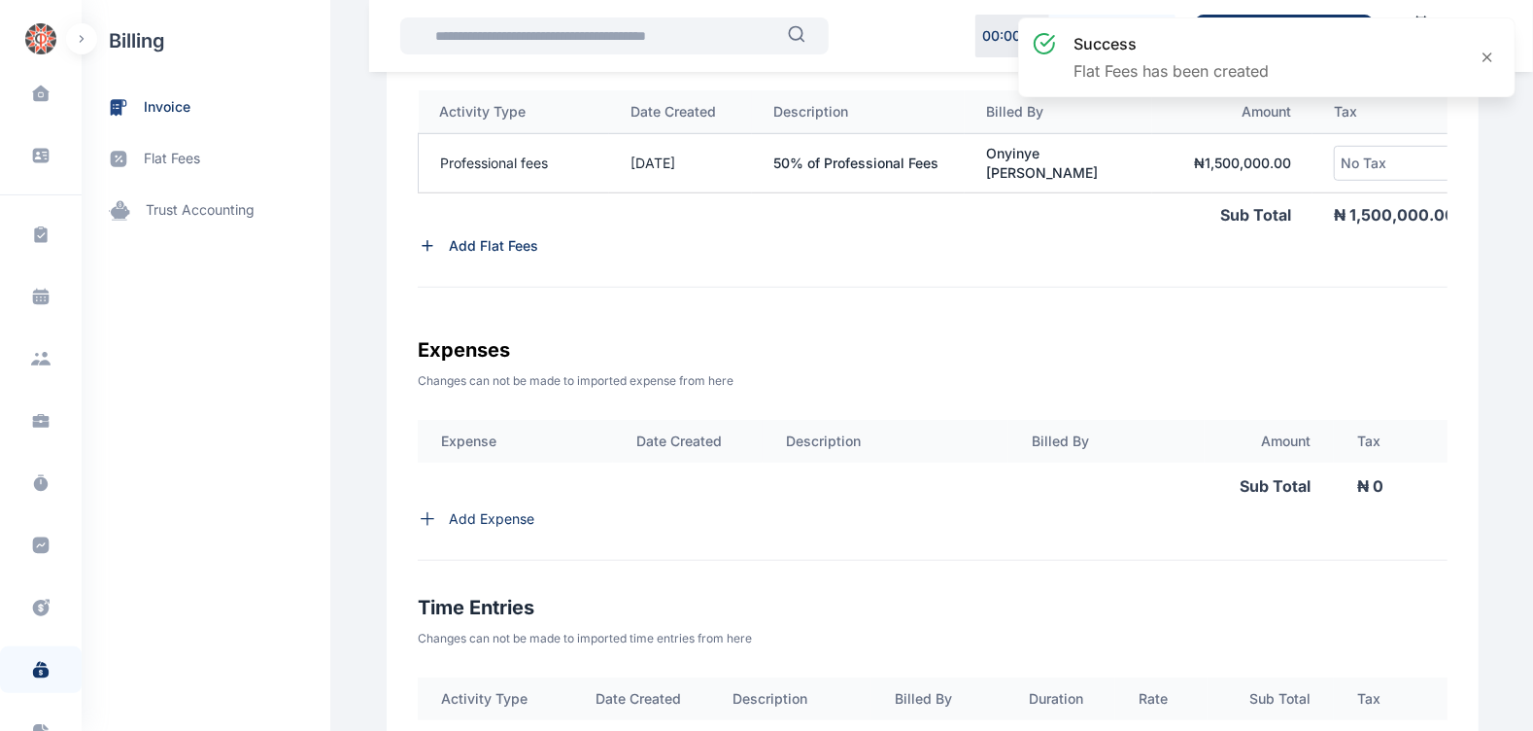
scroll to position [781, 0]
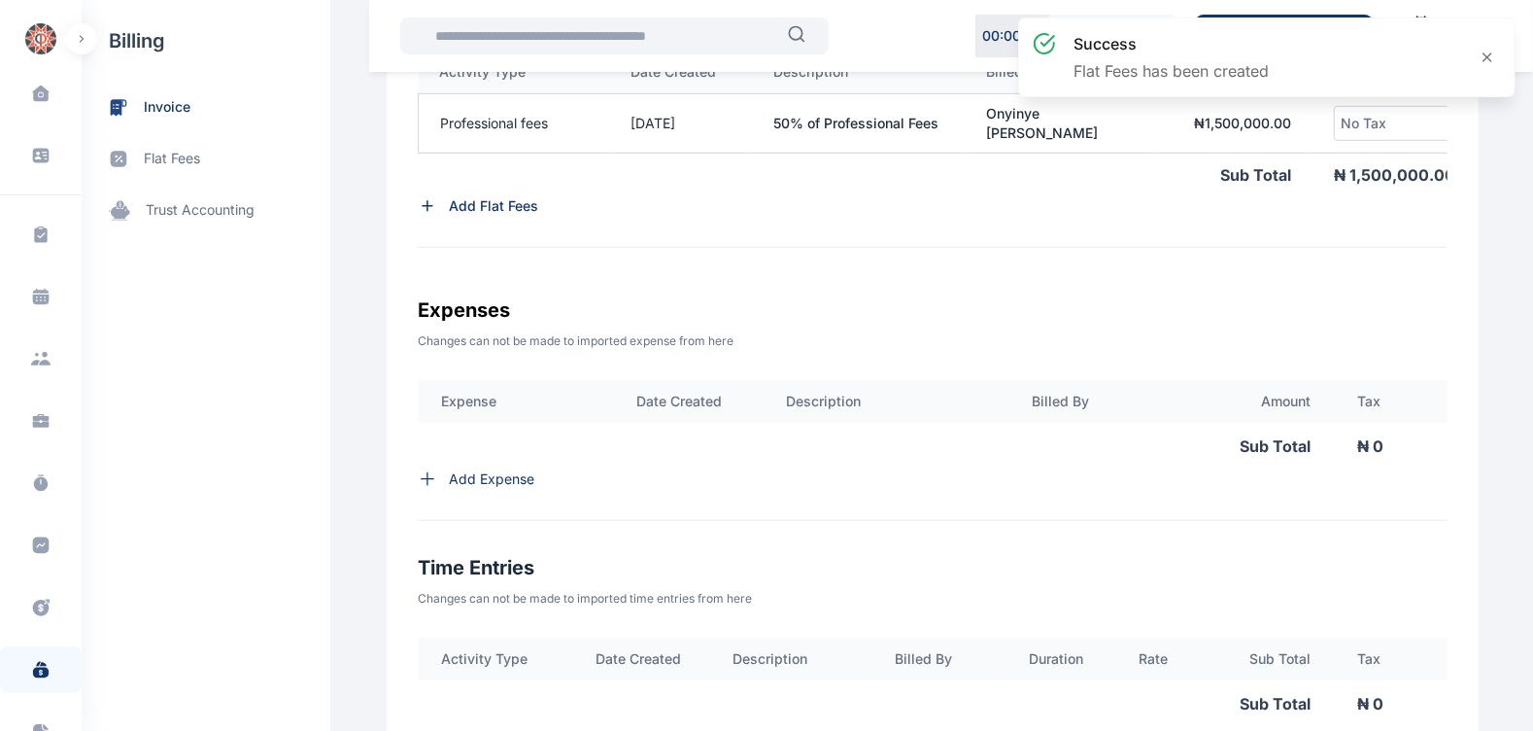
click at [495, 489] on p "Add Expense" at bounding box center [491, 478] width 85 height 19
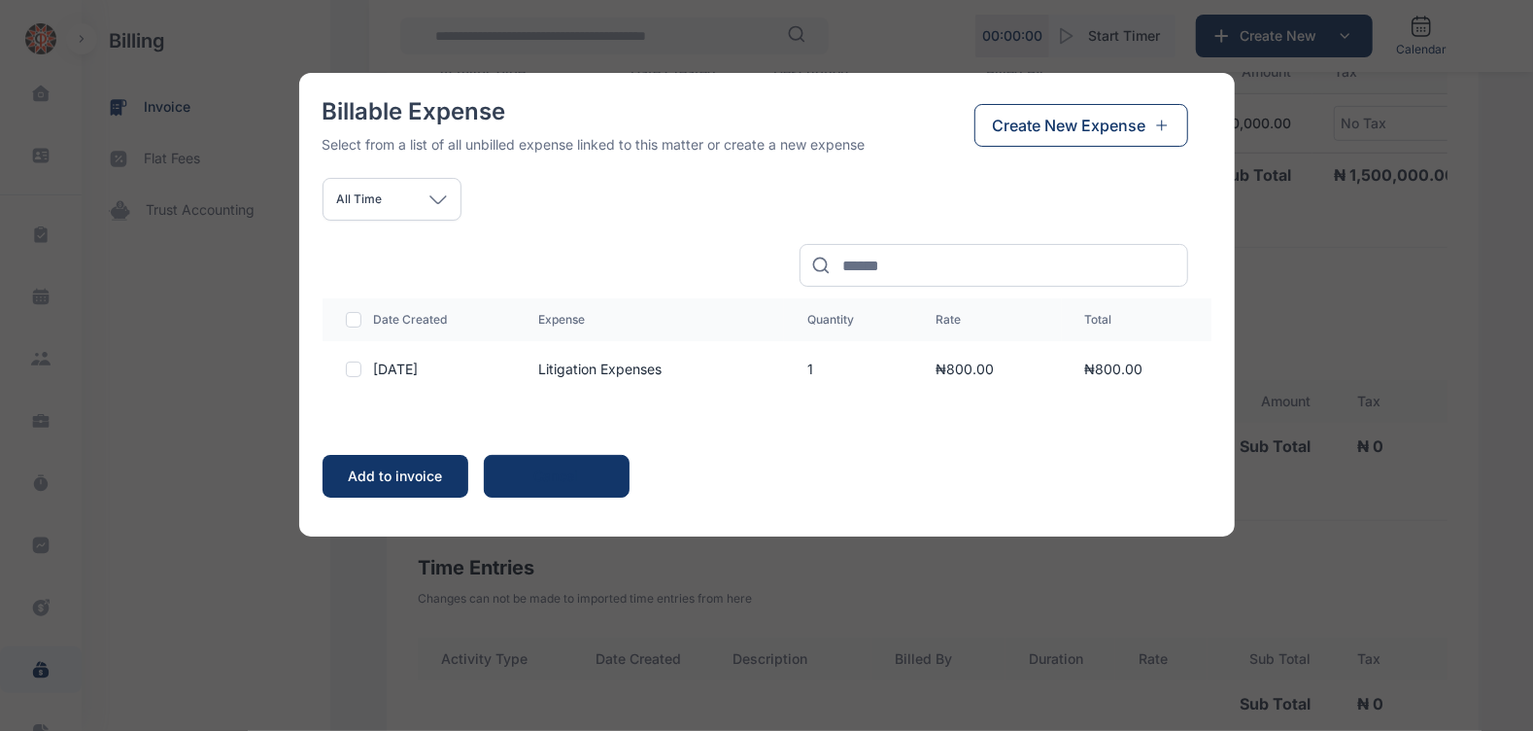
click at [389, 468] on div "Add to invoice" at bounding box center [394, 475] width 107 height 19
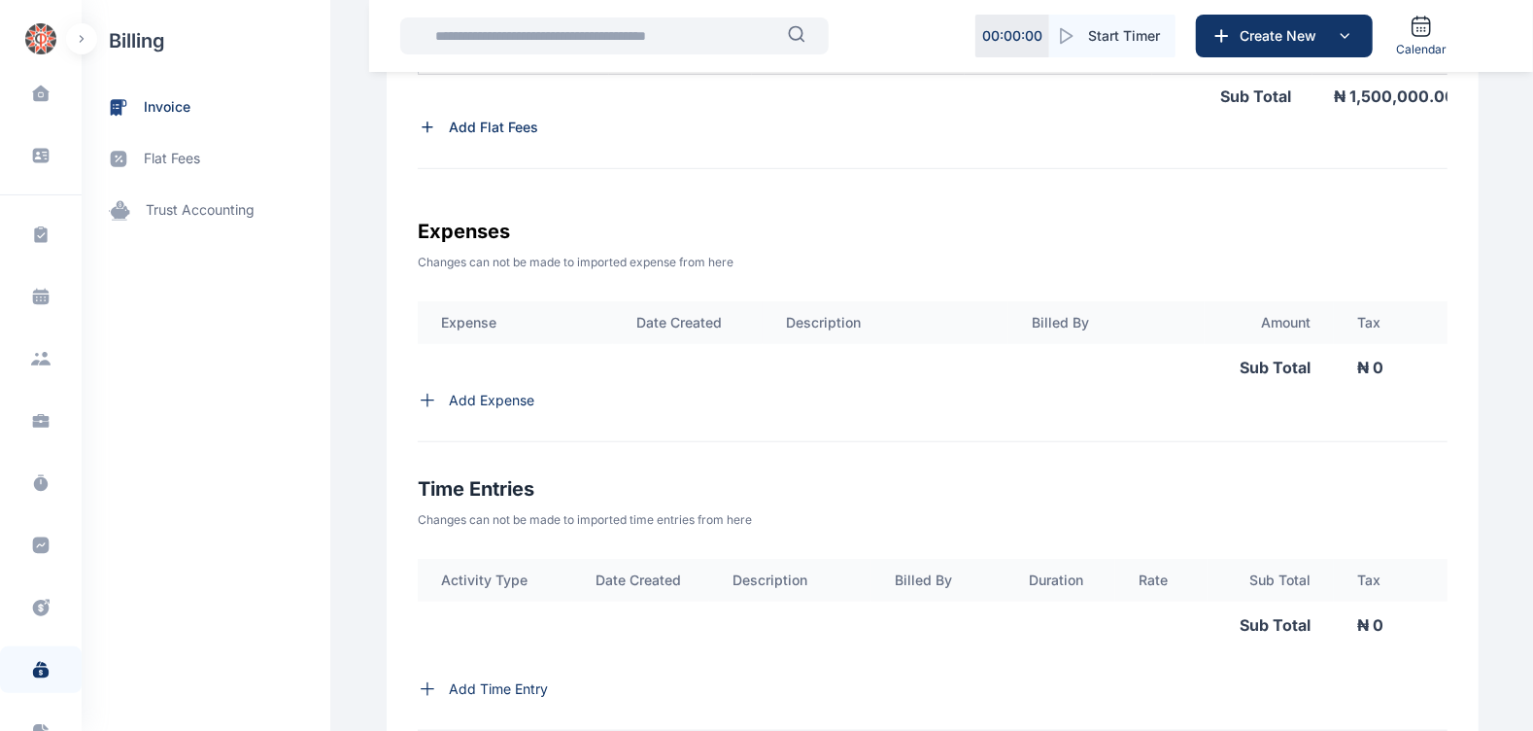
scroll to position [859, 0]
click at [494, 411] on p "Add Expense" at bounding box center [491, 401] width 85 height 19
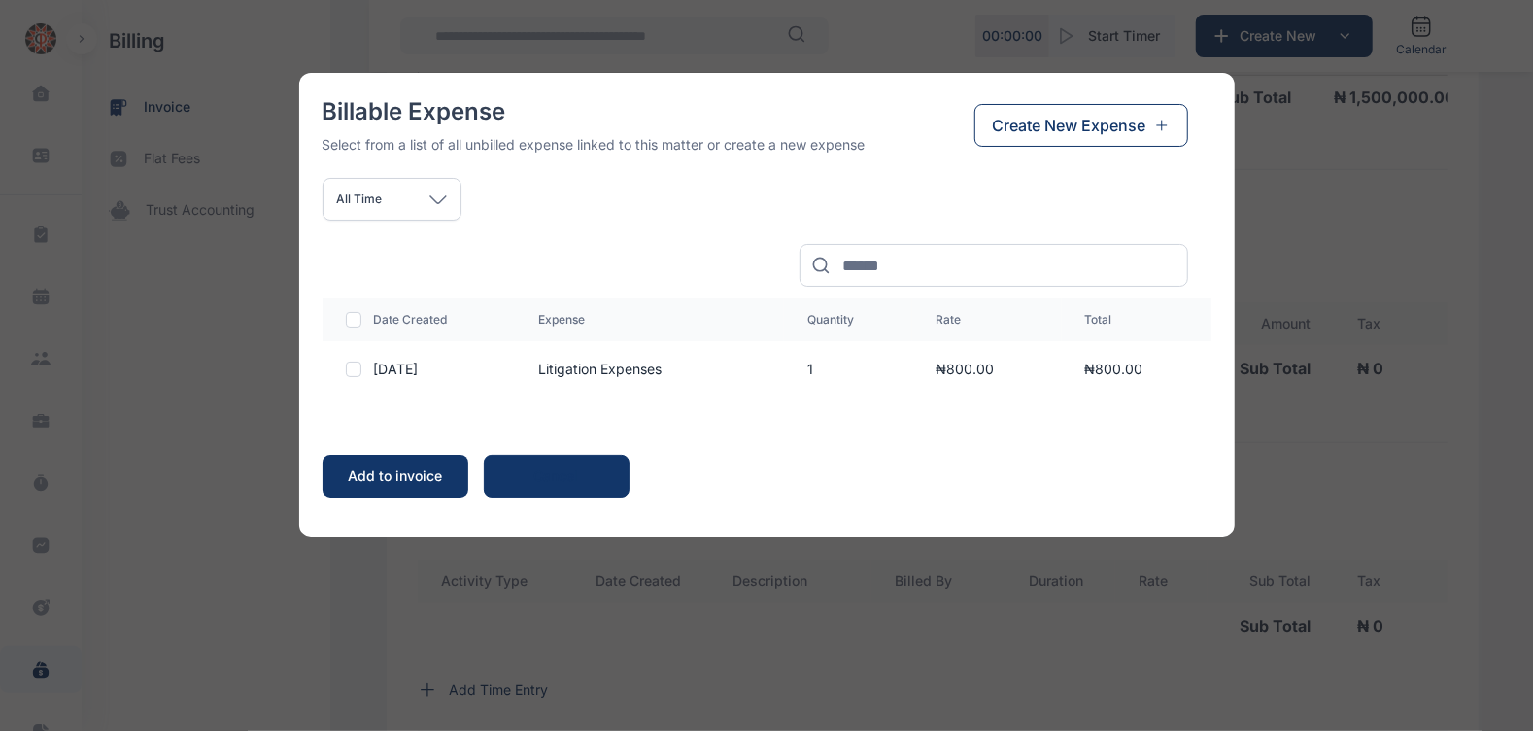
click at [1089, 116] on span "Create New Expense" at bounding box center [1069, 125] width 153 height 23
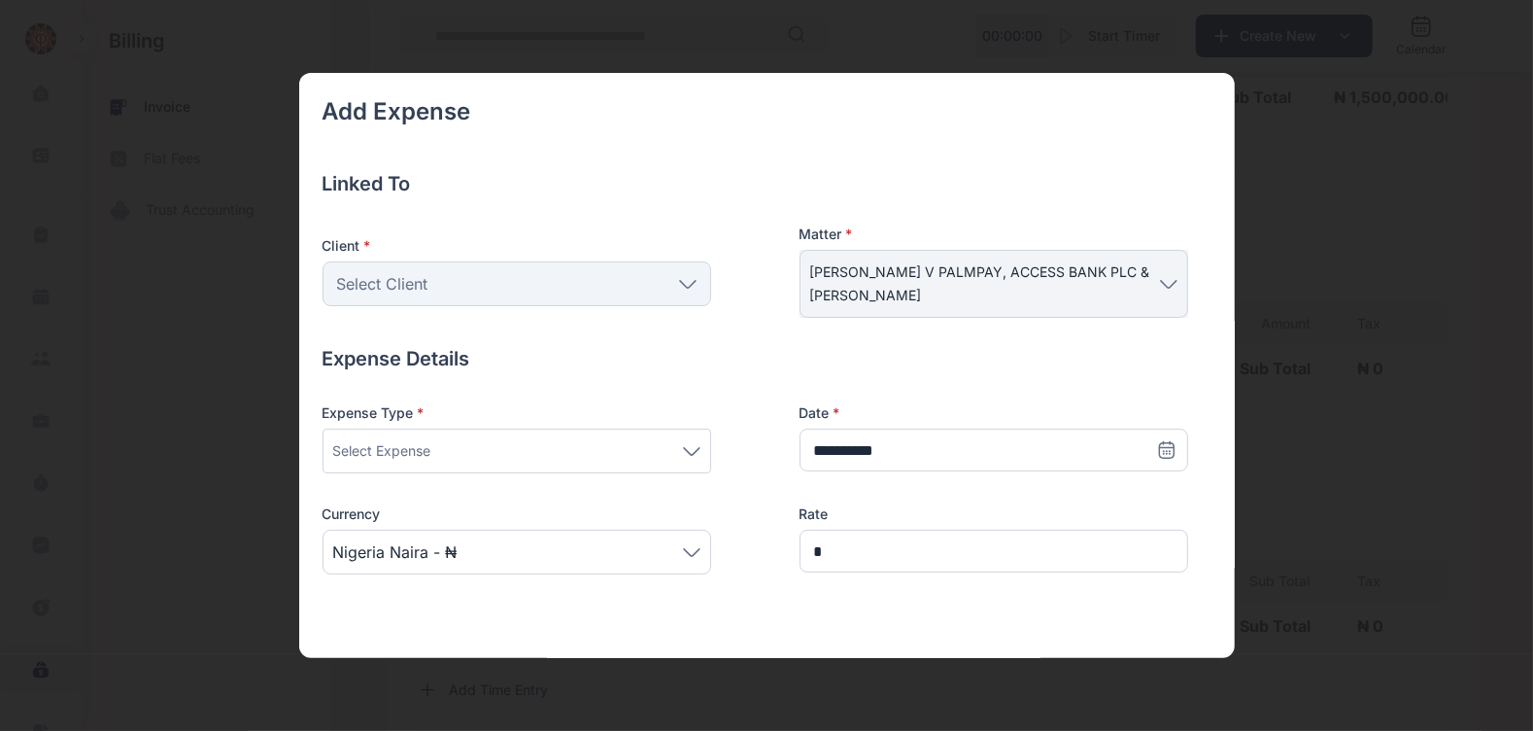
click at [685, 286] on icon at bounding box center [688, 284] width 16 height 7
click at [484, 454] on div "Select Expense" at bounding box center [516, 450] width 367 height 23
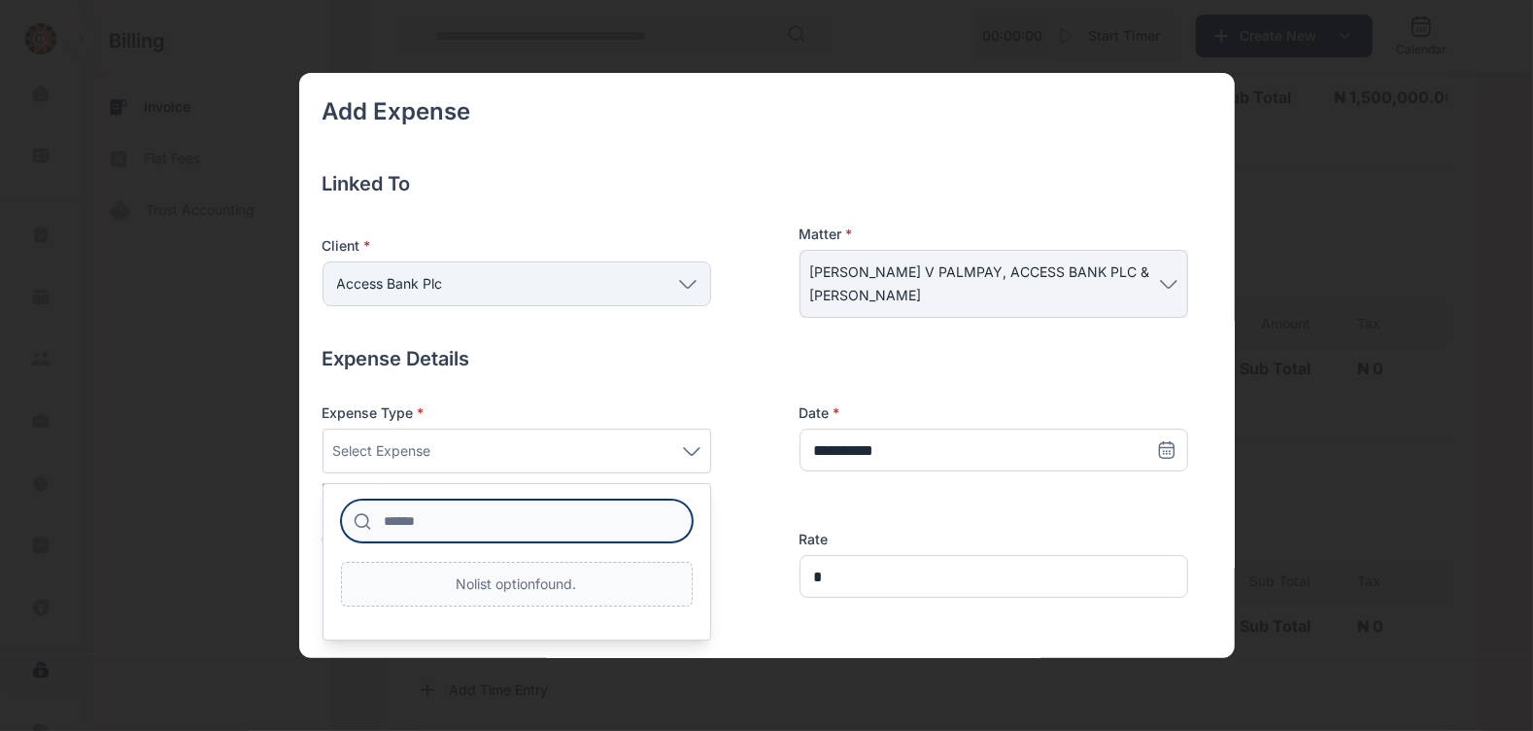
click at [455, 515] on input at bounding box center [517, 520] width 352 height 43
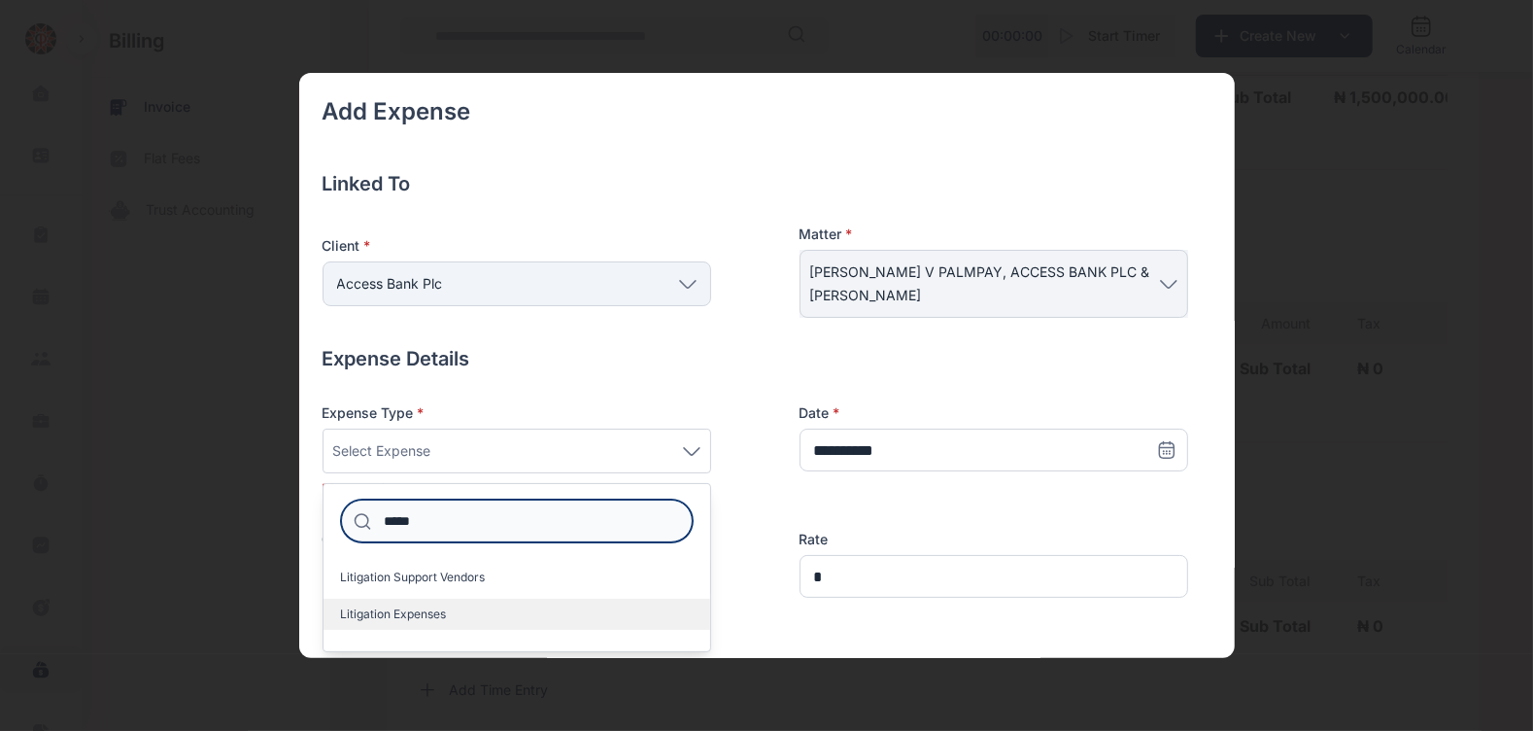
type input "*****"
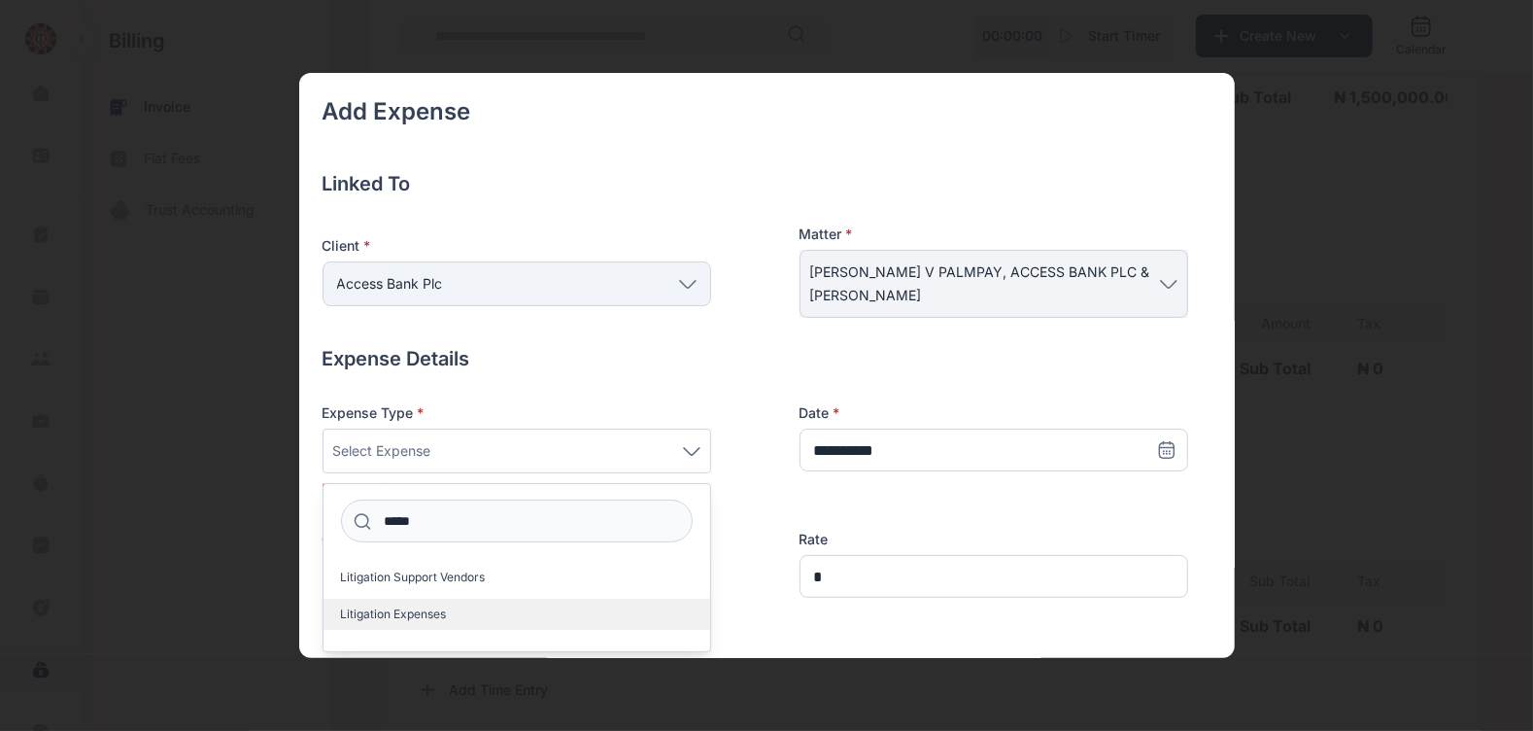
click at [410, 611] on span "Litigation Expenses" at bounding box center [394, 614] width 106 height 16
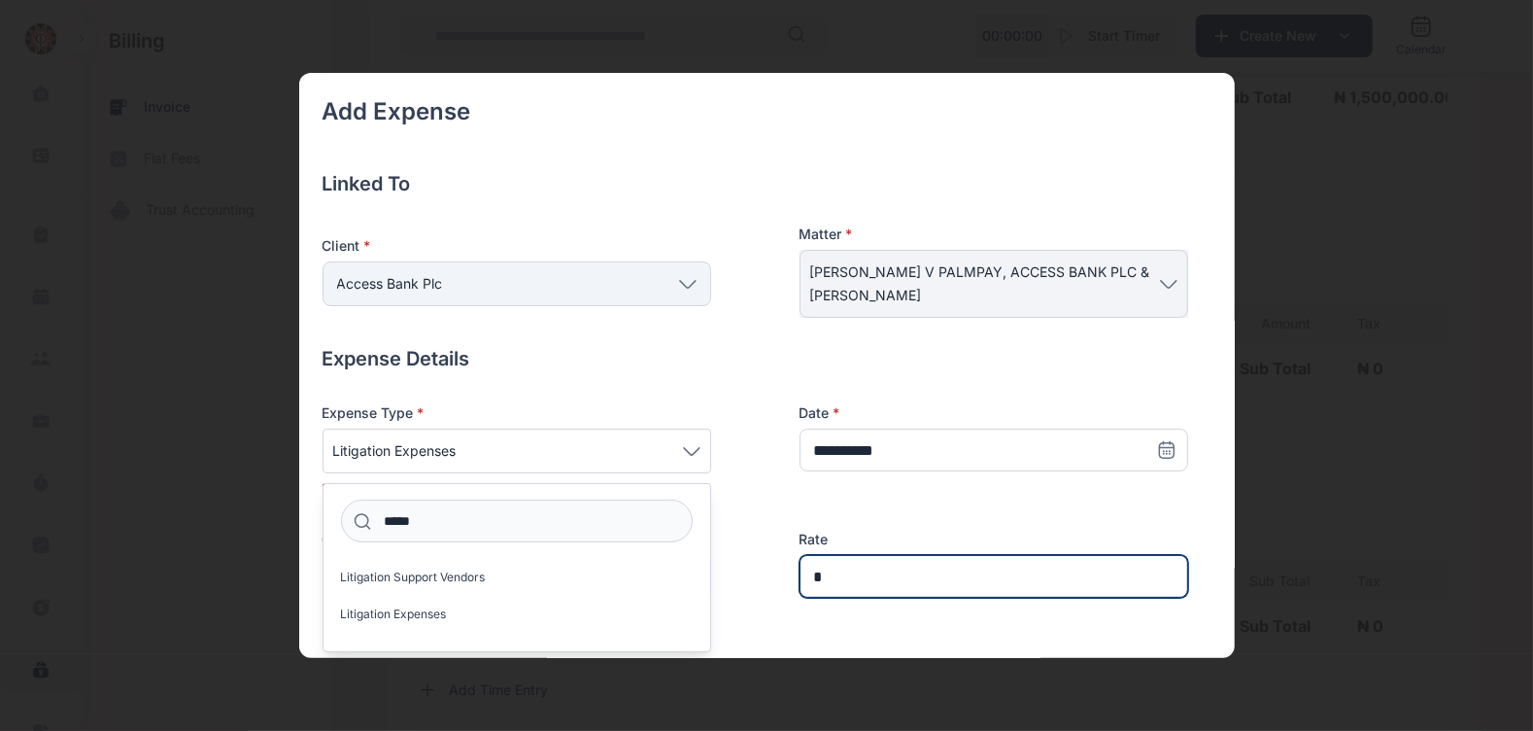
click at [834, 573] on input "*" at bounding box center [994, 576] width 389 height 43
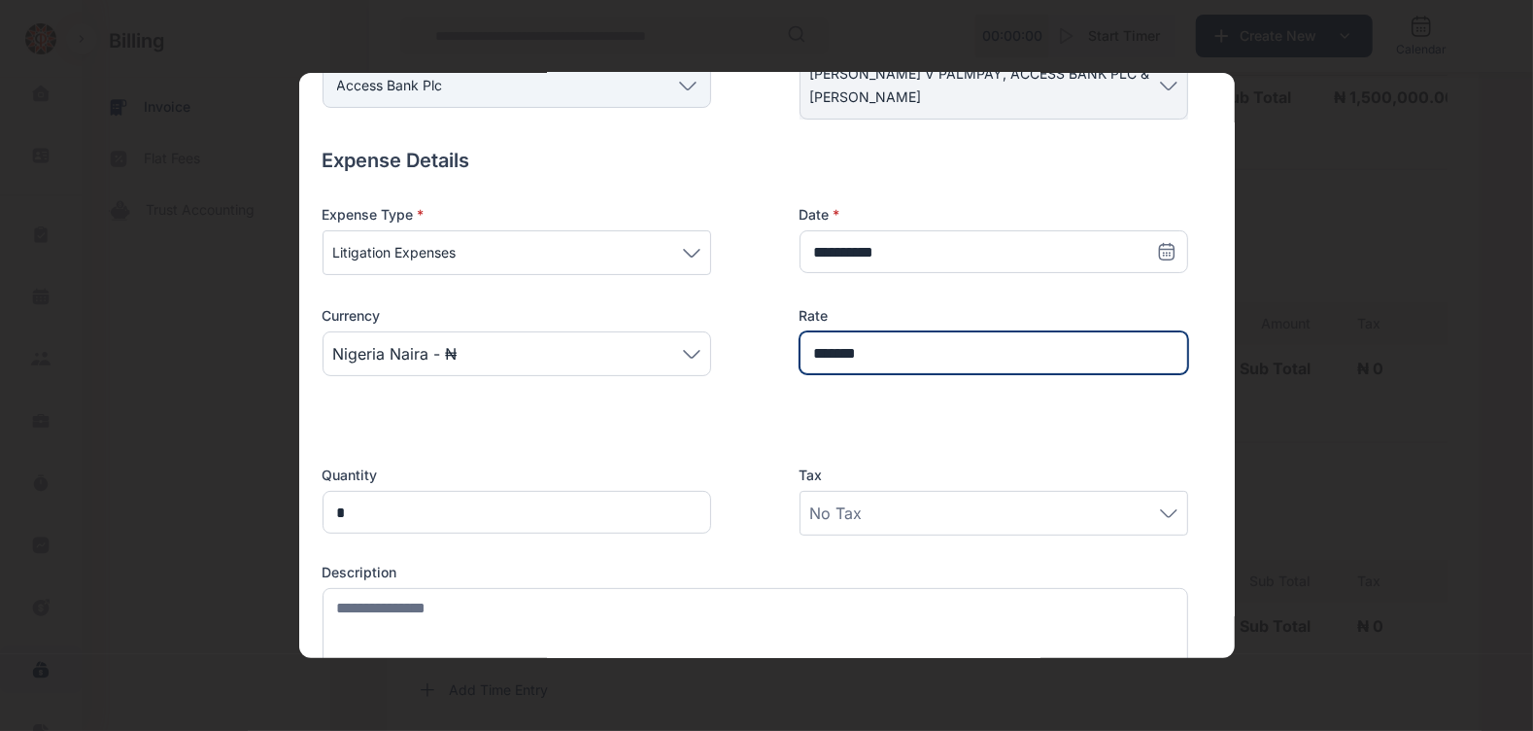
scroll to position [198, 0]
type input "*******"
click at [872, 514] on div "No Tax" at bounding box center [993, 512] width 367 height 23
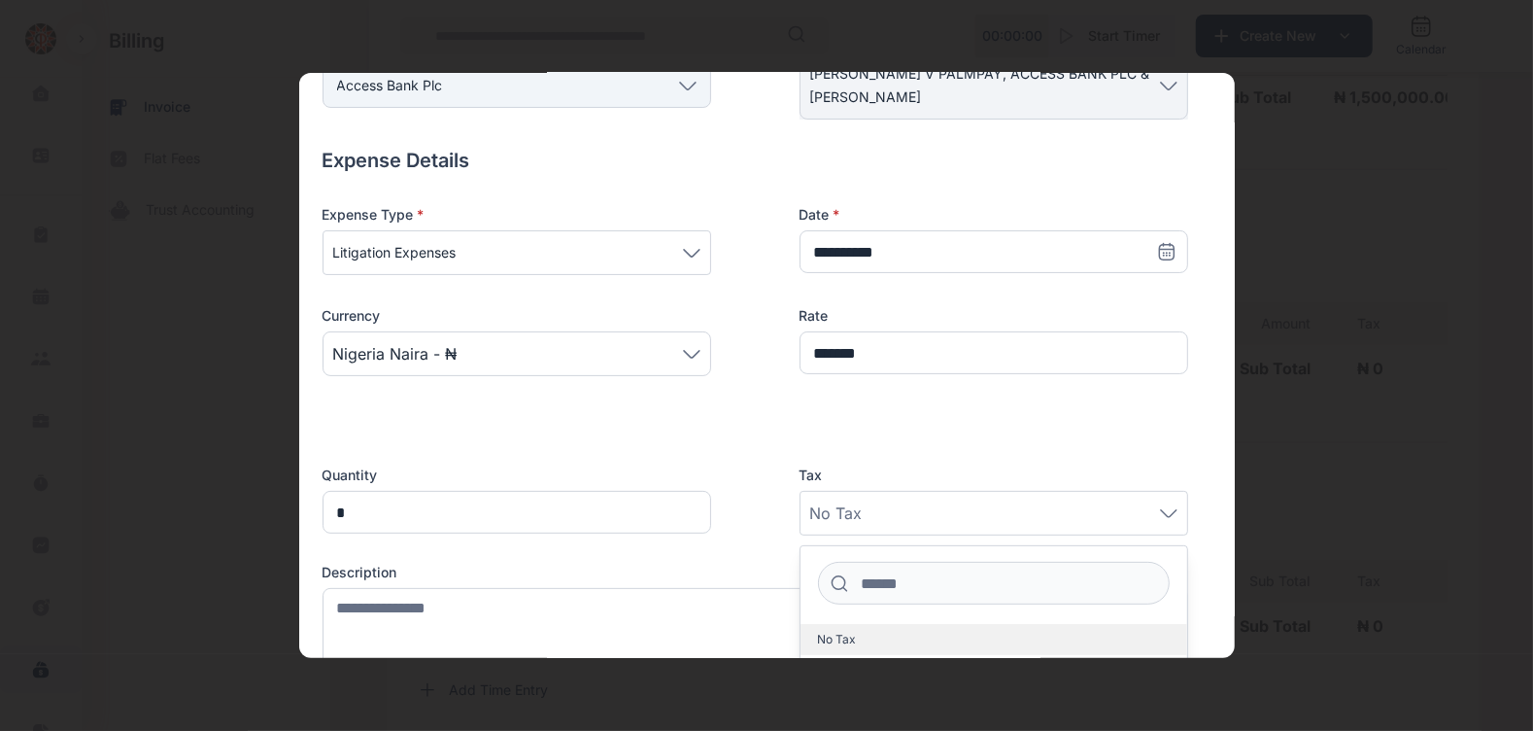
click at [836, 635] on span "No Tax" at bounding box center [837, 639] width 39 height 16
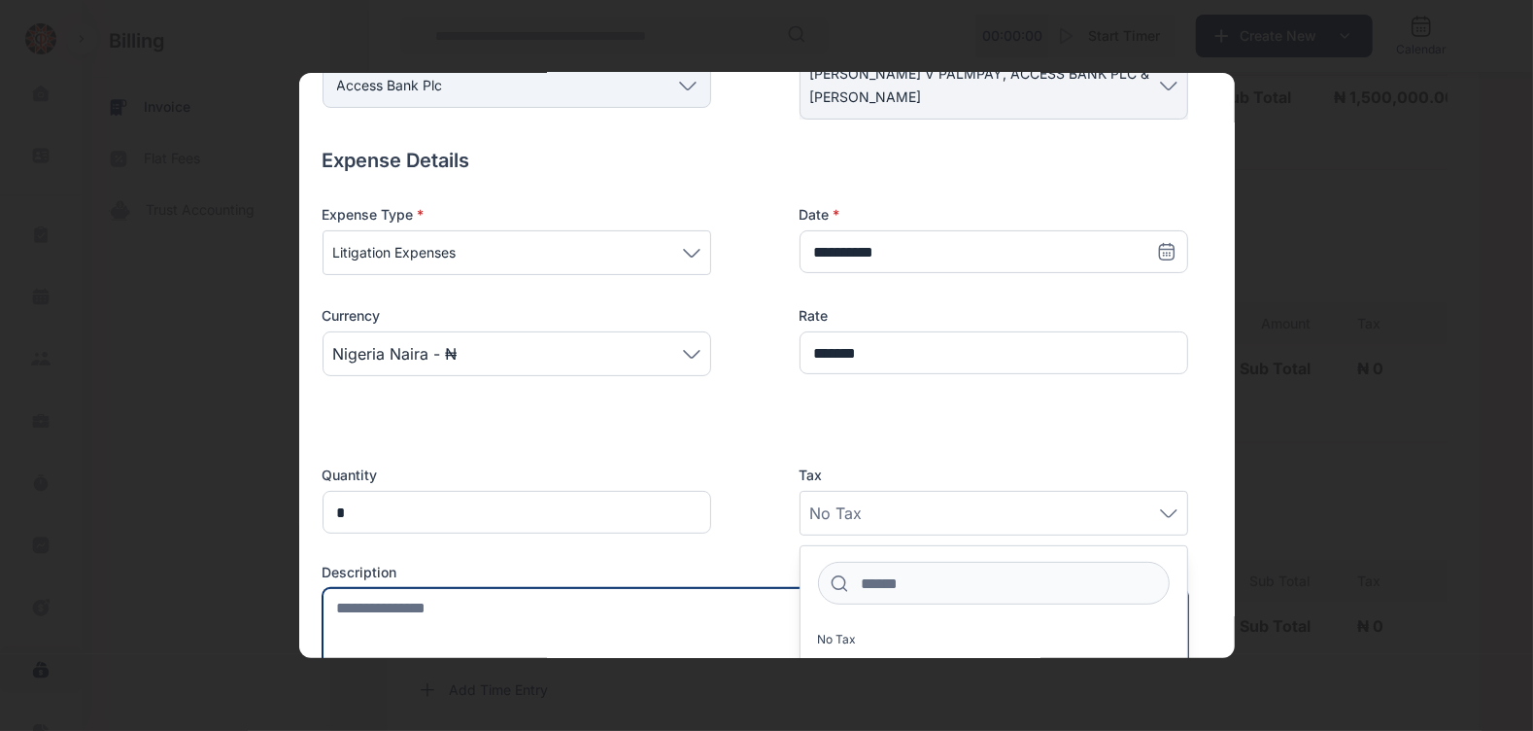
click at [650, 606] on textarea at bounding box center [756, 631] width 866 height 86
type textarea "*"
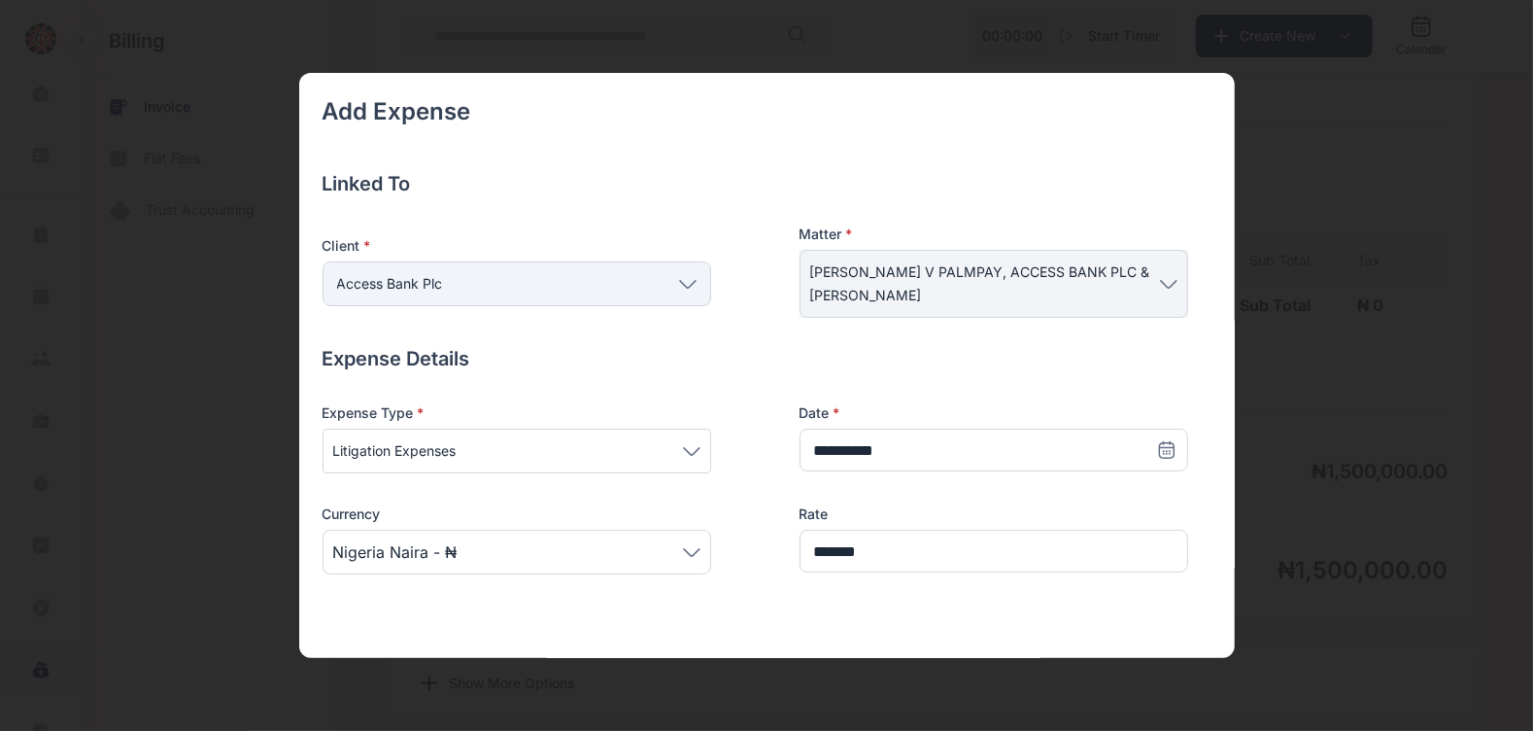
scroll to position [602, 0]
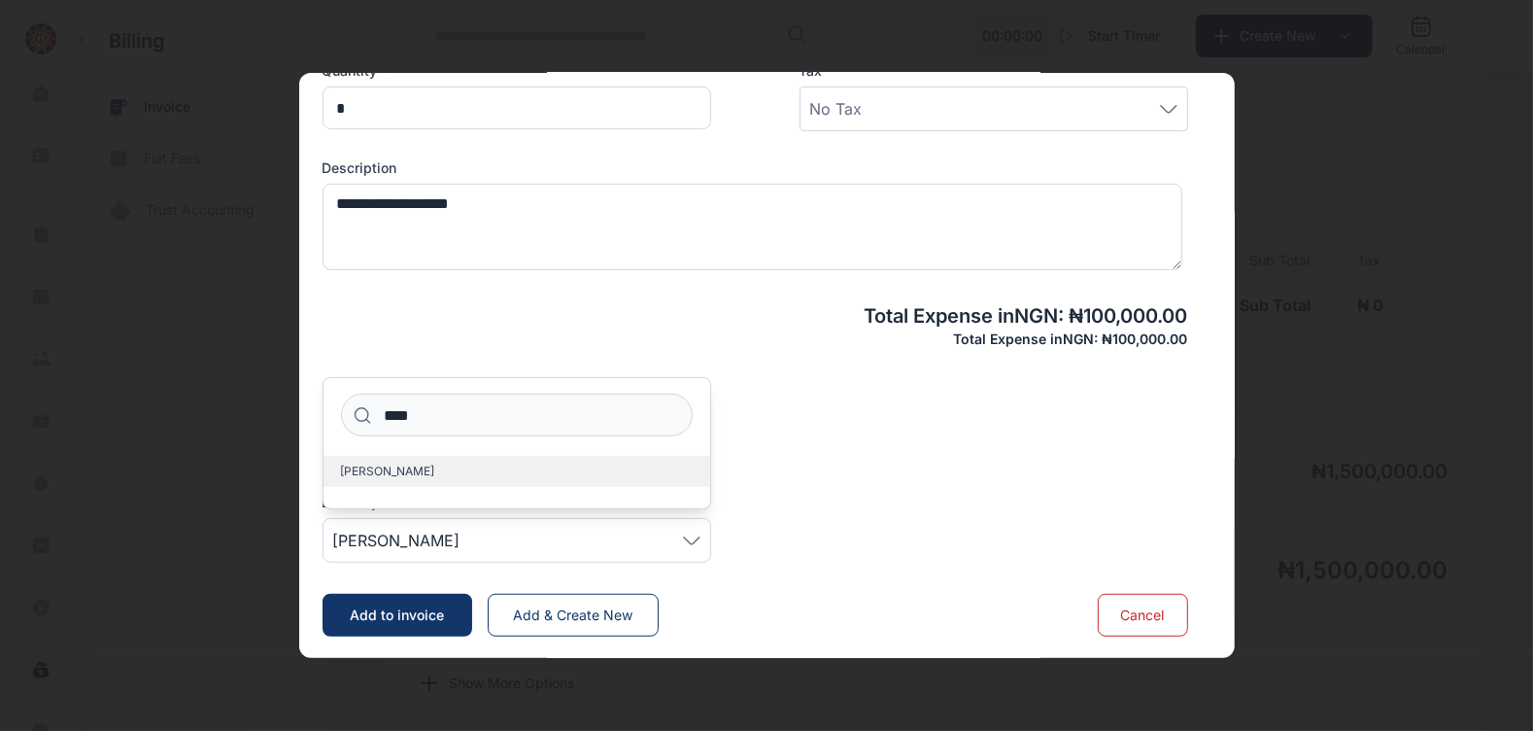
click at [454, 478] on label "[PERSON_NAME]" at bounding box center [516, 471] width 387 height 31
click at [869, 438] on div "Billable" at bounding box center [756, 449] width 866 height 23
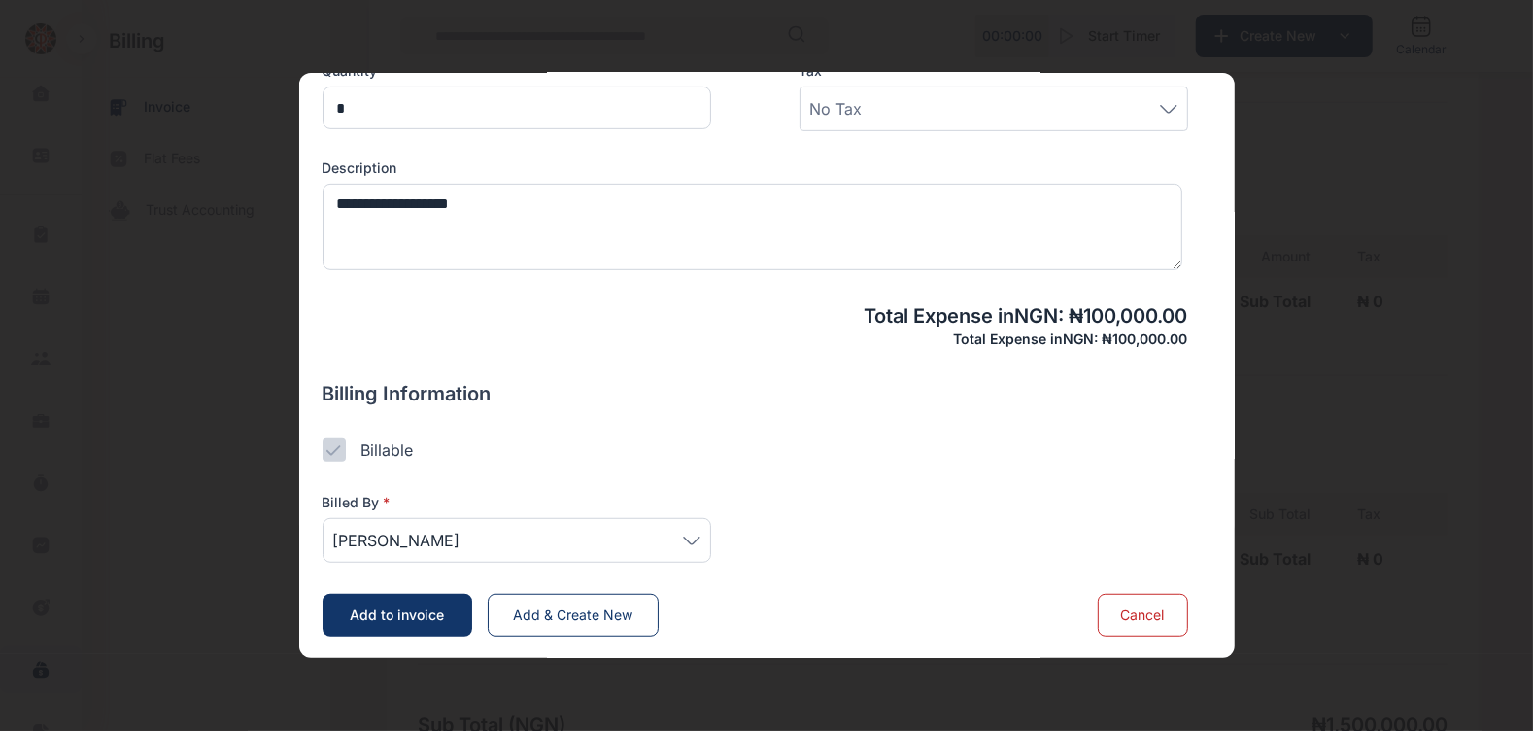
click at [384, 607] on span "Add to invoice" at bounding box center [397, 614] width 94 height 17
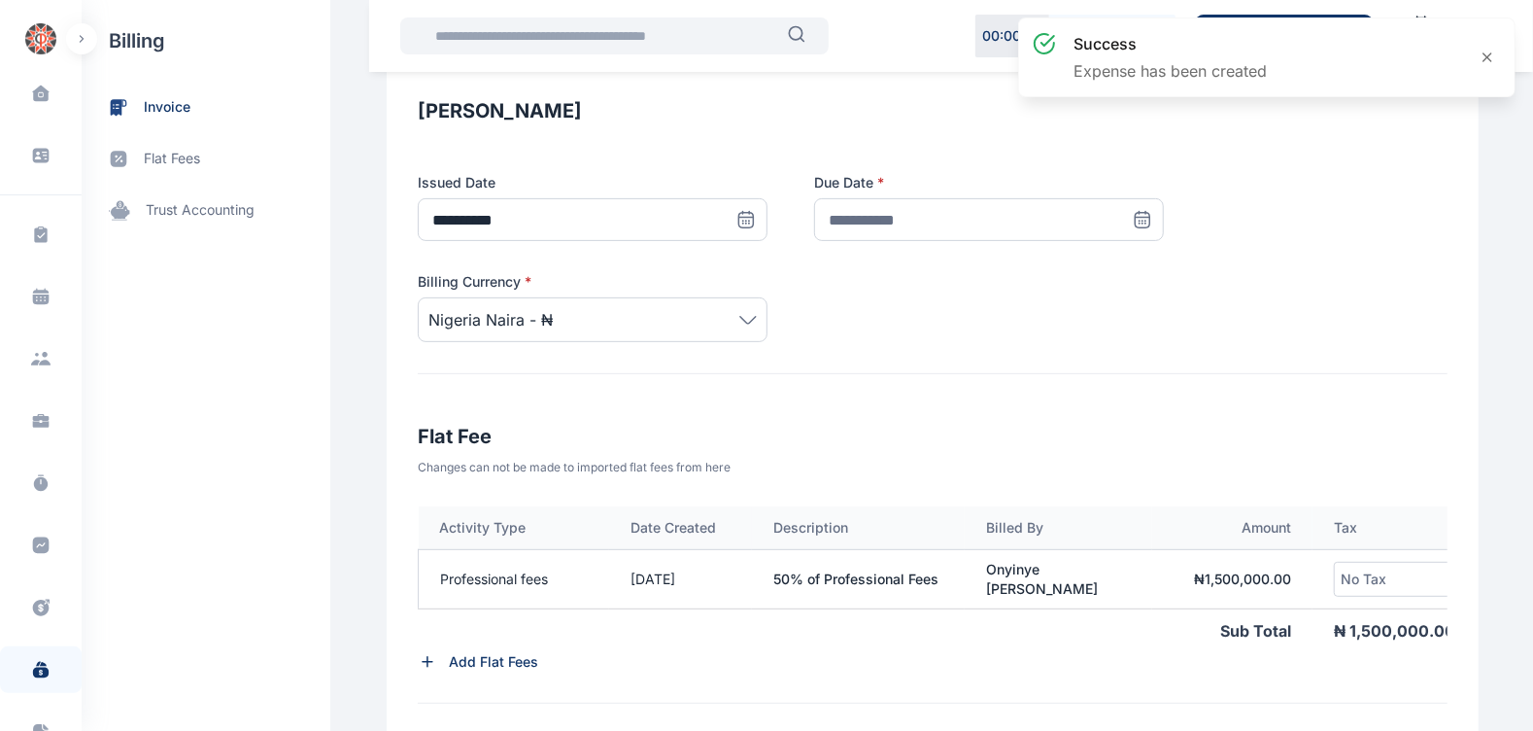
scroll to position [0, 124]
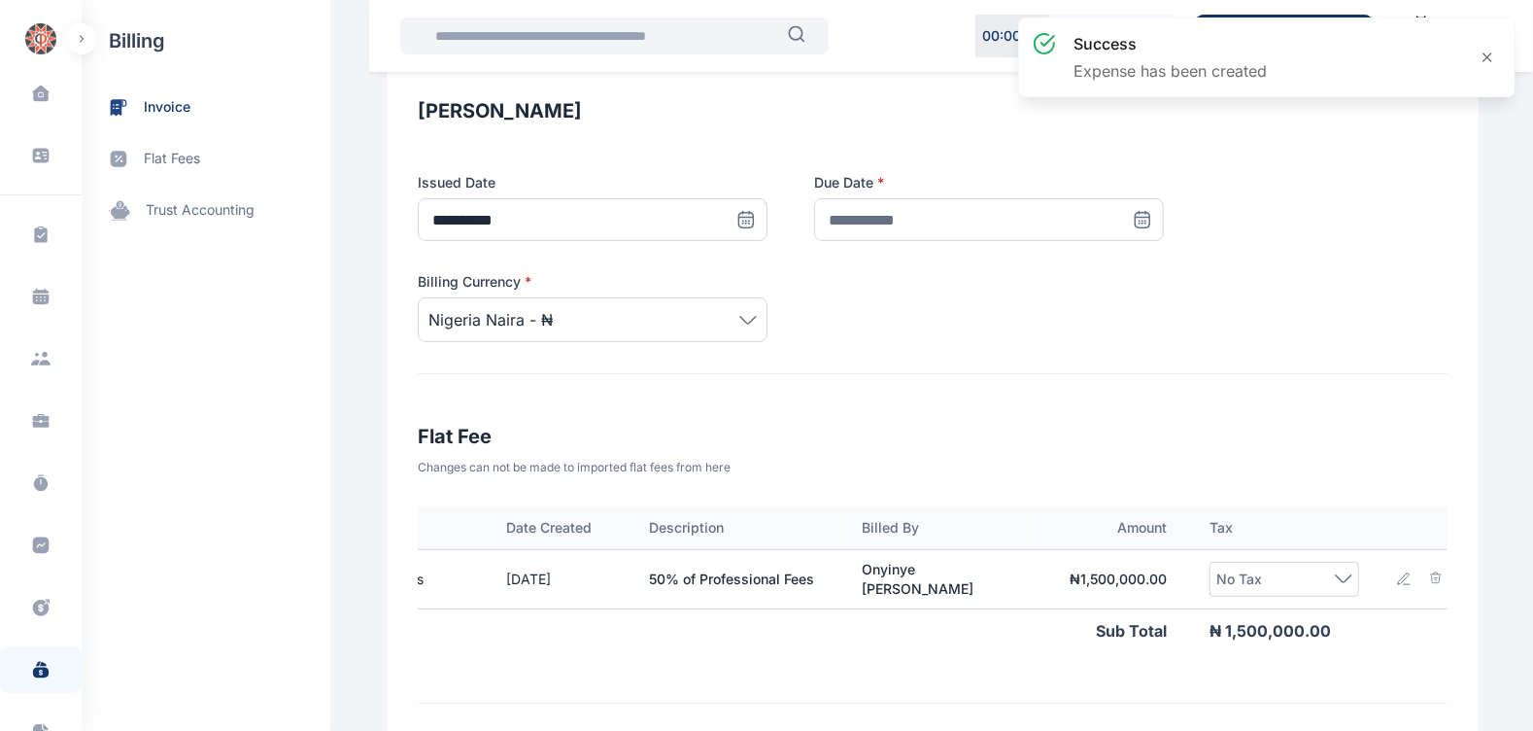
click at [1337, 582] on icon at bounding box center [1345, 578] width 16 height 7
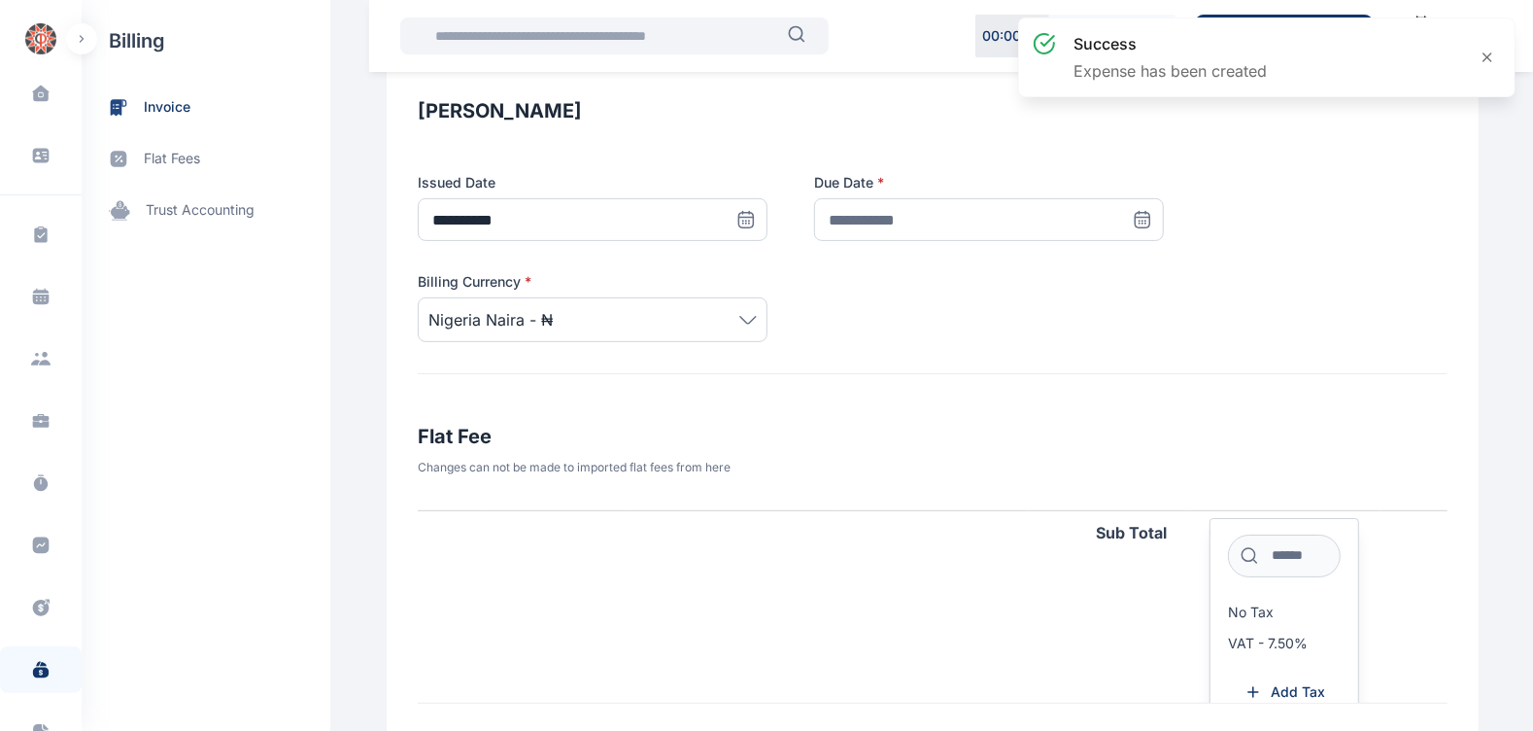
scroll to position [99, 124]
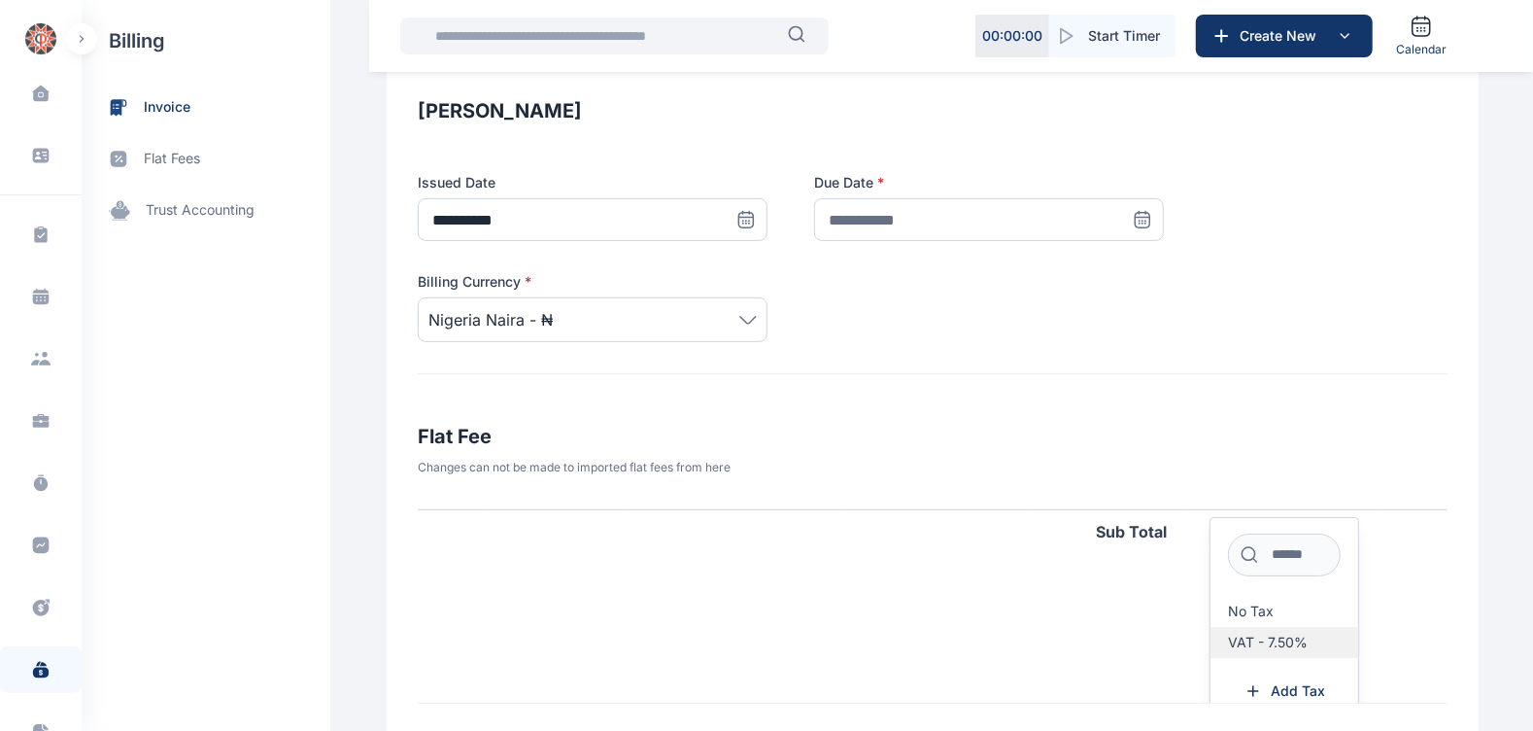
click at [1266, 650] on span "VAT - 7.50%" at bounding box center [1268, 642] width 80 height 16
click at [1228, 650] on span "VAT - 7.50%" at bounding box center [1268, 642] width 80 height 16
click at [1121, 642] on div "Activity Type Date Created Description Billed By Amount Tax Professional fees 2…" at bounding box center [933, 604] width 1030 height 197
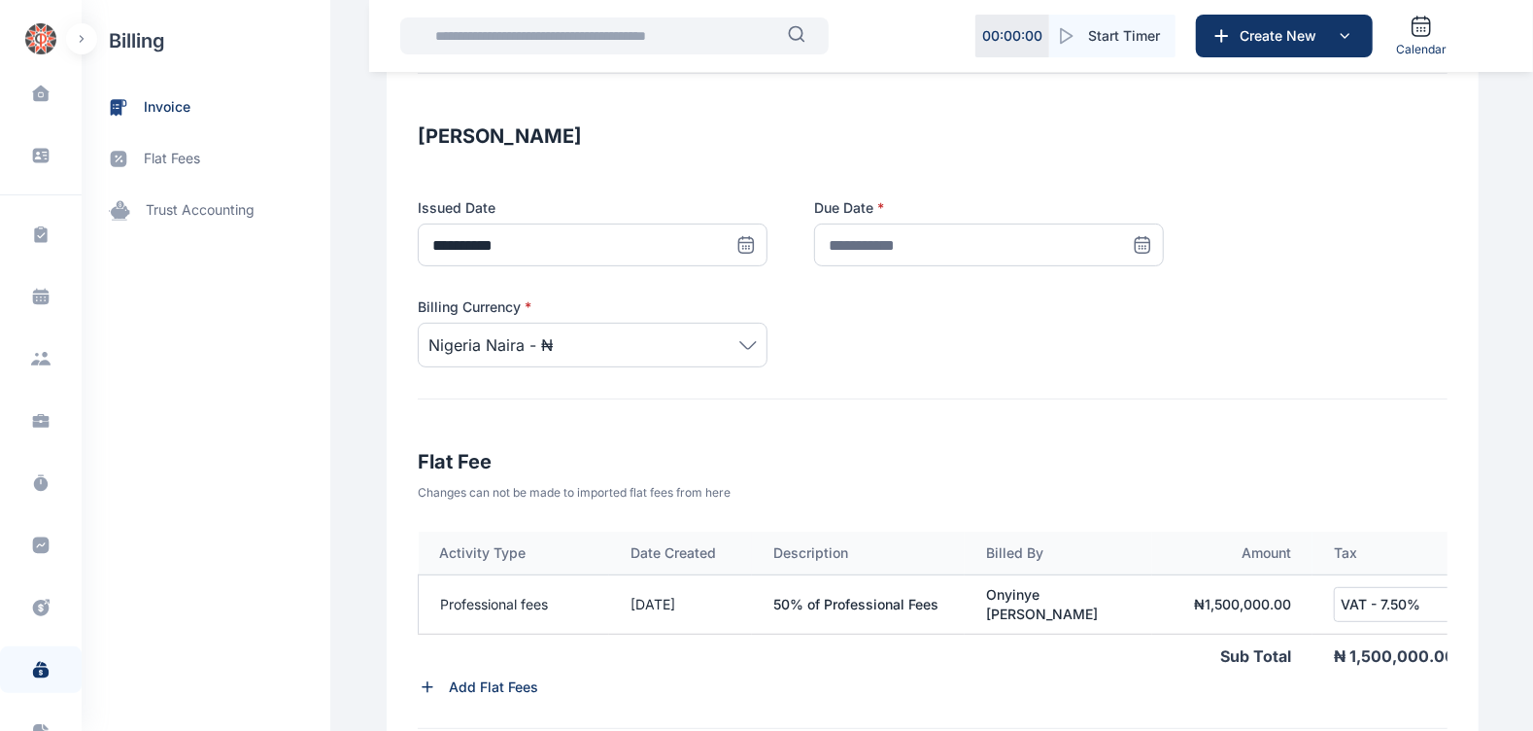
scroll to position [299, 0]
click at [1133, 255] on icon at bounding box center [1142, 245] width 19 height 19
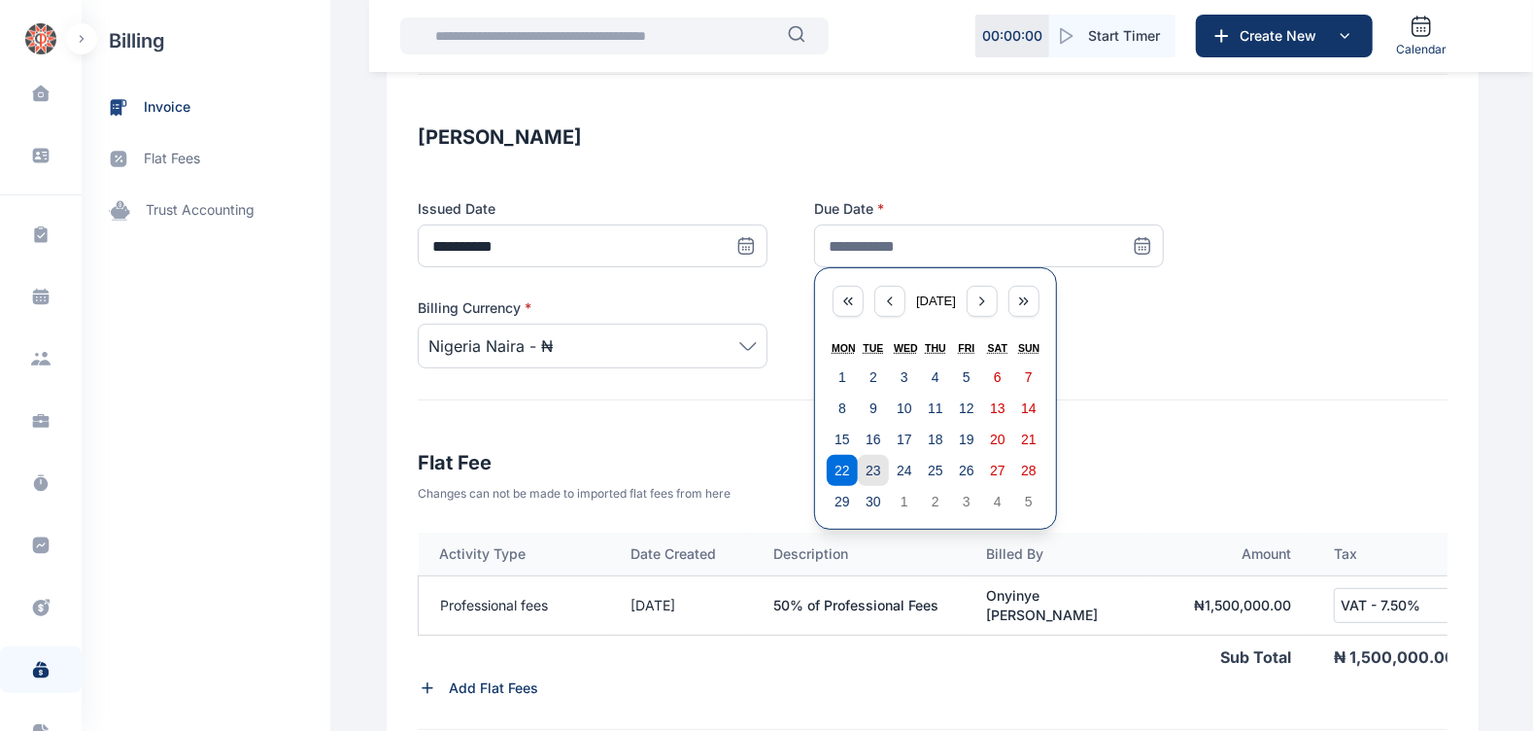
click at [866, 478] on abbr "23" at bounding box center [874, 470] width 16 height 16
type input "**********"
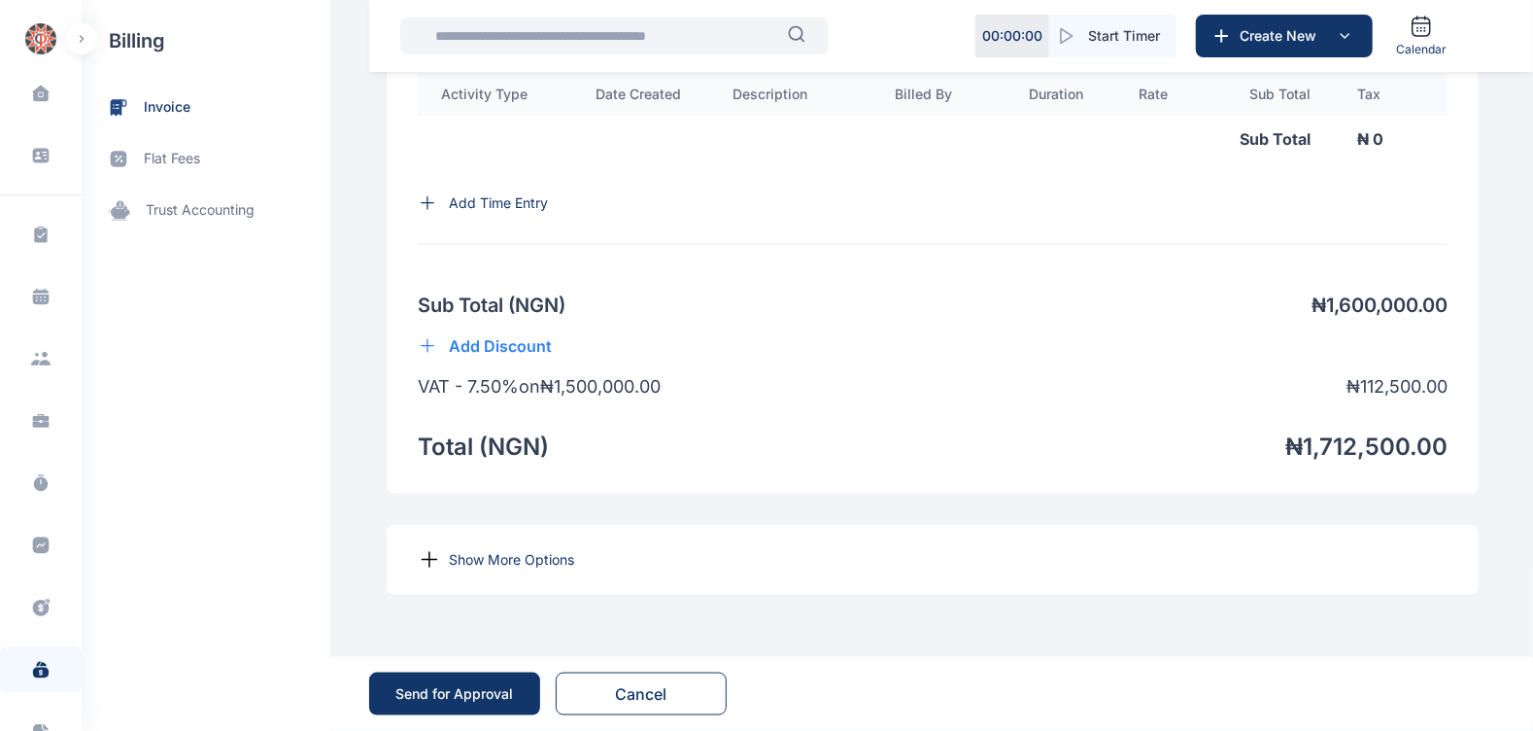
scroll to position [1433, 0]
click at [522, 589] on div "Show More Options" at bounding box center [933, 560] width 1092 height 70
click at [522, 569] on p "Show More Options" at bounding box center [511, 559] width 125 height 19
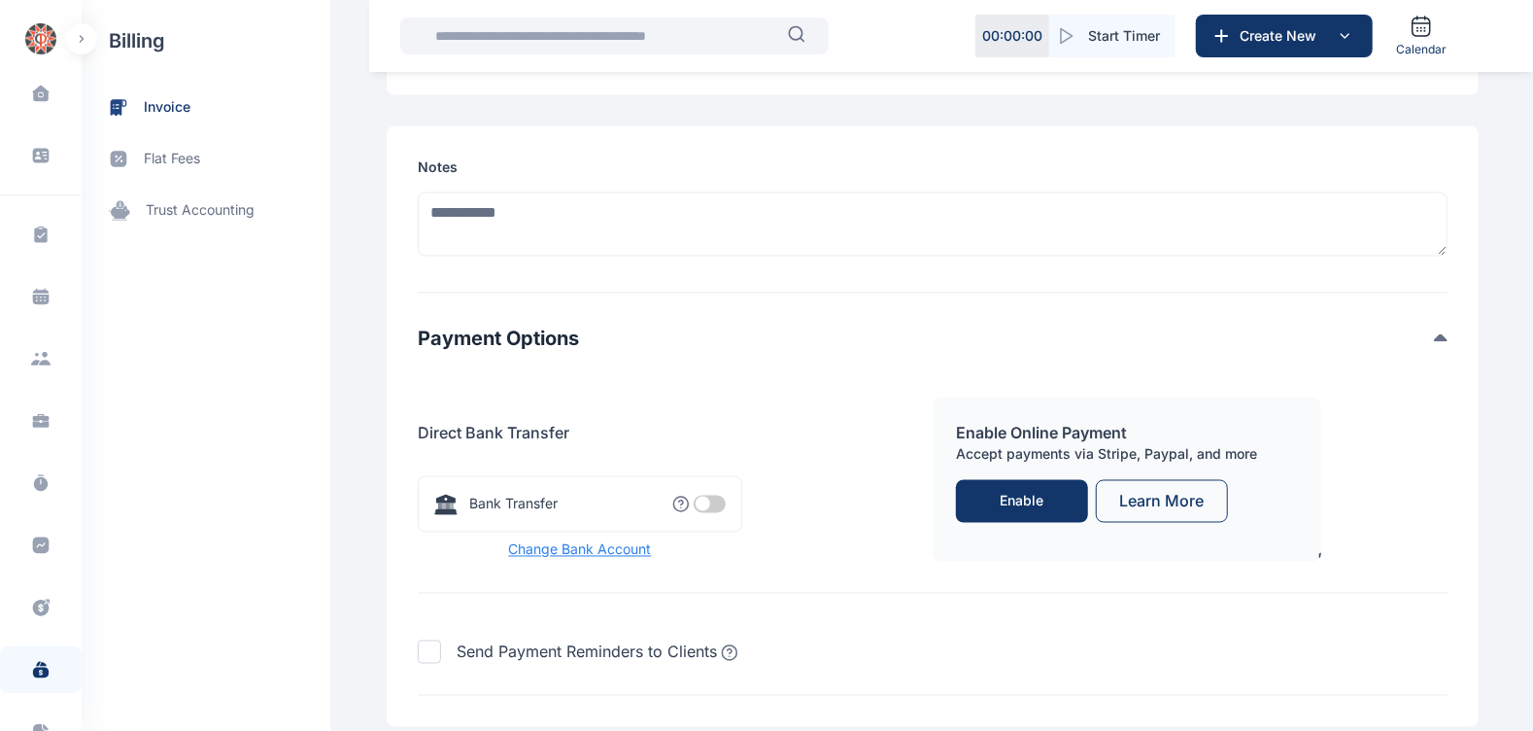
scroll to position [1917, 0]
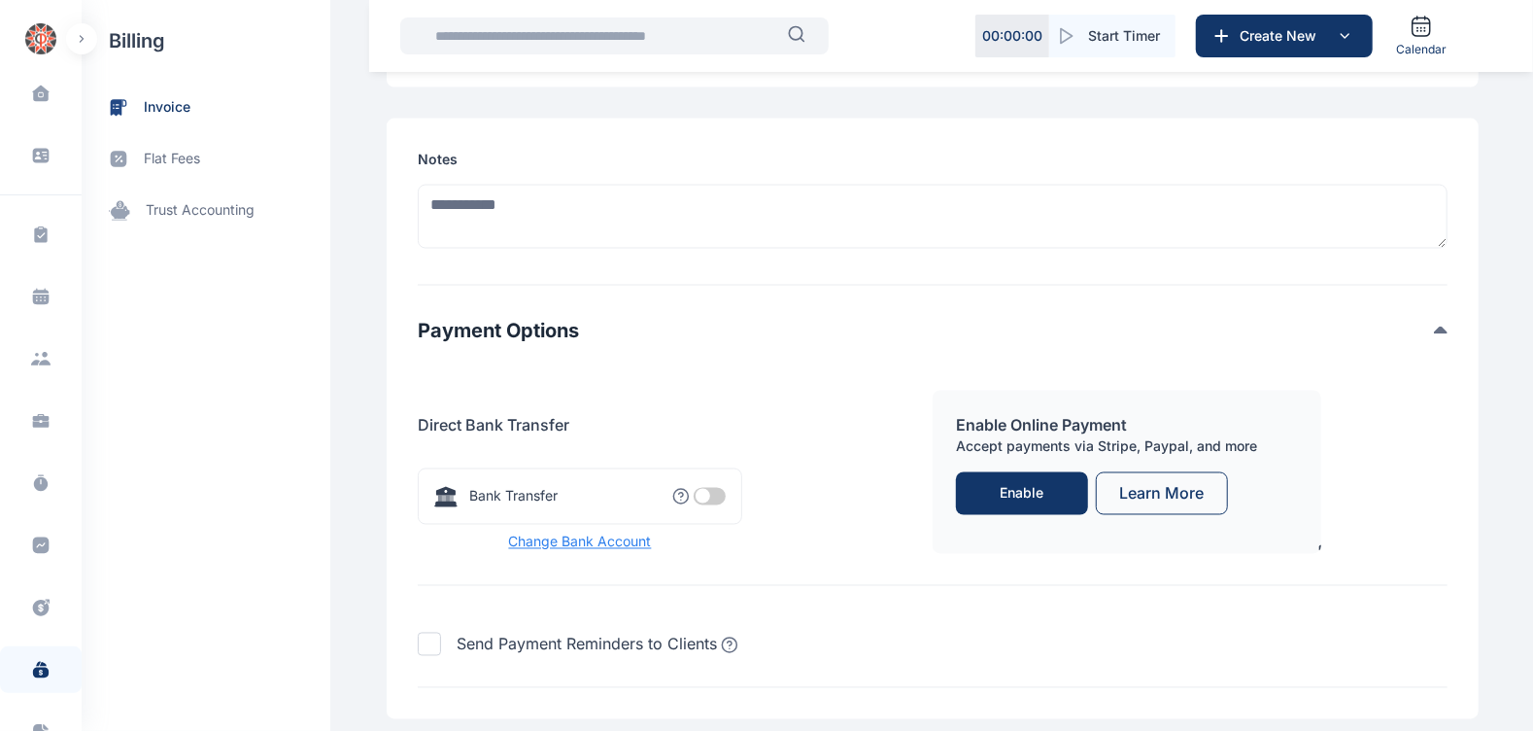
click at [708, 505] on span at bounding box center [710, 496] width 32 height 17
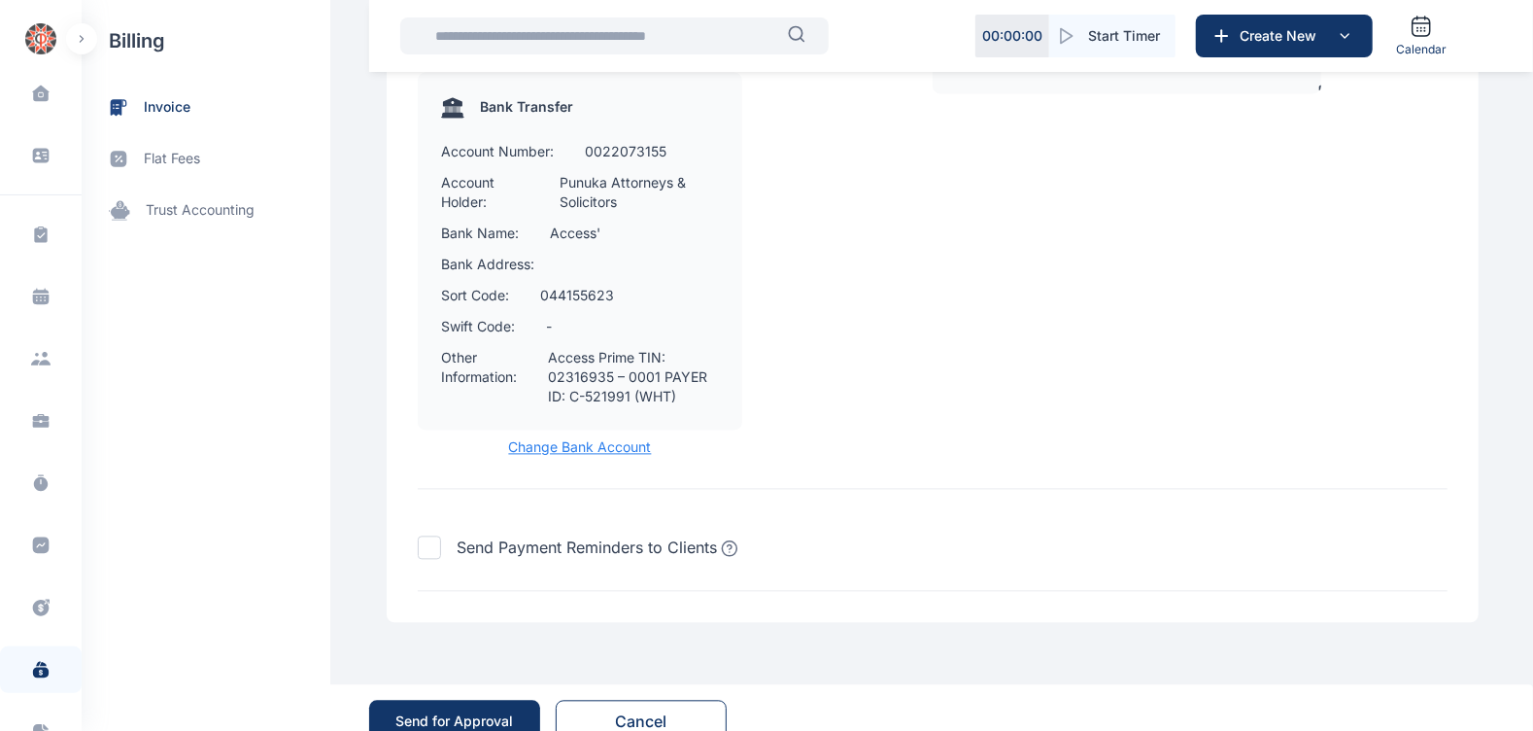
scroll to position [2443, 0]
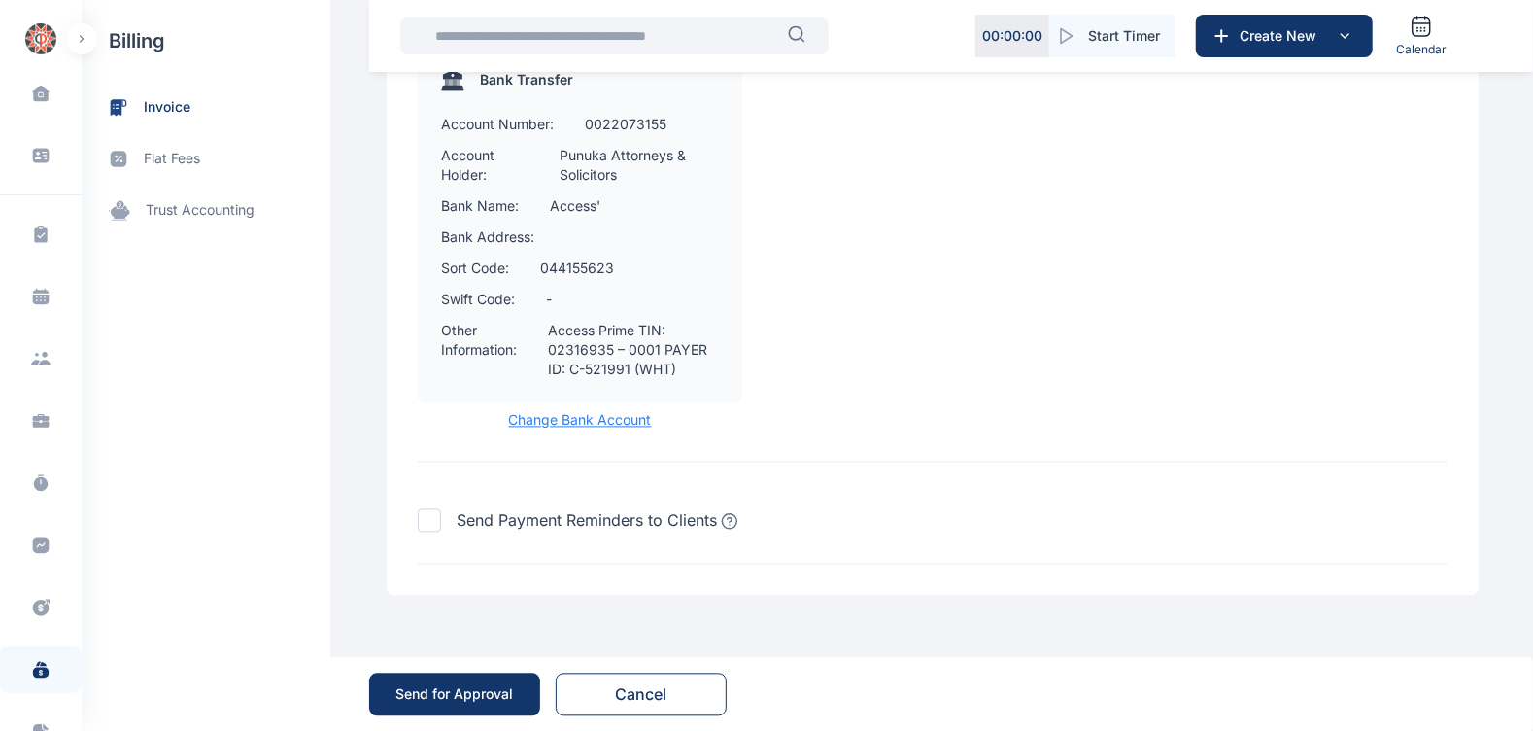
click at [475, 699] on div "Send for Approval" at bounding box center [455, 693] width 118 height 19
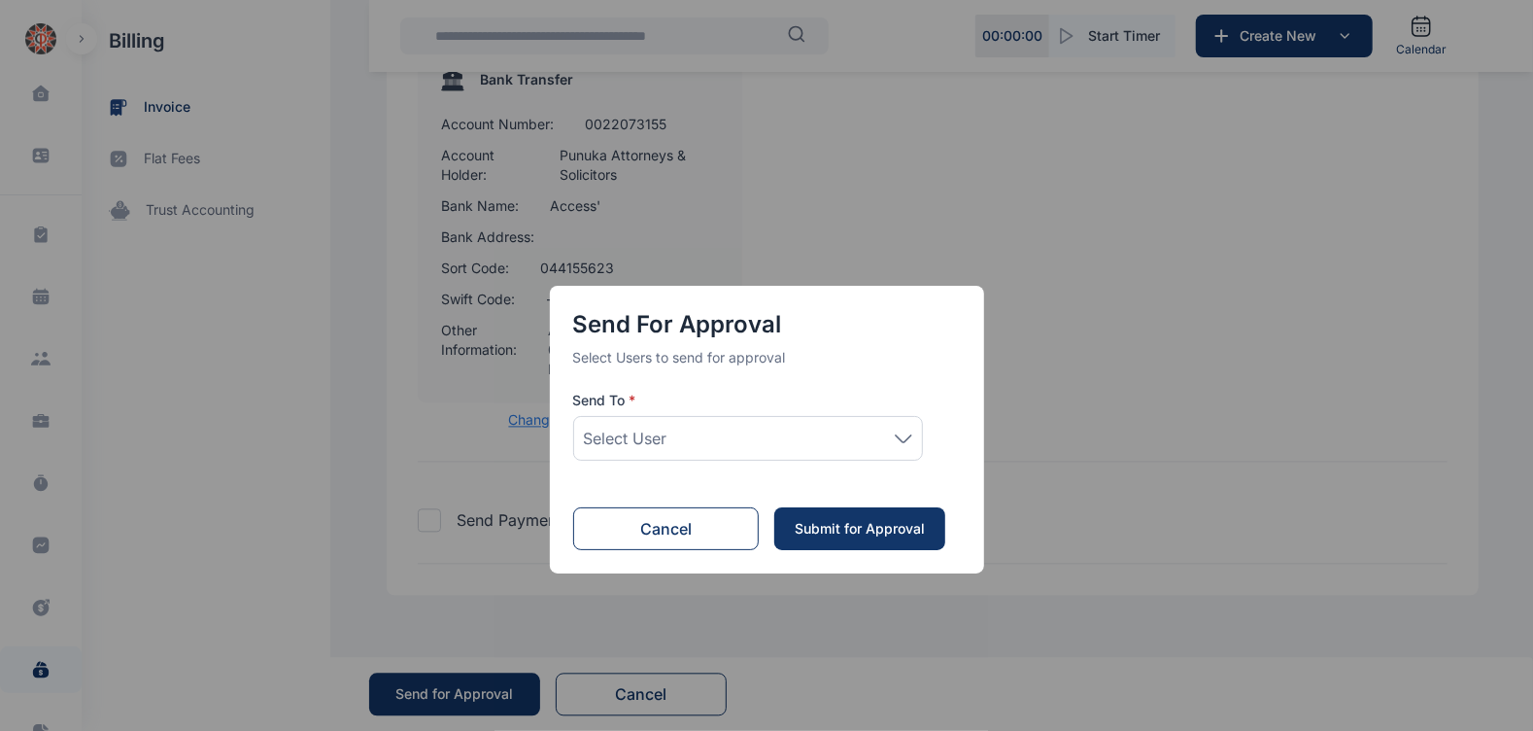
click at [789, 451] on div "Select User" at bounding box center [748, 438] width 350 height 45
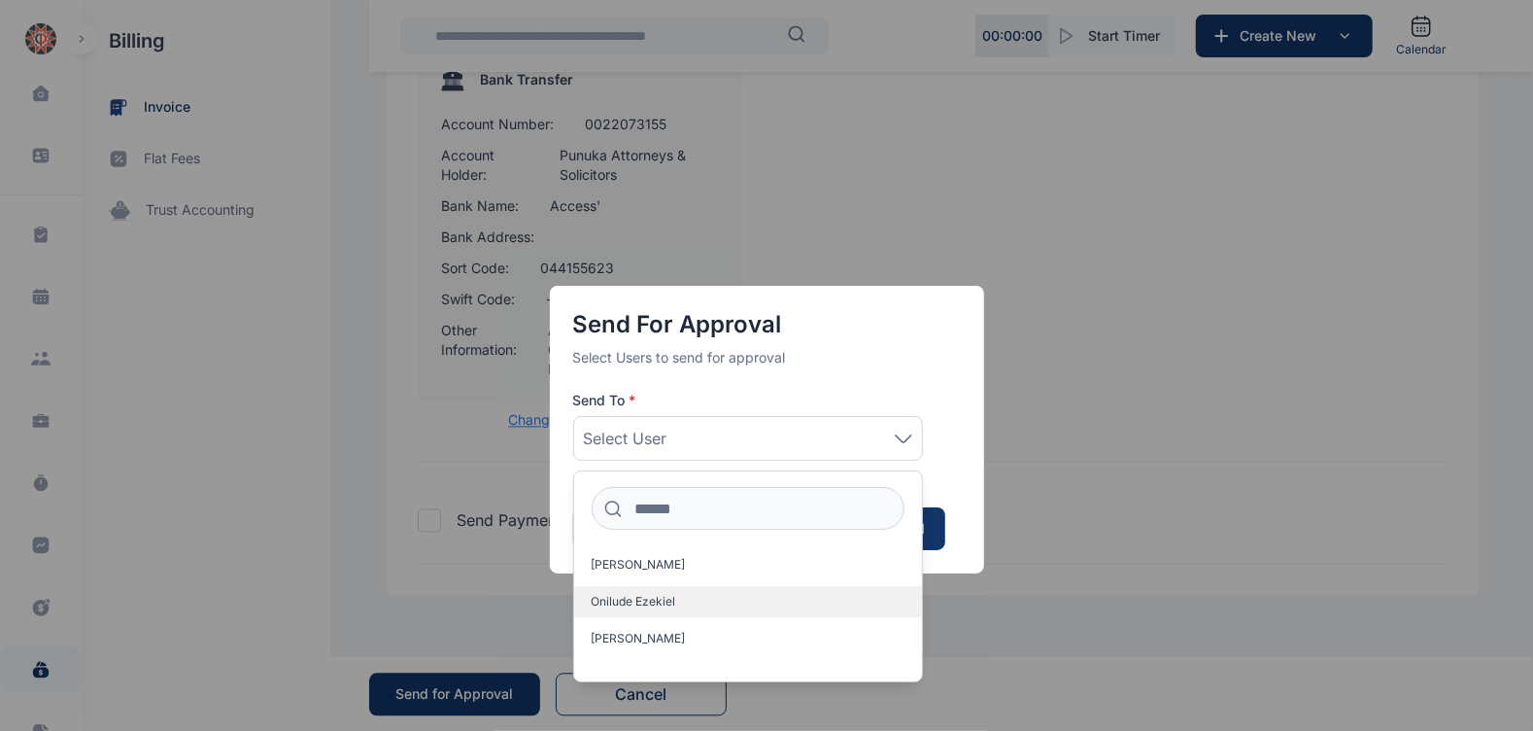
scroll to position [30, 0]
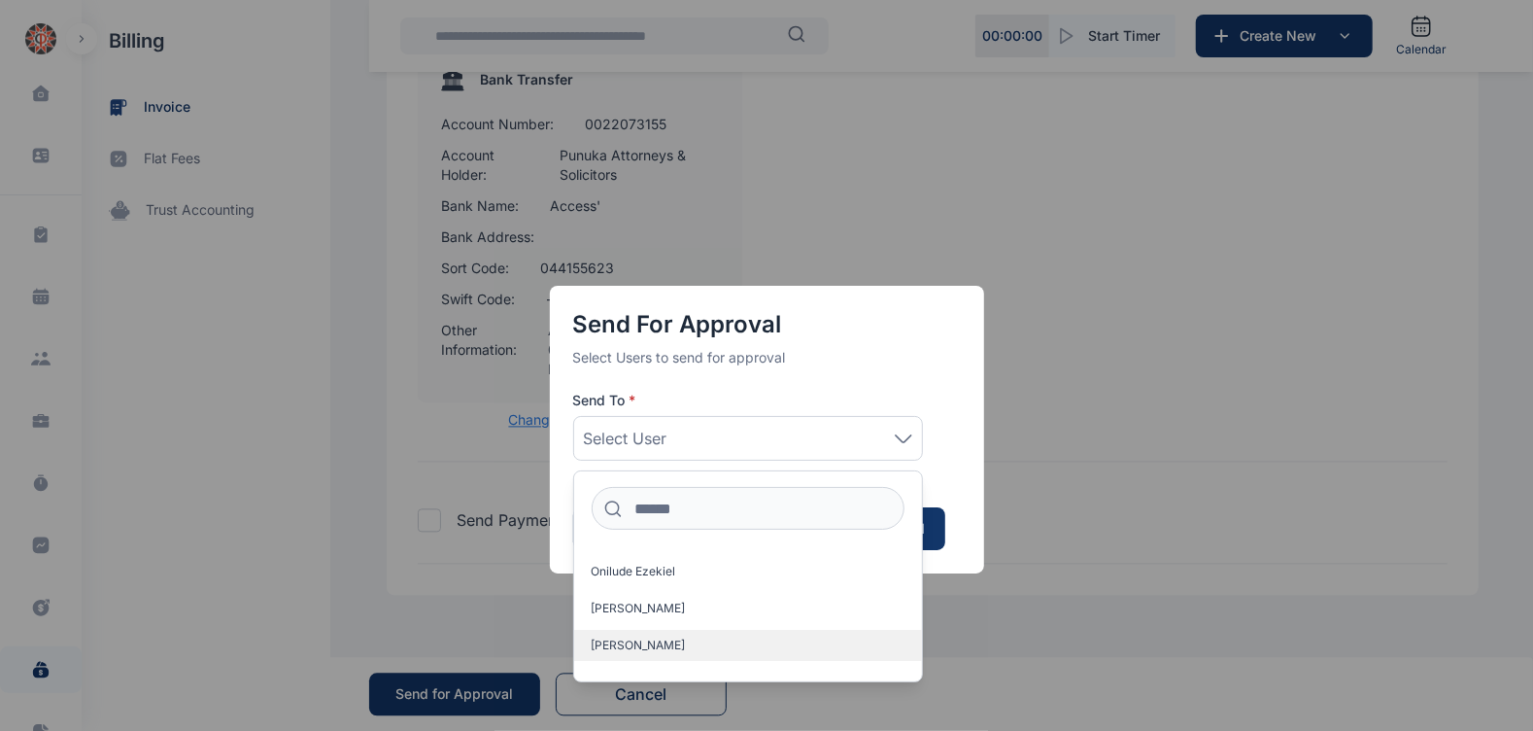
click at [695, 635] on label "[PERSON_NAME]" at bounding box center [748, 645] width 348 height 31
click at [928, 539] on button "Submit for Approval" at bounding box center [859, 528] width 171 height 43
